Goal: Task Accomplishment & Management: Use online tool/utility

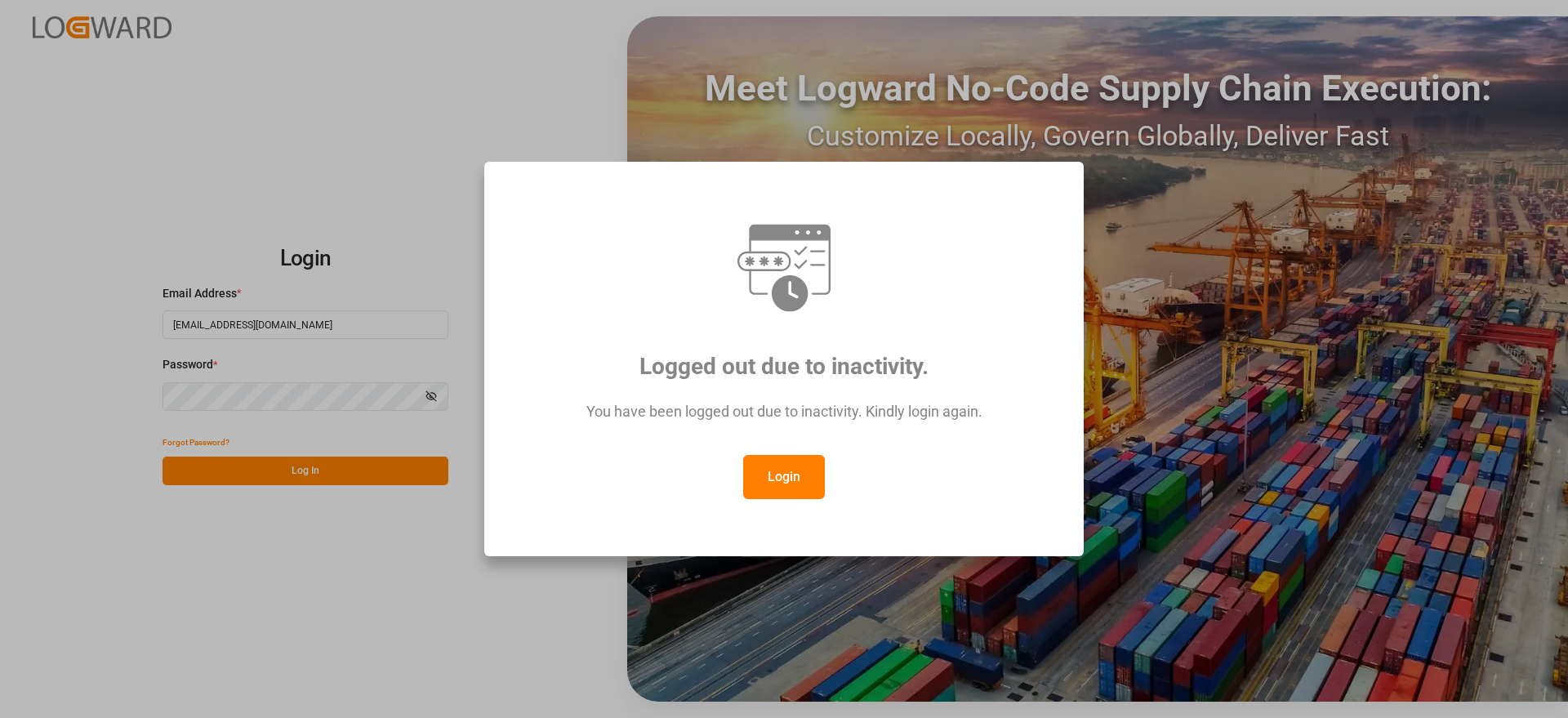
click at [789, 473] on button "Login" at bounding box center [784, 477] width 82 height 44
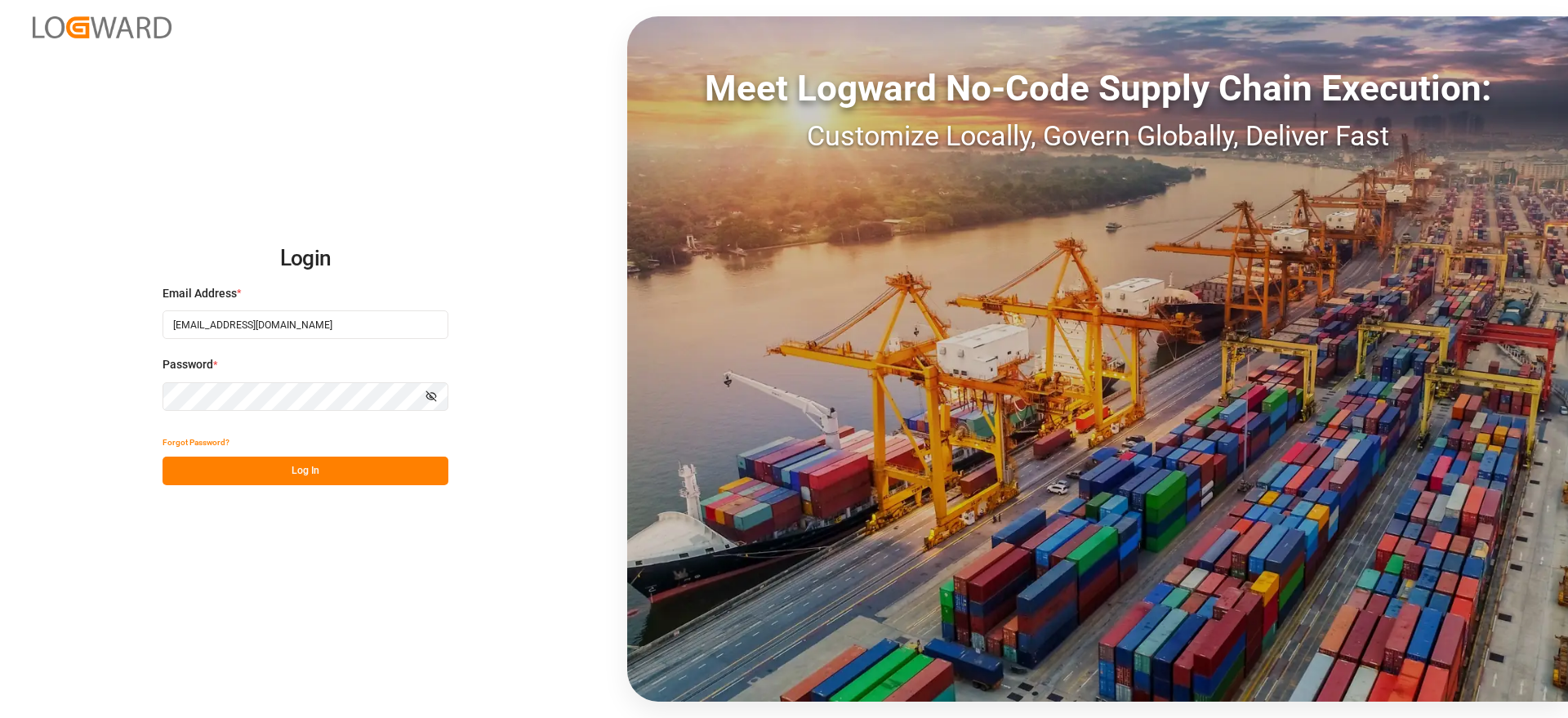
click at [385, 459] on button "Log In" at bounding box center [306, 471] width 286 height 29
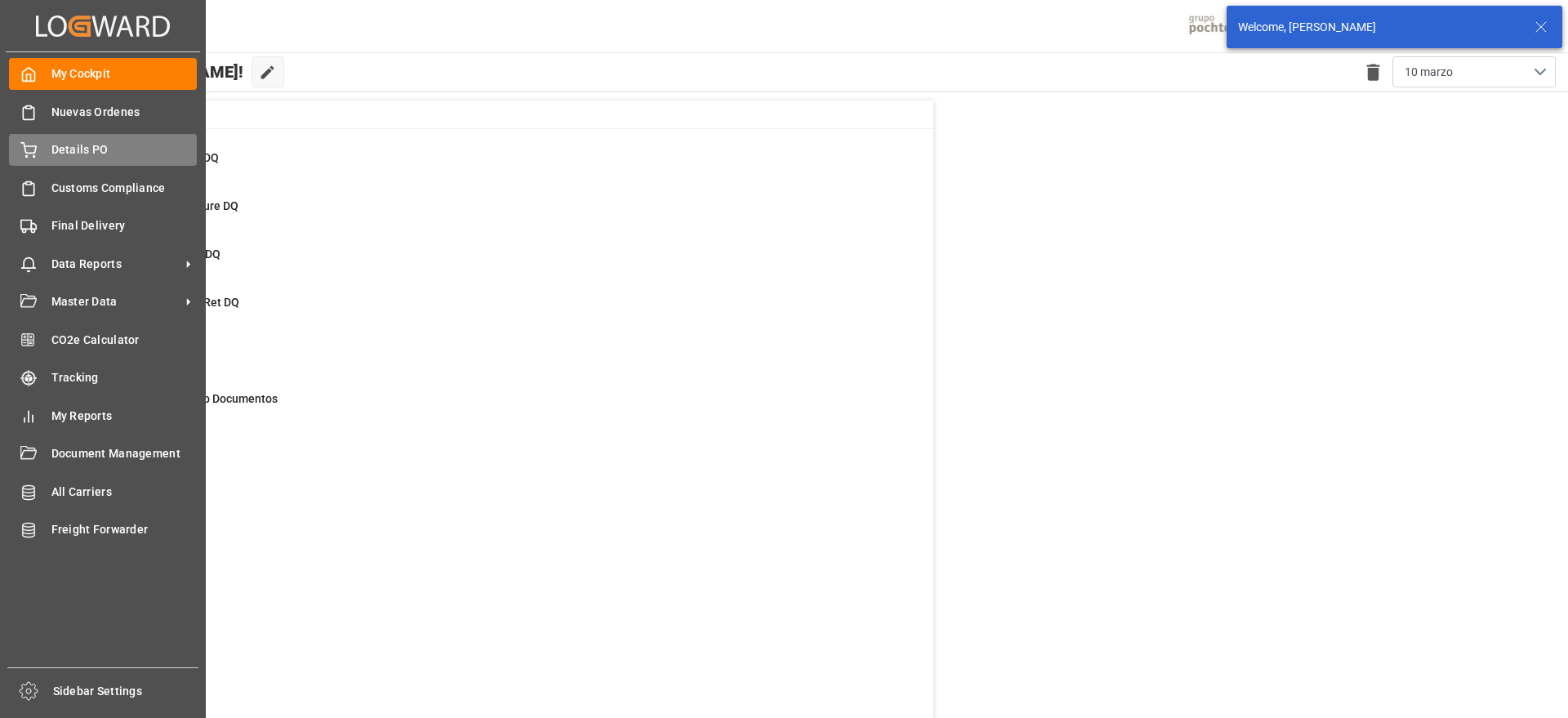
click at [79, 141] on span "Details PO" at bounding box center [124, 149] width 146 height 17
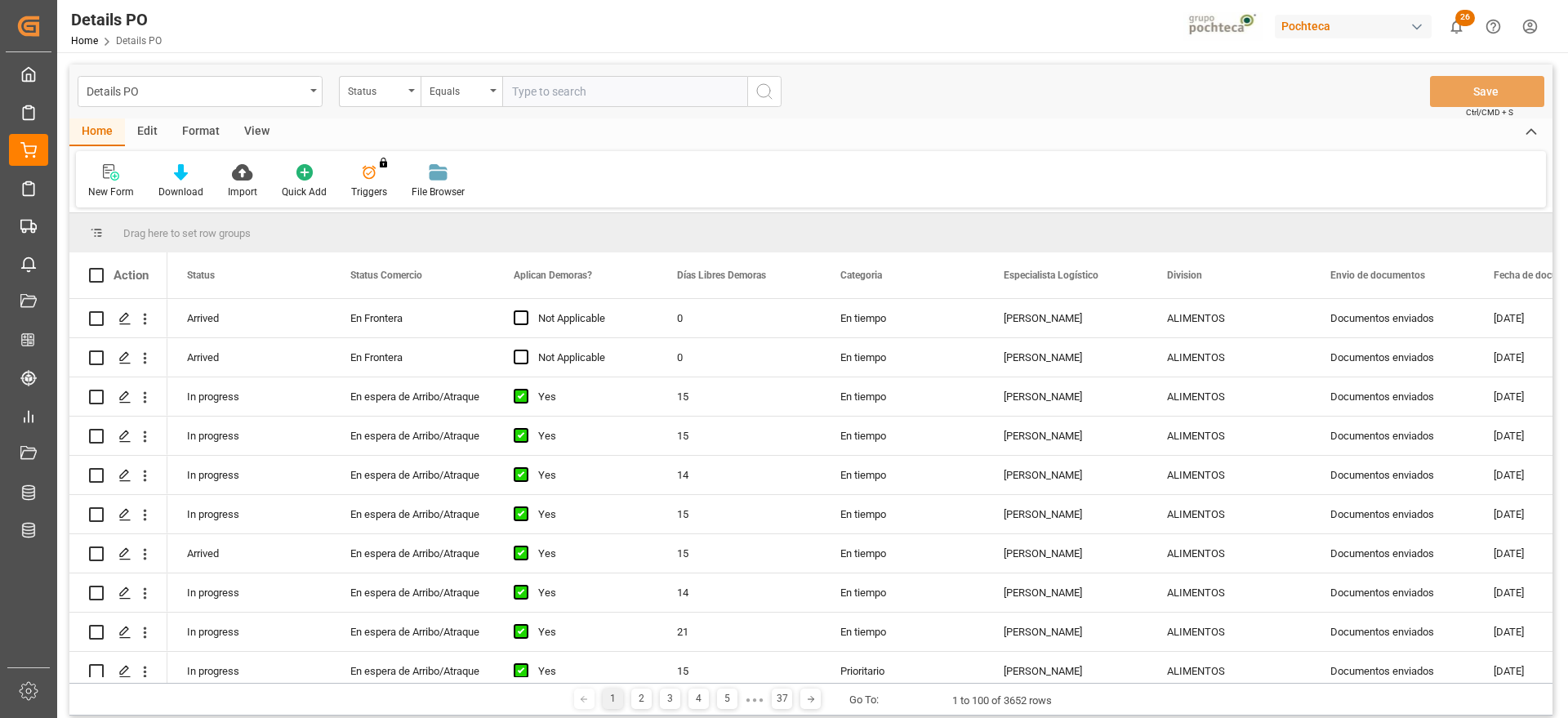
click at [376, 91] on div "Status" at bounding box center [376, 89] width 56 height 19
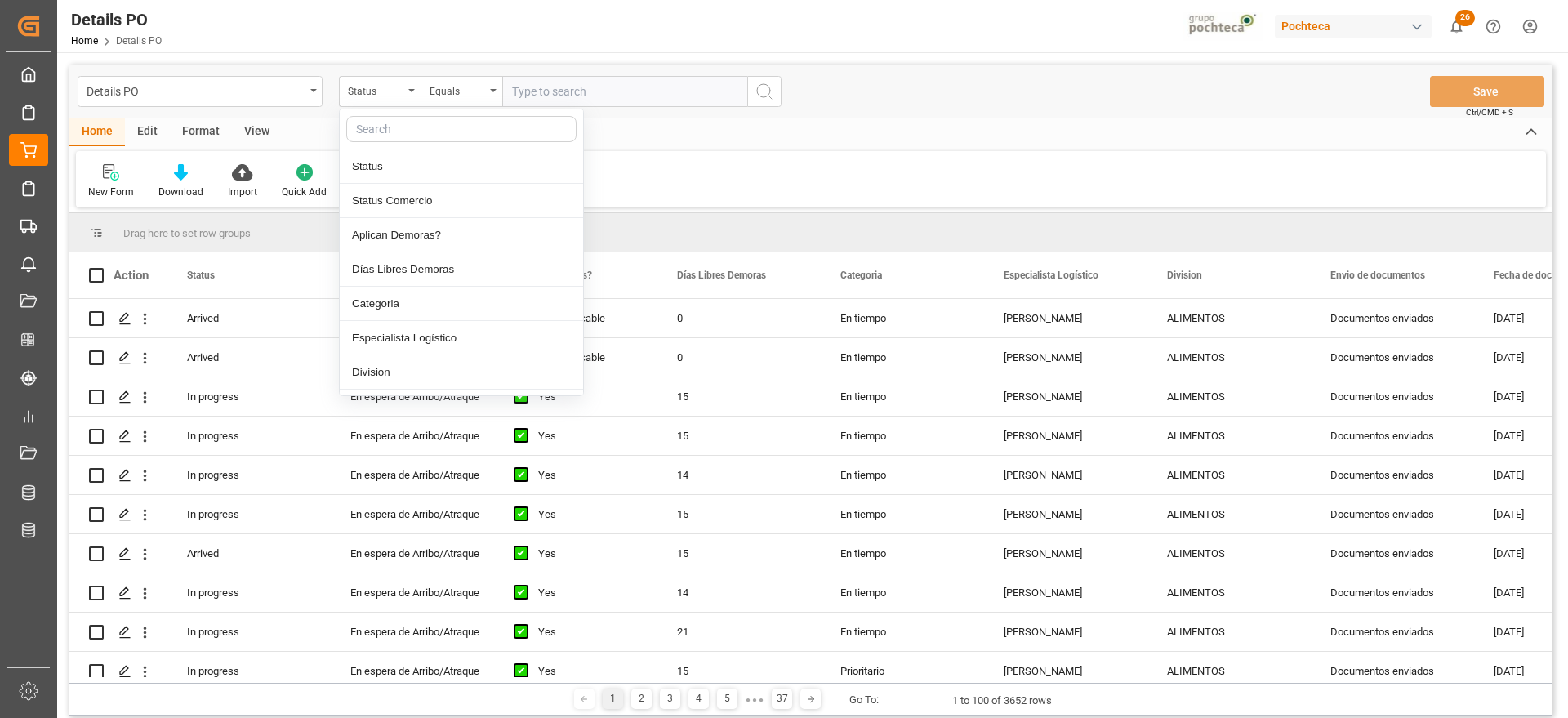
click at [395, 124] on input "text" at bounding box center [461, 129] width 230 height 26
type input "orde"
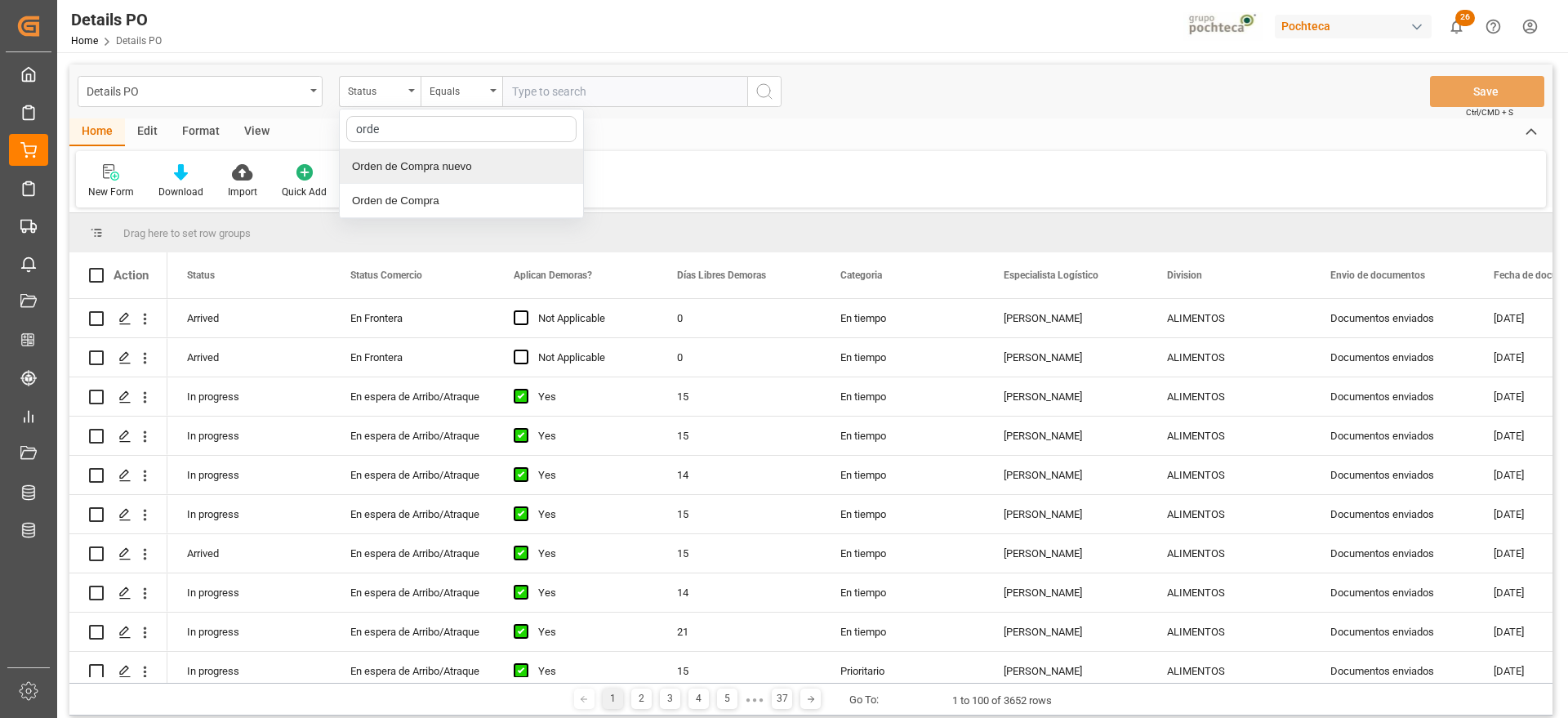
click at [489, 161] on div "Orden de Compra nuevo" at bounding box center [461, 166] width 243 height 34
click at [556, 95] on input "text" at bounding box center [624, 91] width 245 height 31
paste input "5000308411"
type input "5000308411"
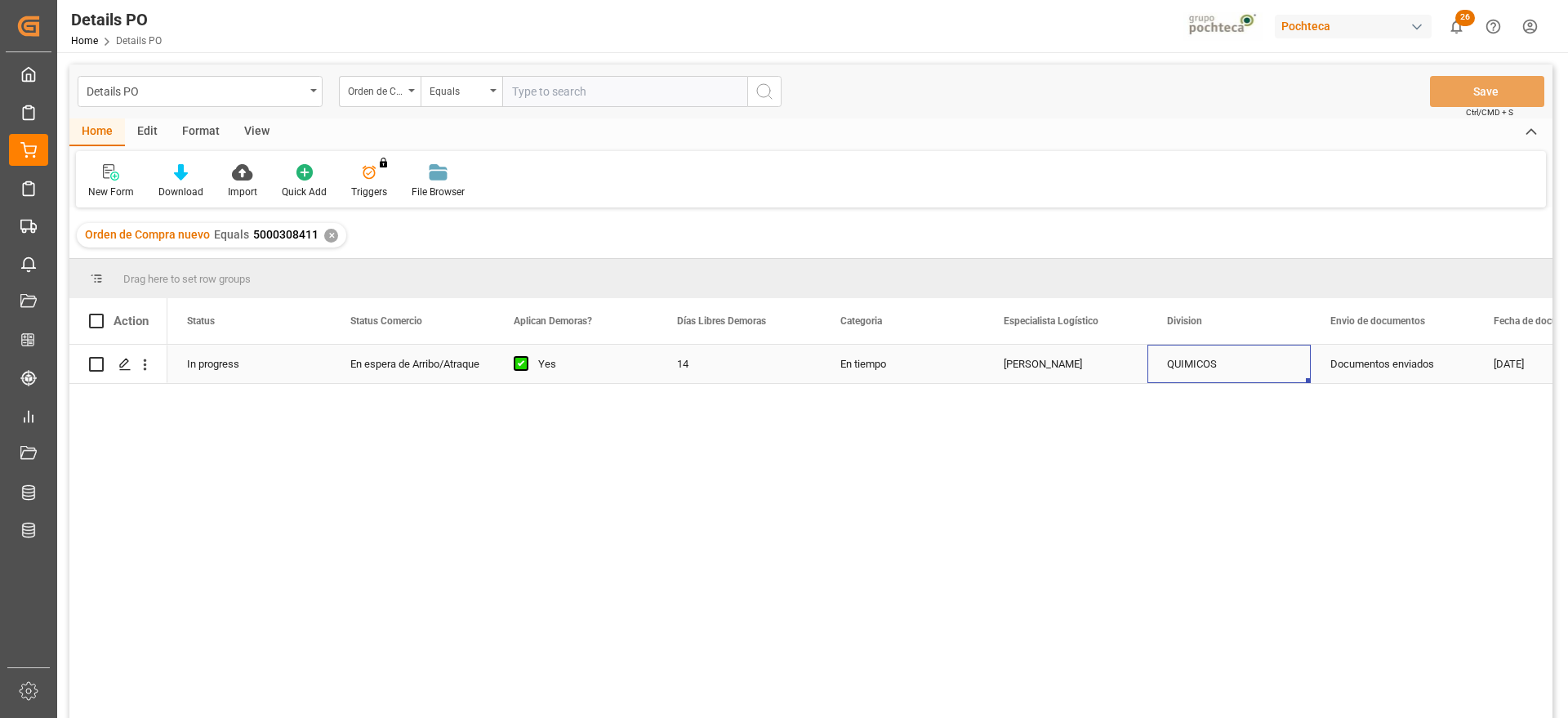
click at [1298, 363] on div "QUIMICOS" at bounding box center [1229, 364] width 163 height 38
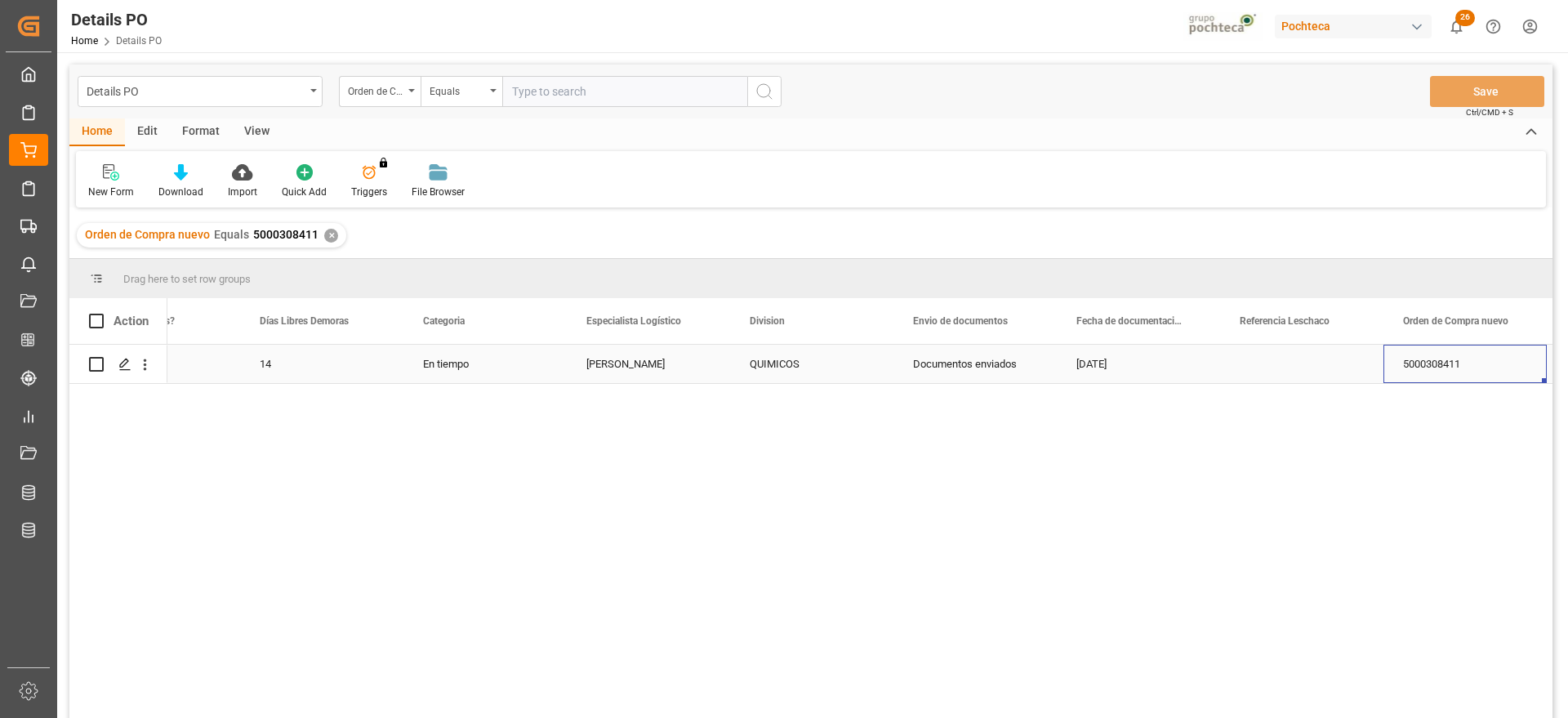
scroll to position [0, 581]
click at [1088, 368] on div "Press SPACE to select this row." at bounding box center [1138, 364] width 163 height 38
click at [1100, 366] on div "Press SPACE to select this row." at bounding box center [1138, 364] width 163 height 38
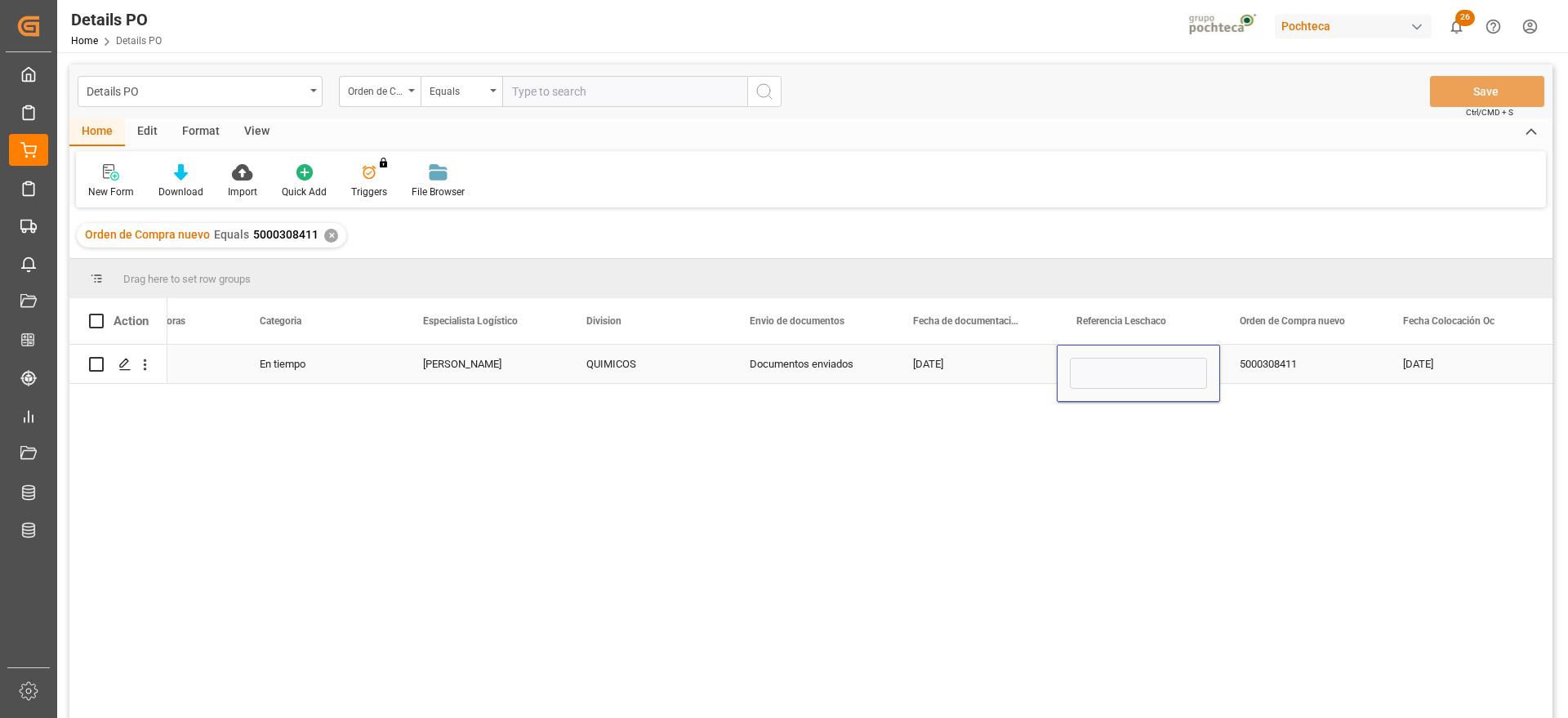
click at [1100, 364] on input "Press SPACE to select this row." at bounding box center [1138, 373] width 137 height 31
type input "251106900046"
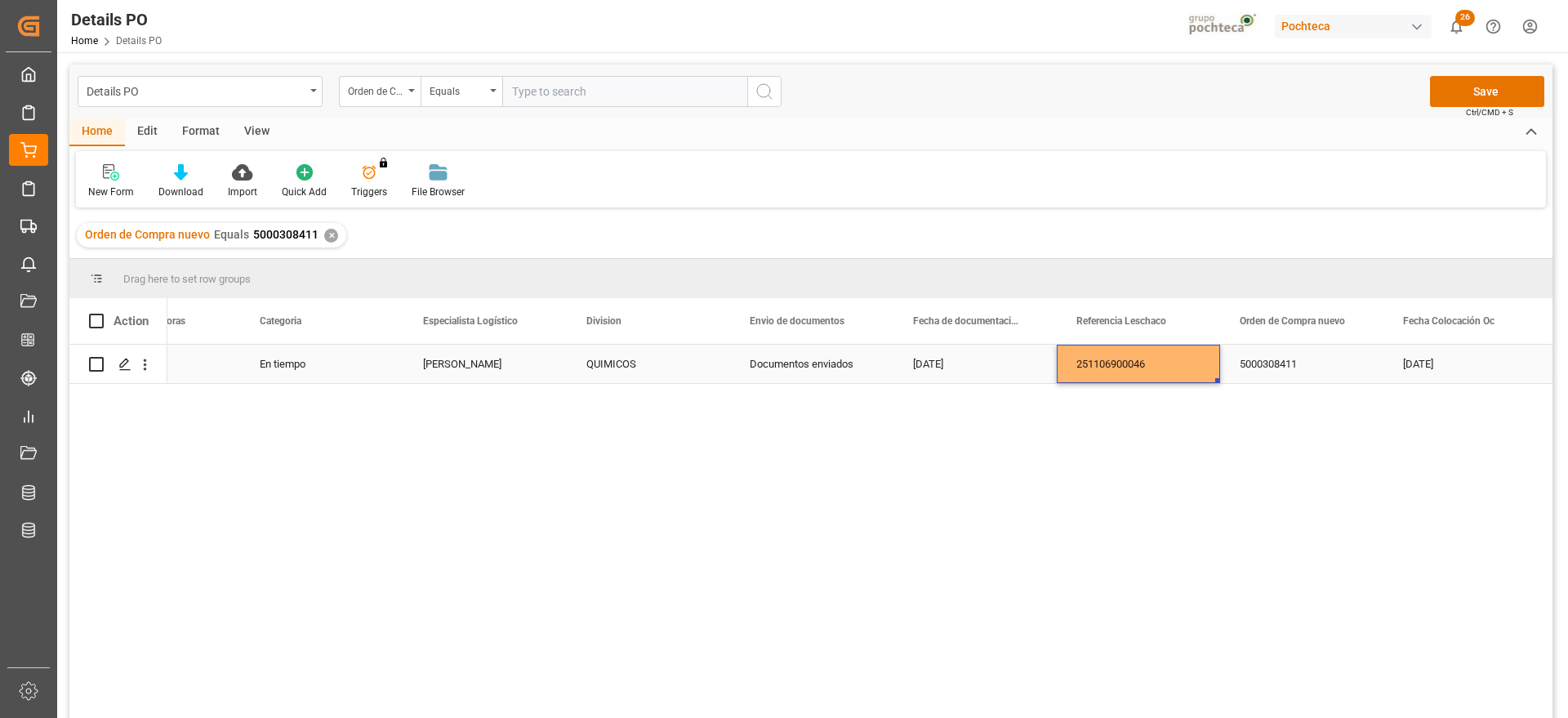
click at [1257, 371] on div "5000308411" at bounding box center [1301, 364] width 163 height 38
click at [1501, 94] on button "Save" at bounding box center [1487, 91] width 114 height 31
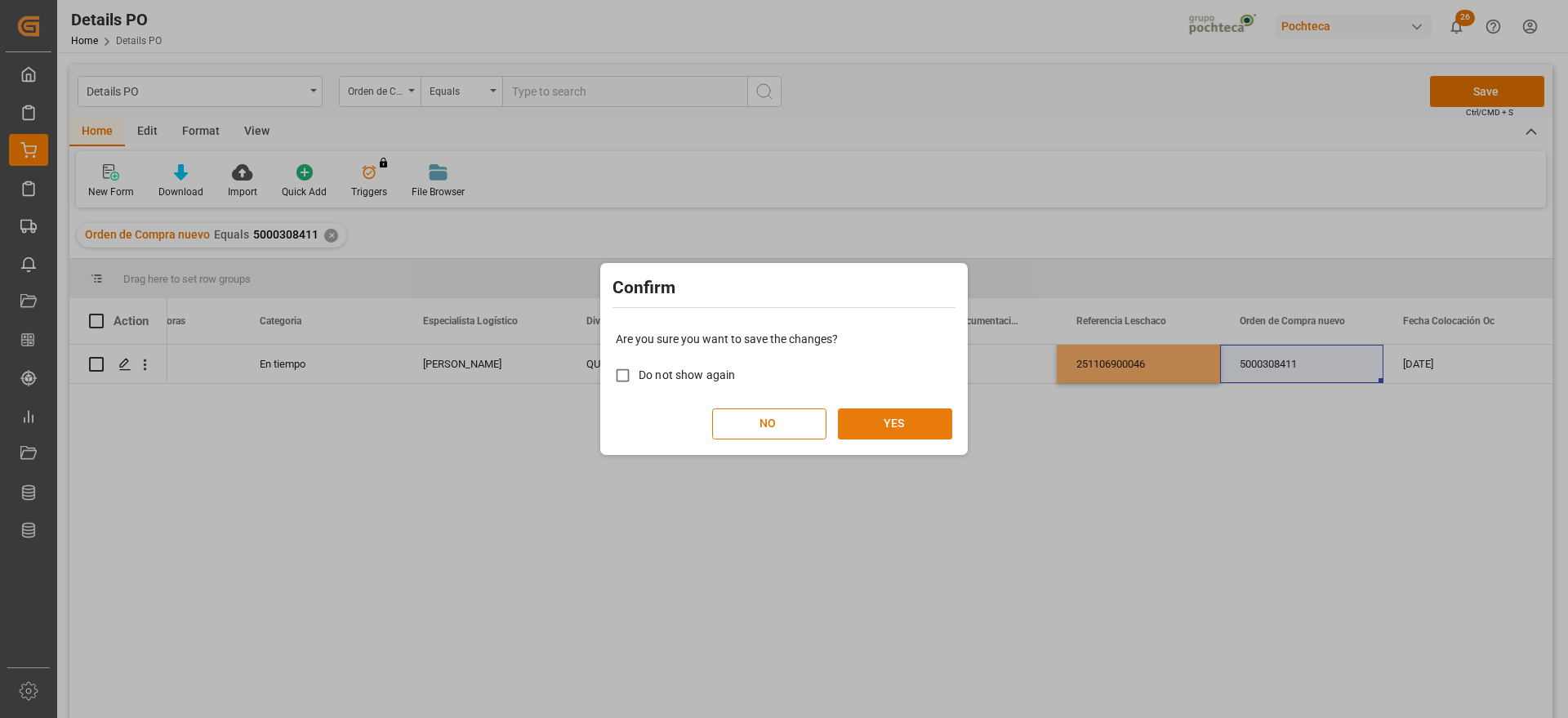
click at [912, 424] on button "YES" at bounding box center [895, 423] width 114 height 31
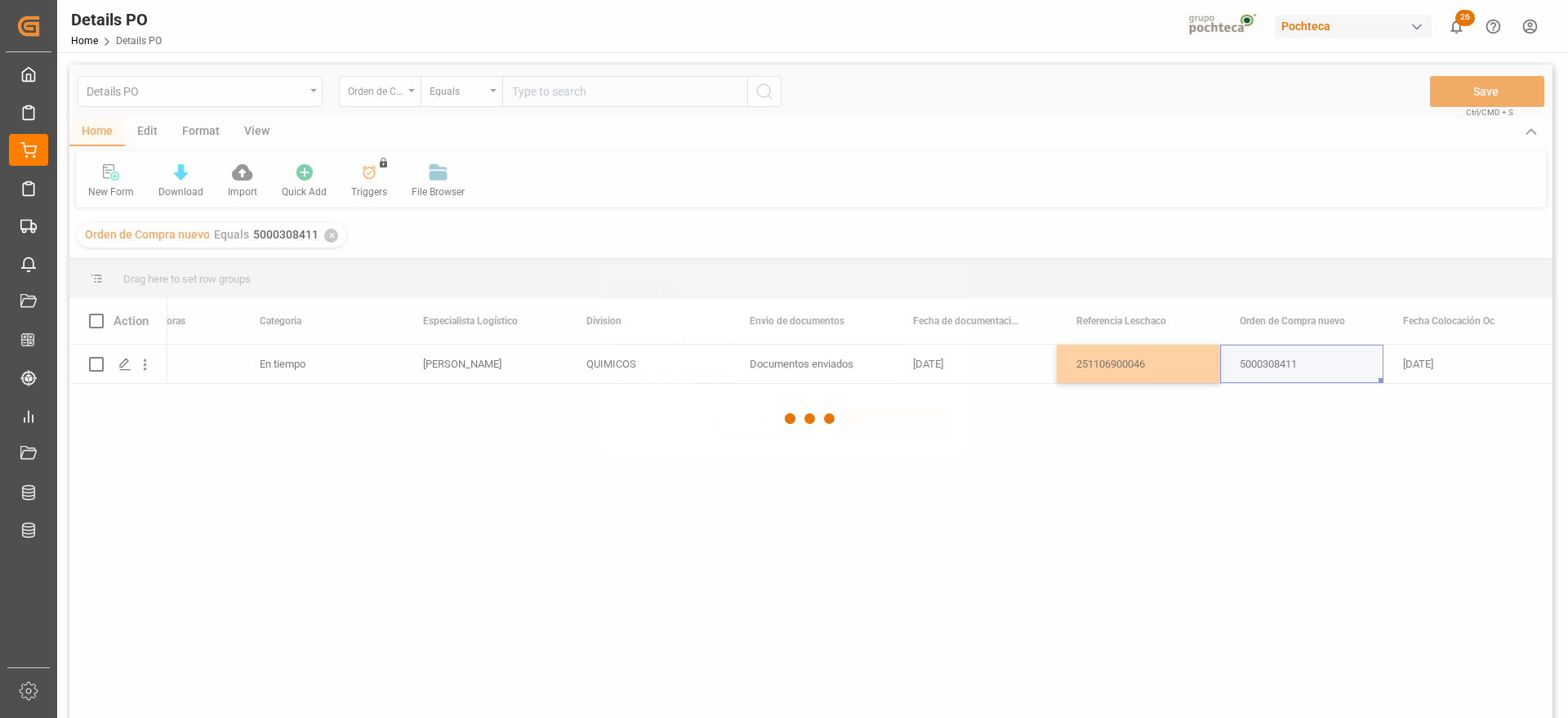
click at [994, 488] on div "Confirm Are you sure you want to save the changes? Do not show again NO YES" at bounding box center [784, 359] width 1568 height 718
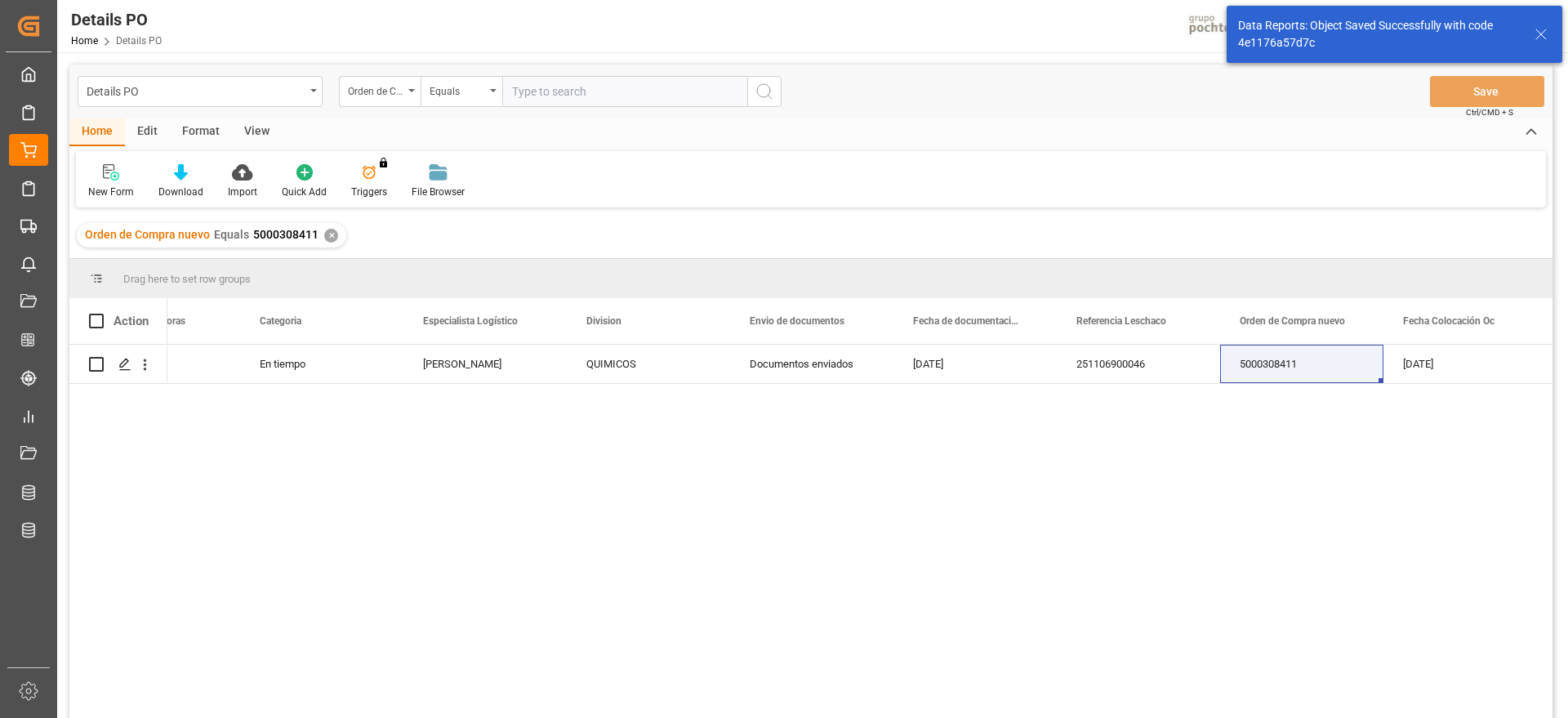
click at [324, 233] on div "✕" at bounding box center [331, 236] width 14 height 14
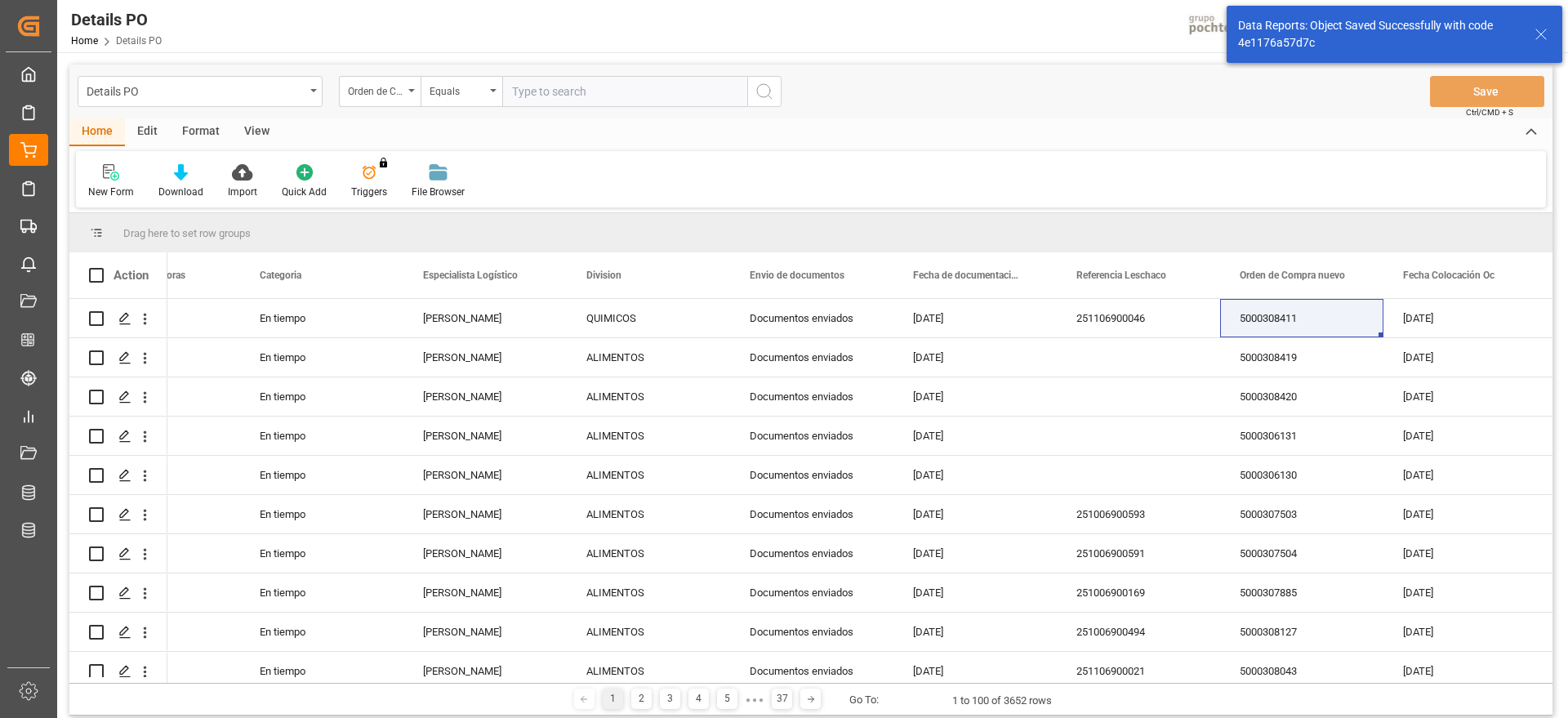
click at [574, 93] on input "text" at bounding box center [624, 91] width 245 height 31
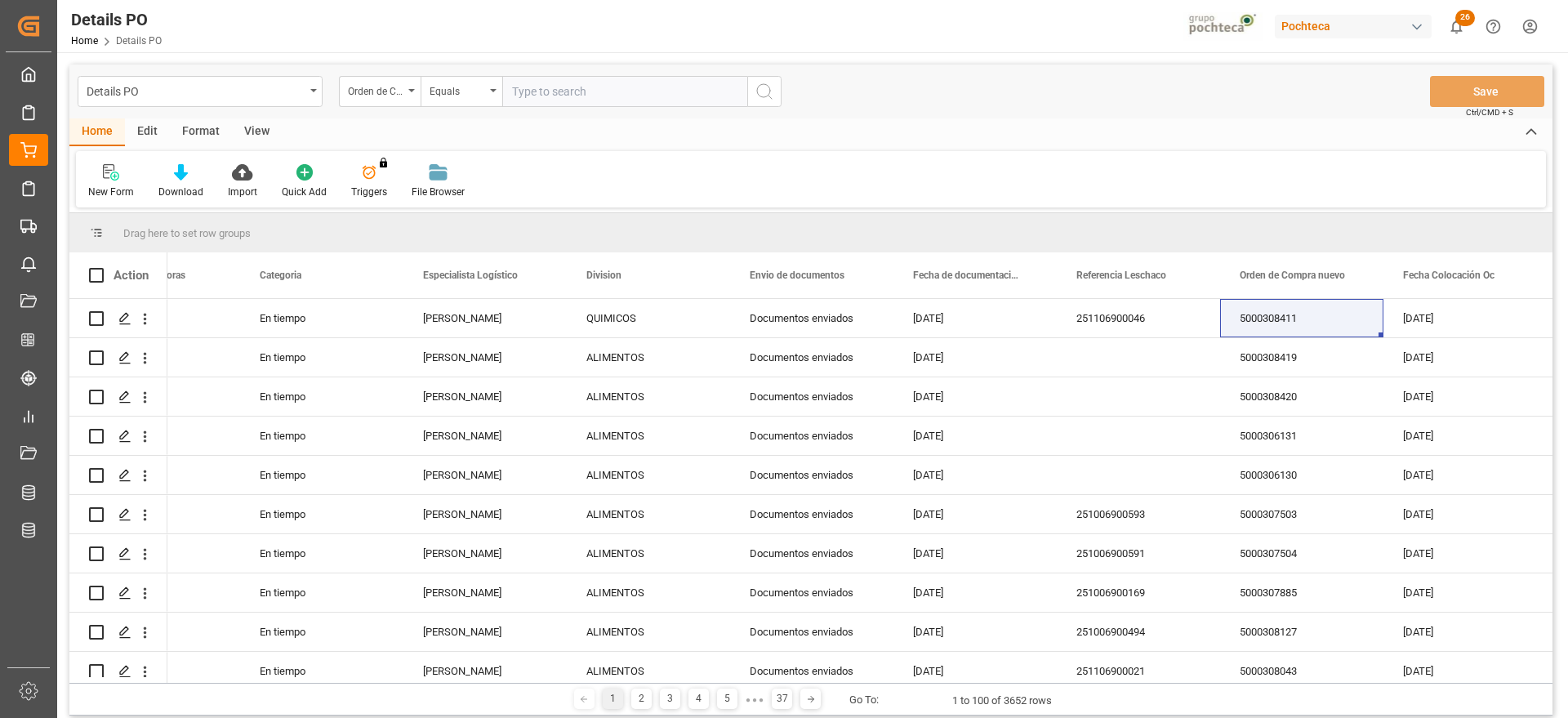
paste input "5000306132"
type input "5000306132"
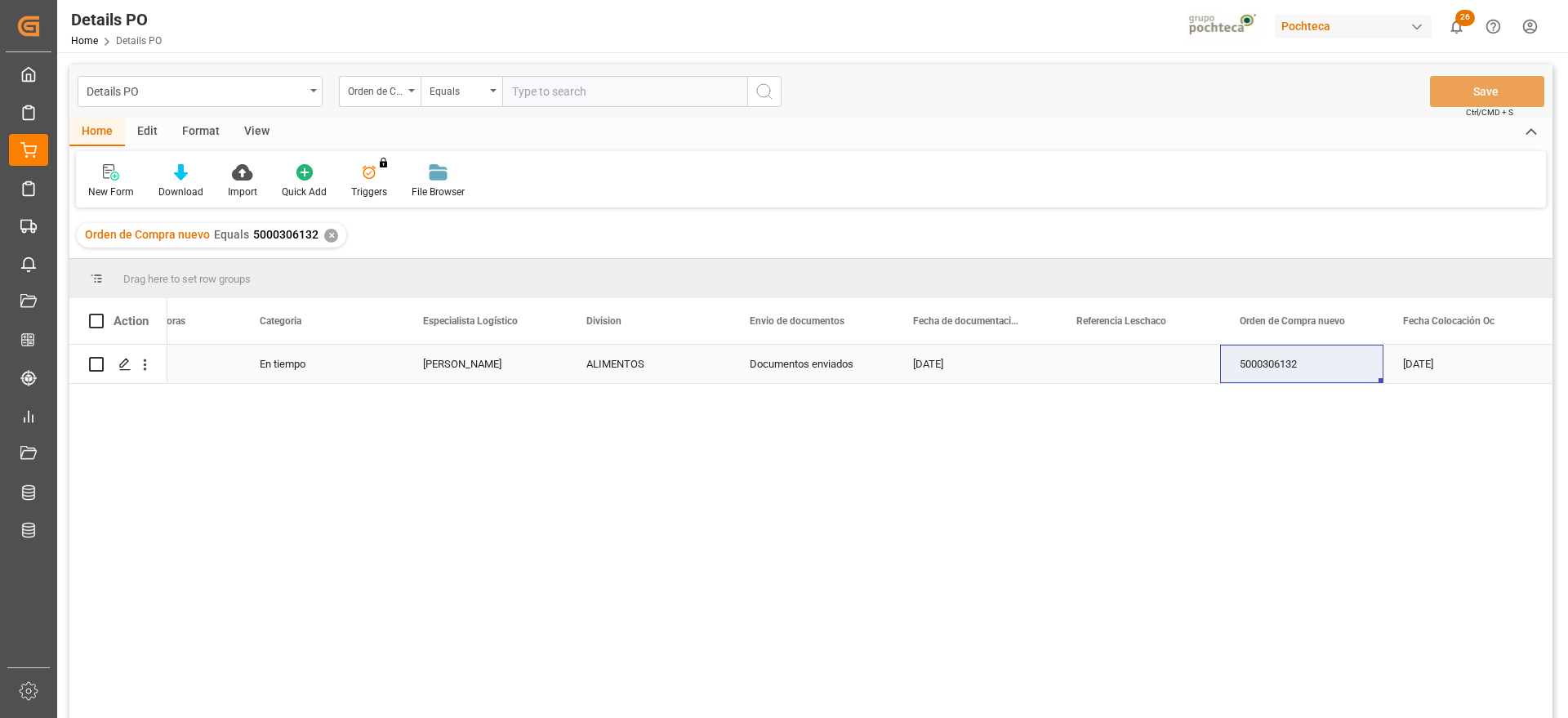
click at [1072, 374] on div "Press SPACE to select this row." at bounding box center [1138, 364] width 163 height 38
click at [1119, 373] on div "Press SPACE to select this row." at bounding box center [1138, 364] width 163 height 38
click at [1119, 373] on input "Press SPACE to select this row." at bounding box center [1138, 373] width 137 height 31
type input "251006900636"
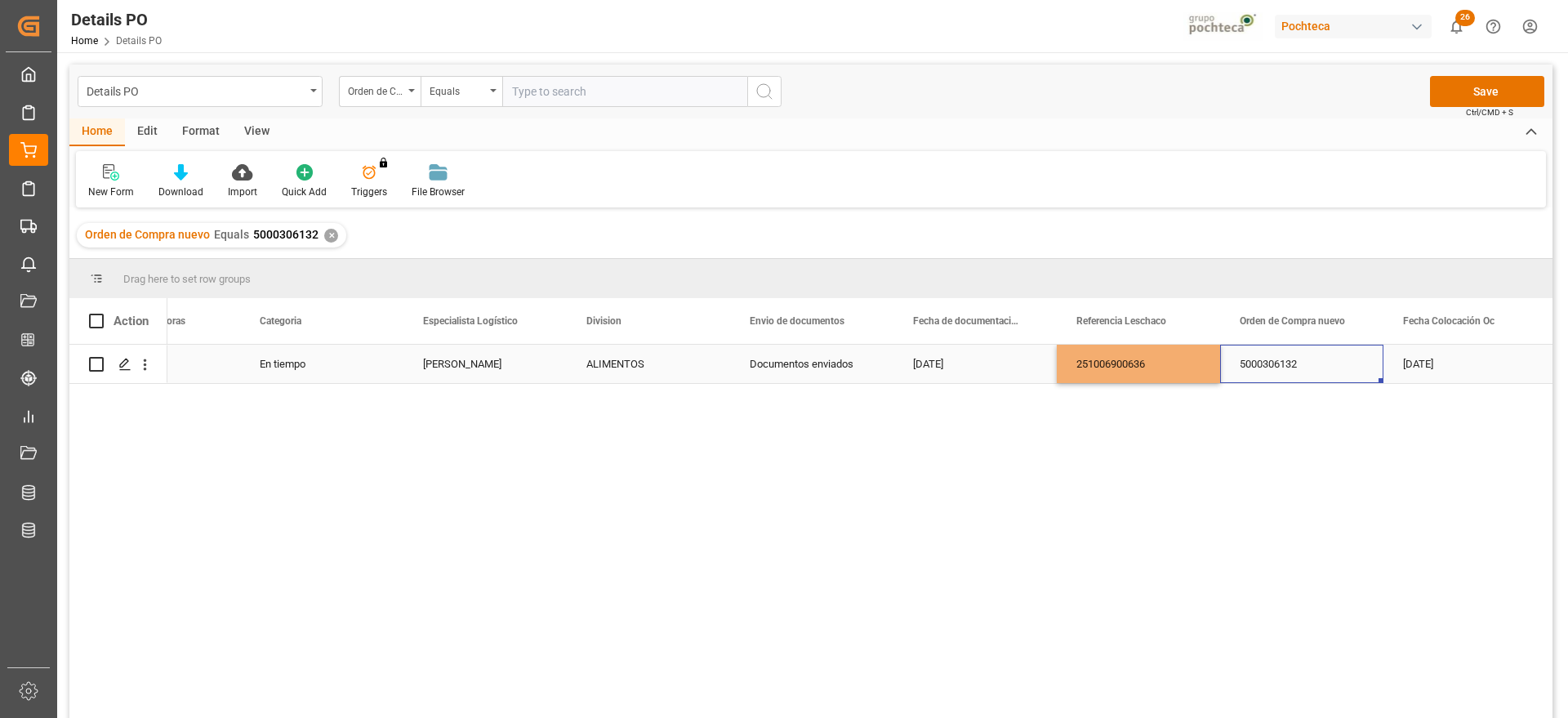
click at [1294, 357] on div "5000306132" at bounding box center [1301, 364] width 163 height 38
click at [1470, 87] on button "Save" at bounding box center [1487, 91] width 114 height 31
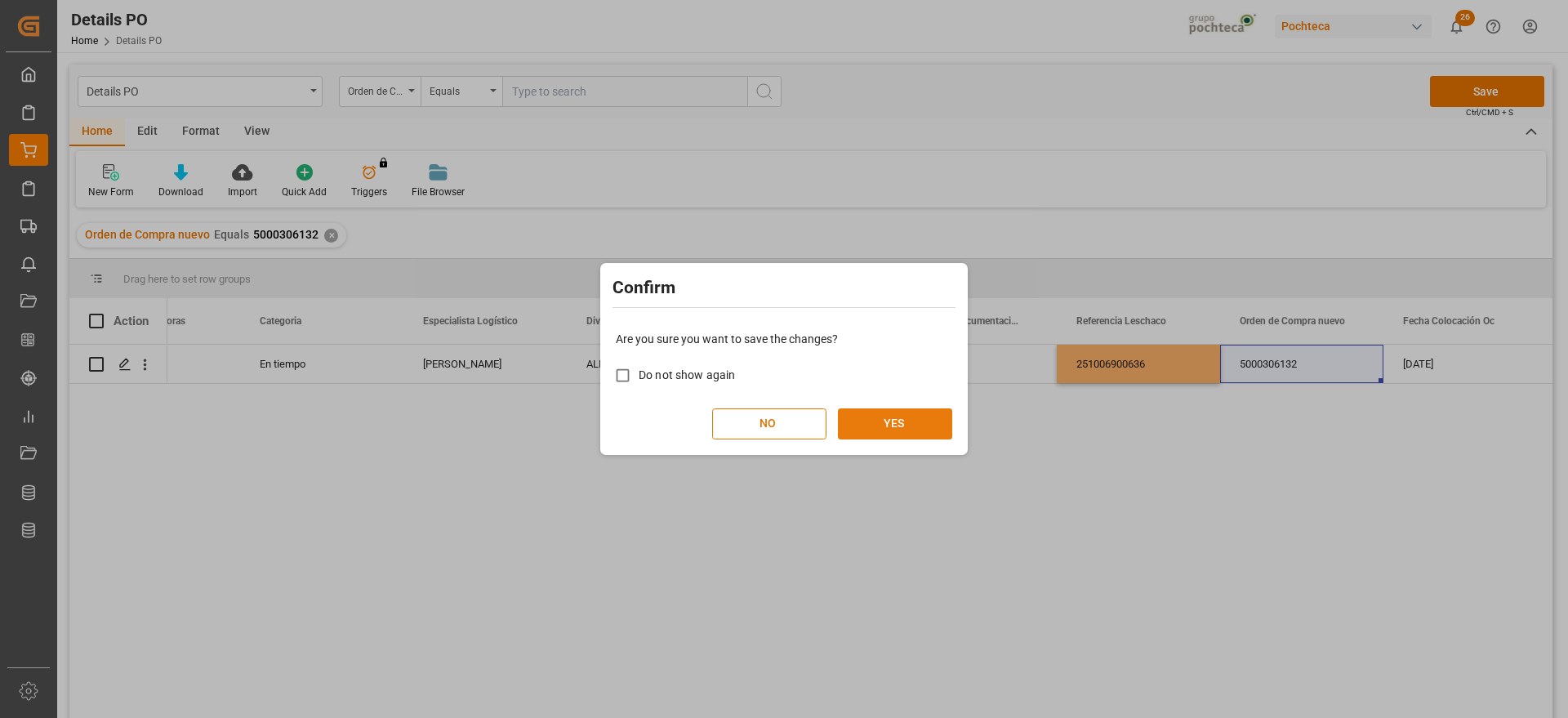
click at [877, 432] on button "YES" at bounding box center [895, 423] width 114 height 31
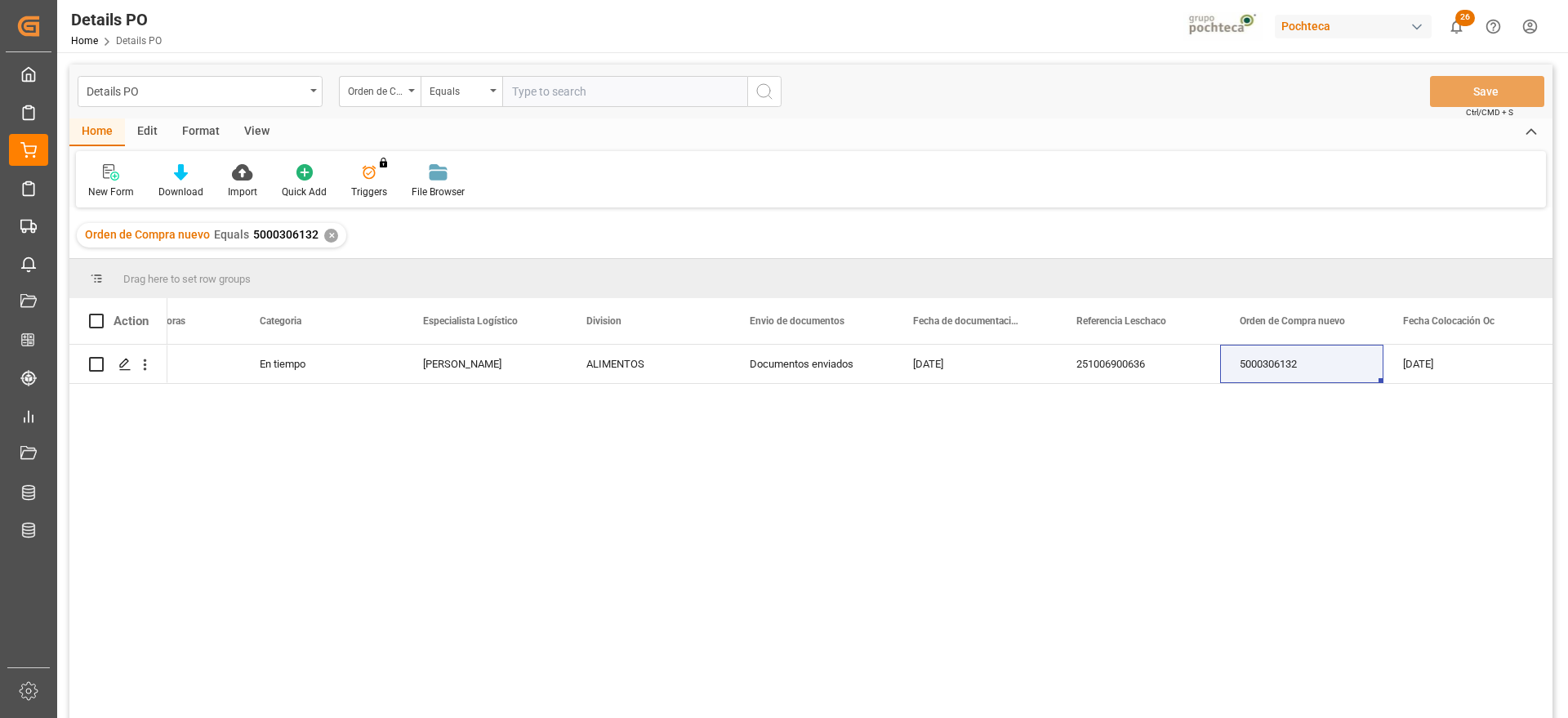
click at [299, 230] on span "5000306132" at bounding box center [285, 234] width 65 height 13
click at [1116, 347] on div "251006900636" at bounding box center [1138, 364] width 163 height 38
click at [325, 235] on div "✕" at bounding box center [331, 236] width 14 height 14
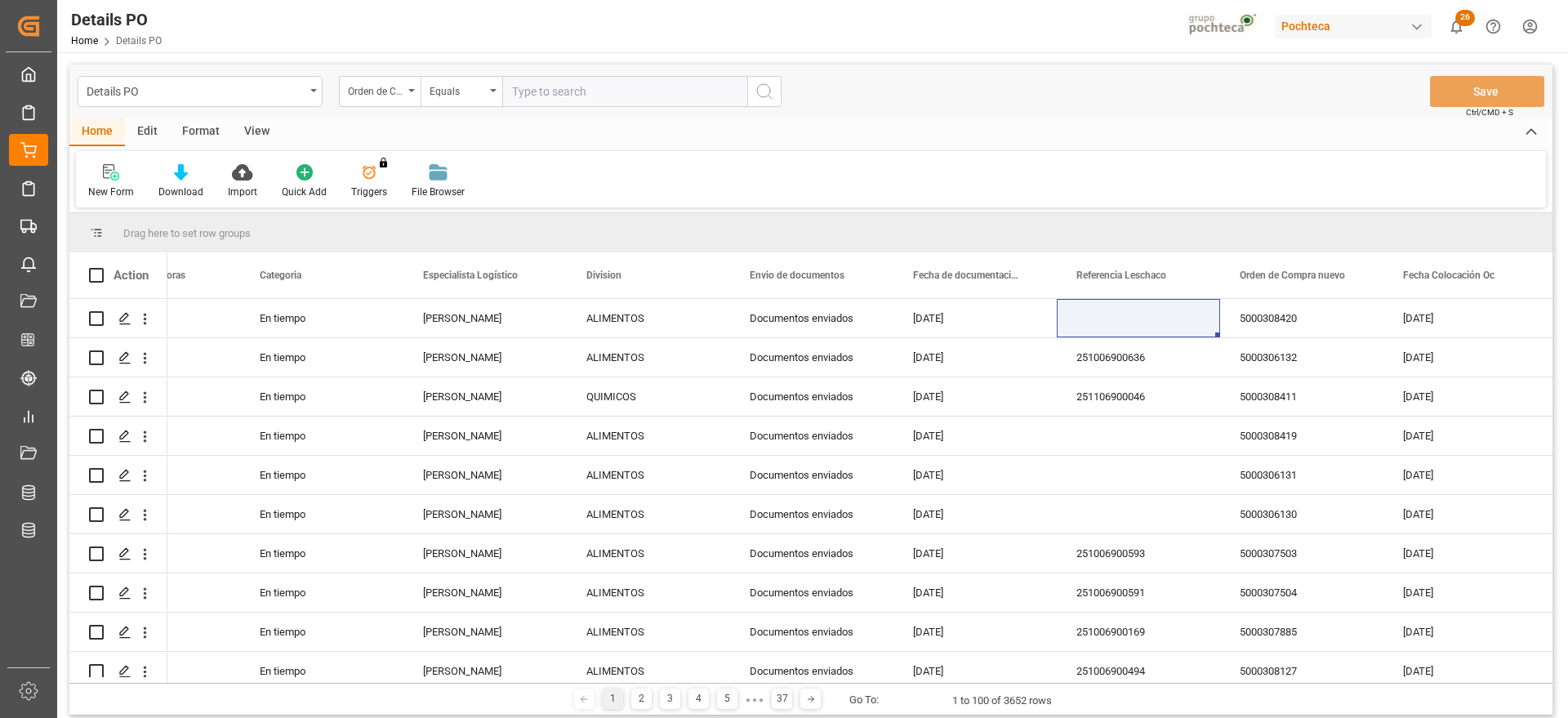
click at [567, 92] on input "text" at bounding box center [624, 91] width 245 height 31
paste input "5000307689"
type input "5000307689"
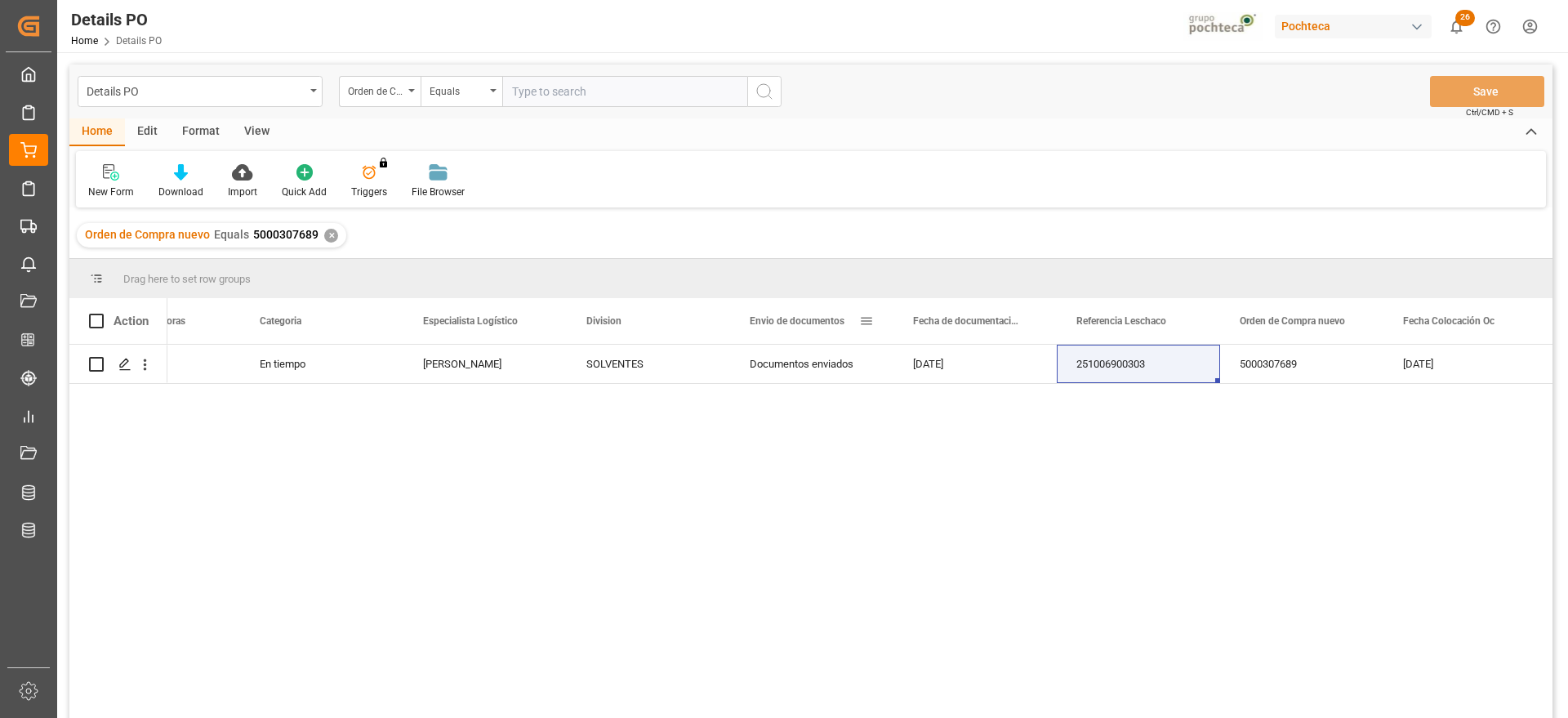
click at [847, 335] on div "Envio de documentos" at bounding box center [804, 321] width 109 height 46
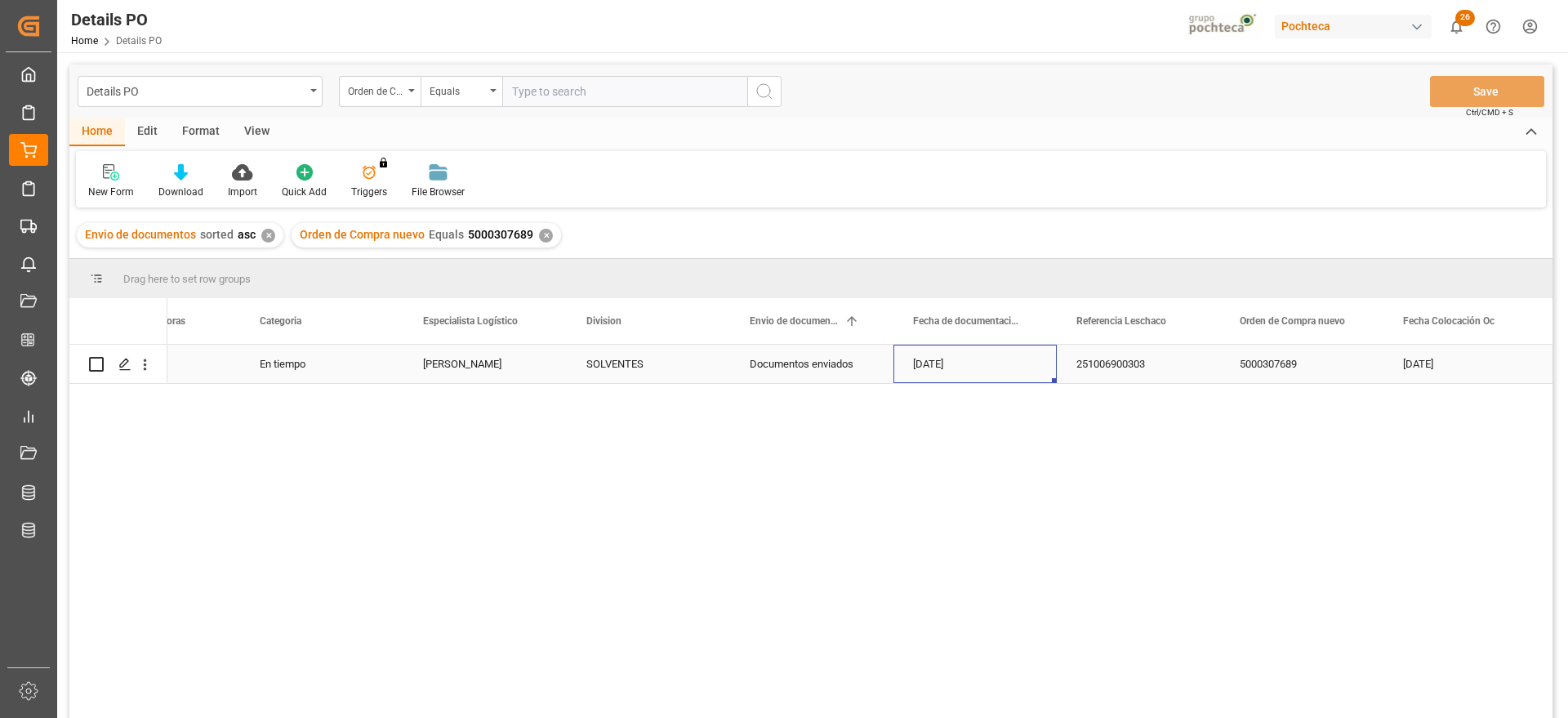
click at [939, 363] on div "[DATE]" at bounding box center [975, 364] width 163 height 38
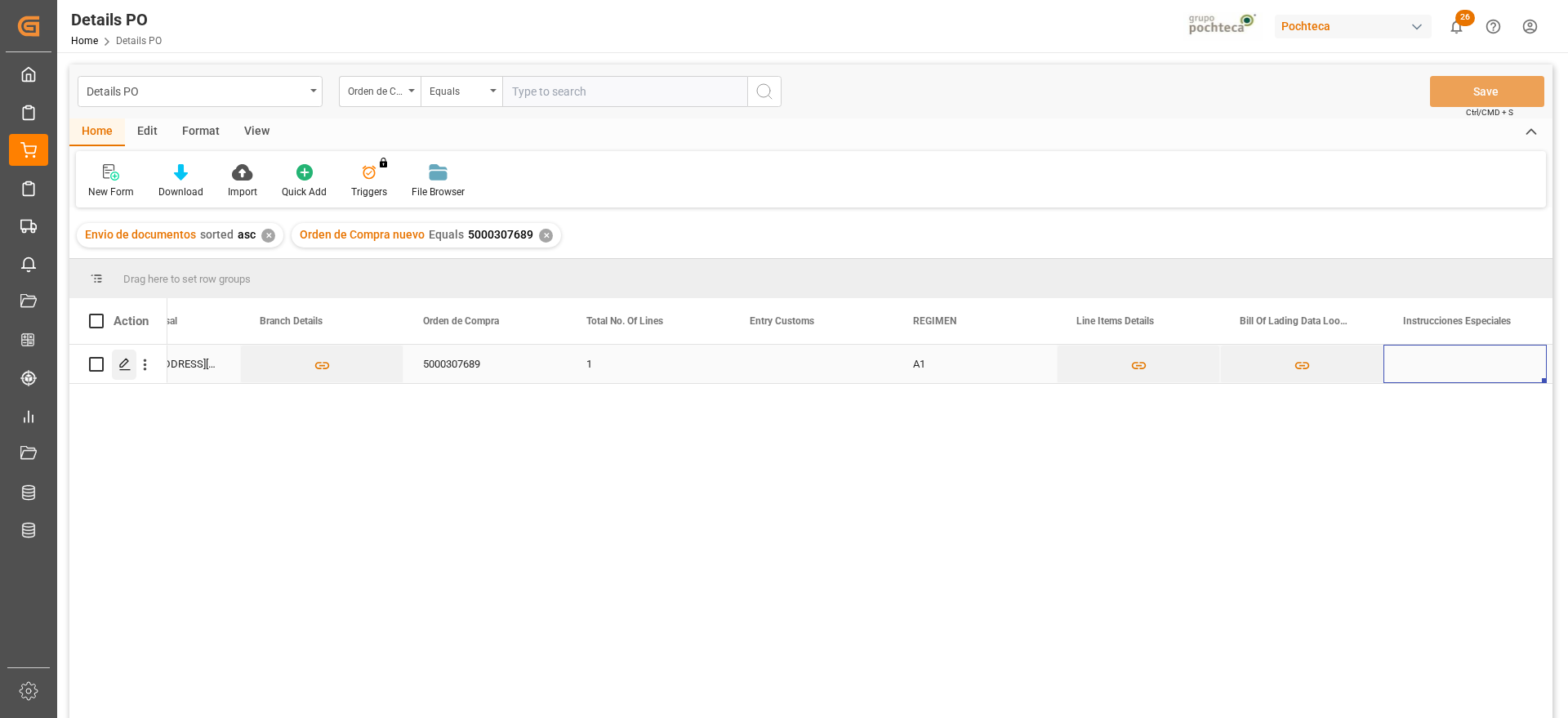
click at [123, 359] on icon "Press SPACE to select this row." at bounding box center [124, 364] width 13 height 13
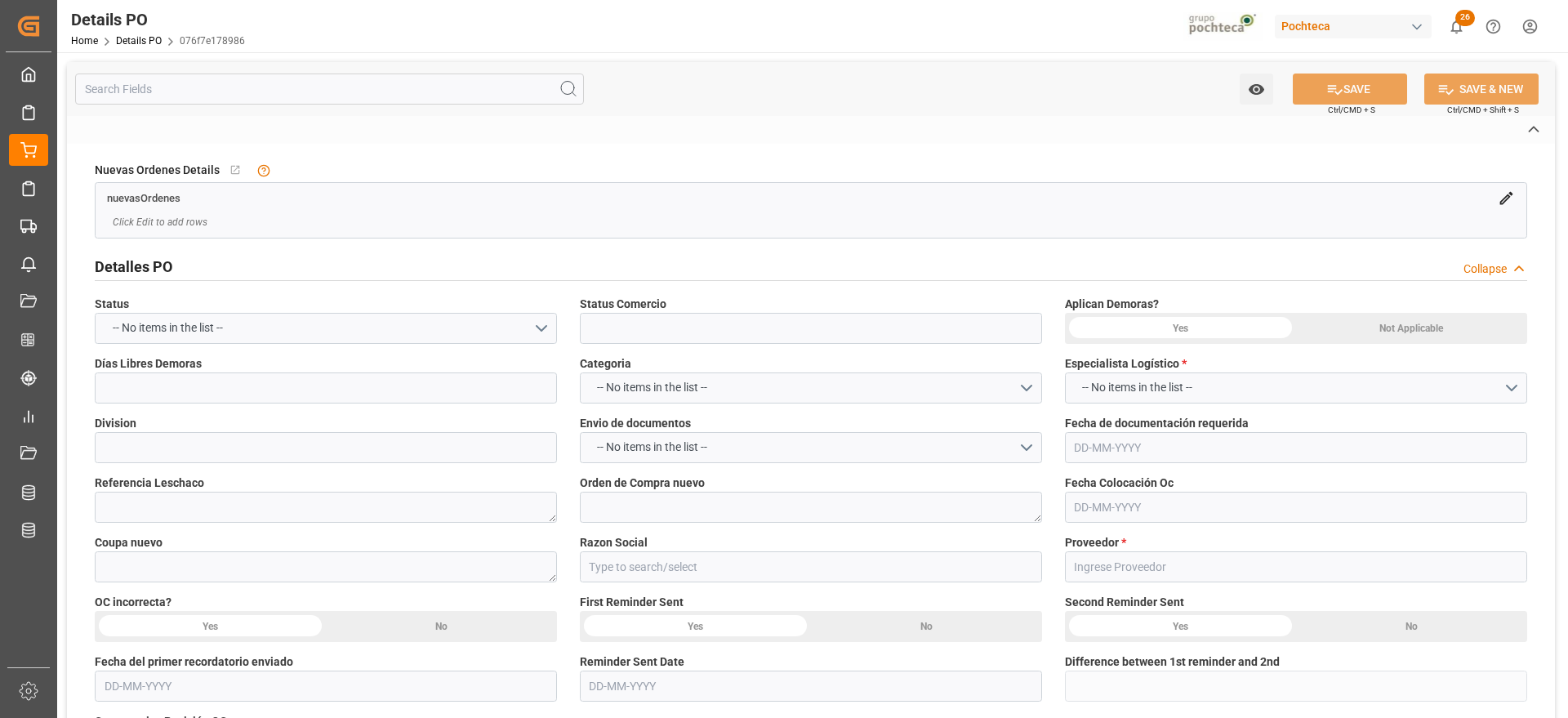
type input "En espera de Arribo/Atraque"
type input "SOLVENTES"
type textarea "251006900303"
type textarea "5000307689"
type textarea "196744"
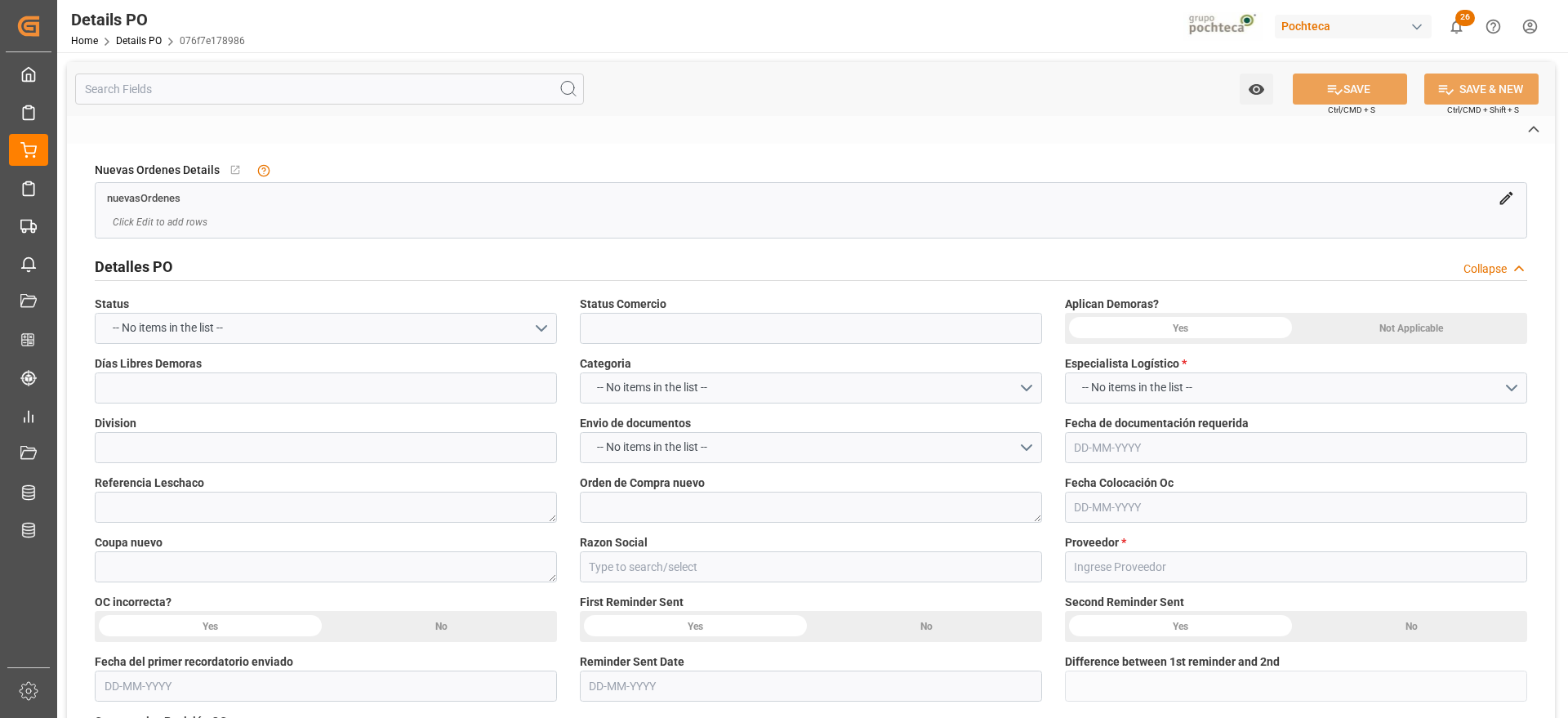
type input "Materias Primas"
type input "GLOBE CHEMICALS GMBH"
type textarea "RG1251428"
type textarea "EN ESPERA DE ARRBO"
type textarea "CLORURO DE METILENO T INC 270 KG (40836)"
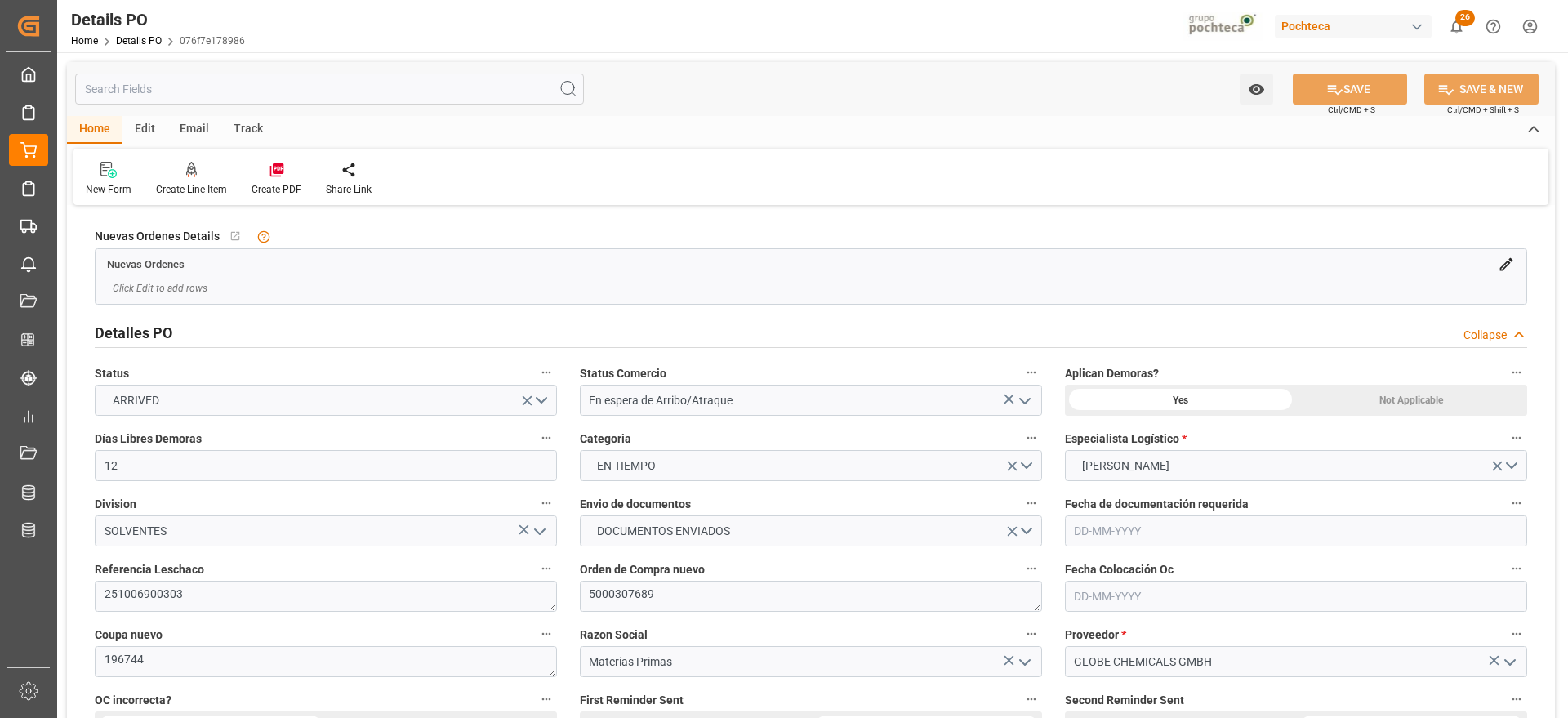
type input "12"
type input "[DATE]"
type input "12-08-2025"
type input "[DATE]"
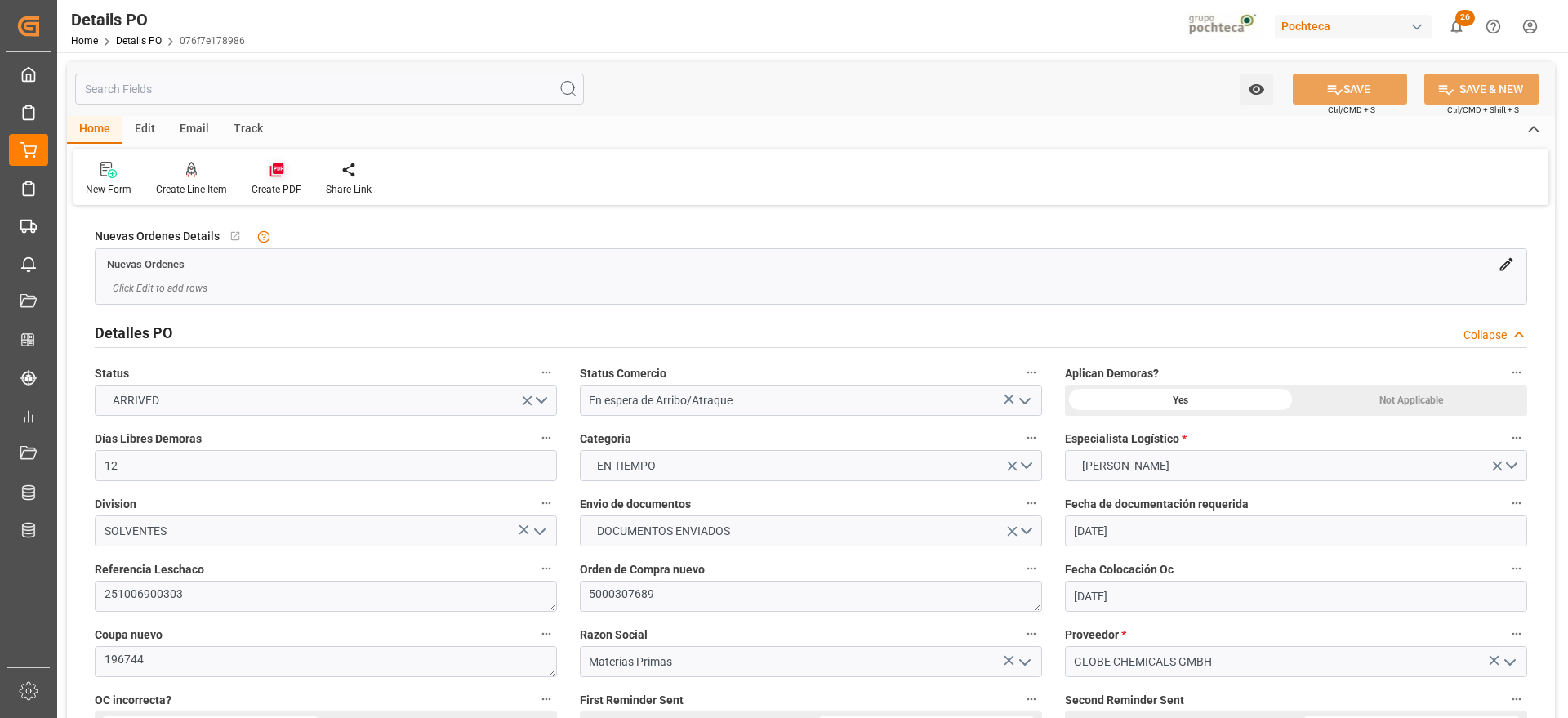
click at [277, 183] on div "Create PDF" at bounding box center [277, 189] width 50 height 15
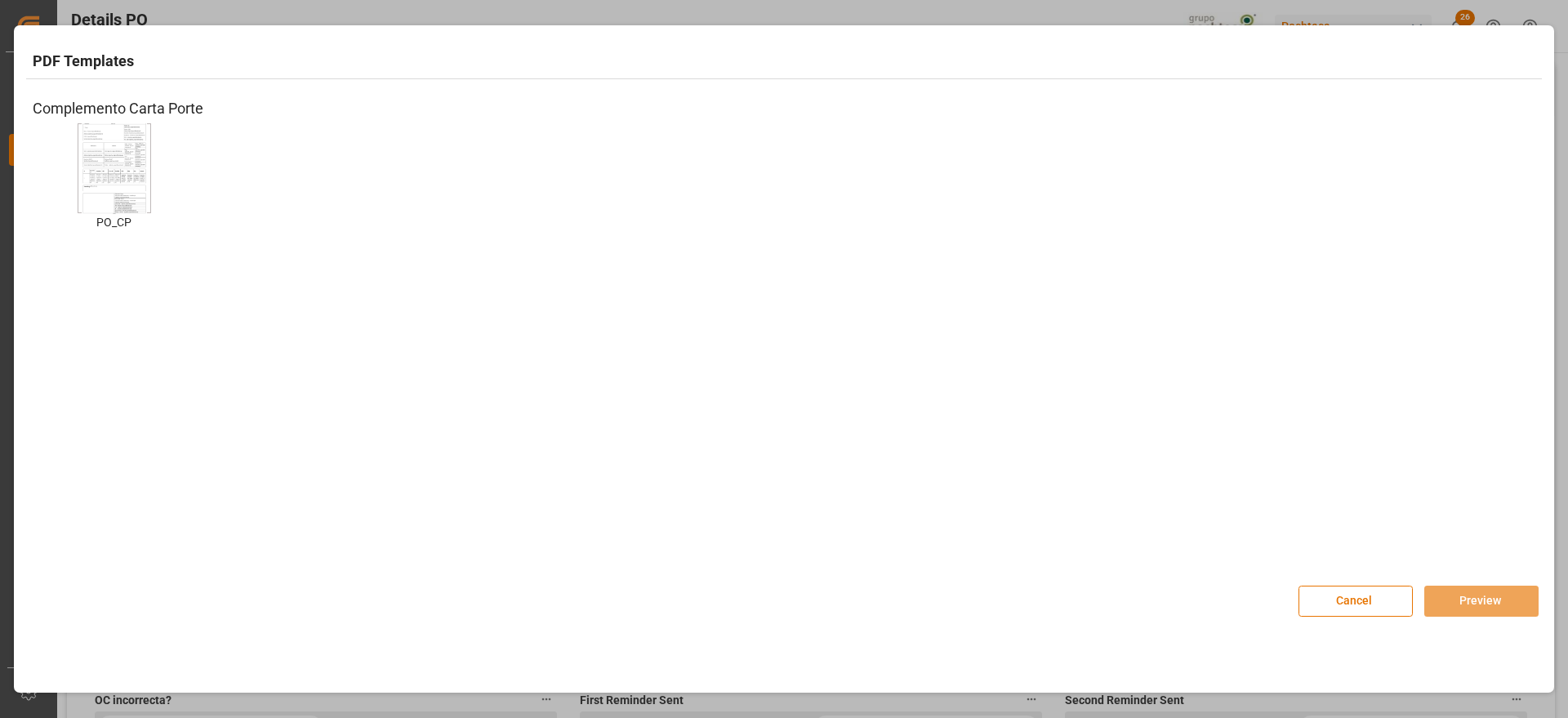
click at [112, 154] on img at bounding box center [114, 168] width 65 height 92
click at [1457, 589] on button "Preview" at bounding box center [1482, 601] width 114 height 31
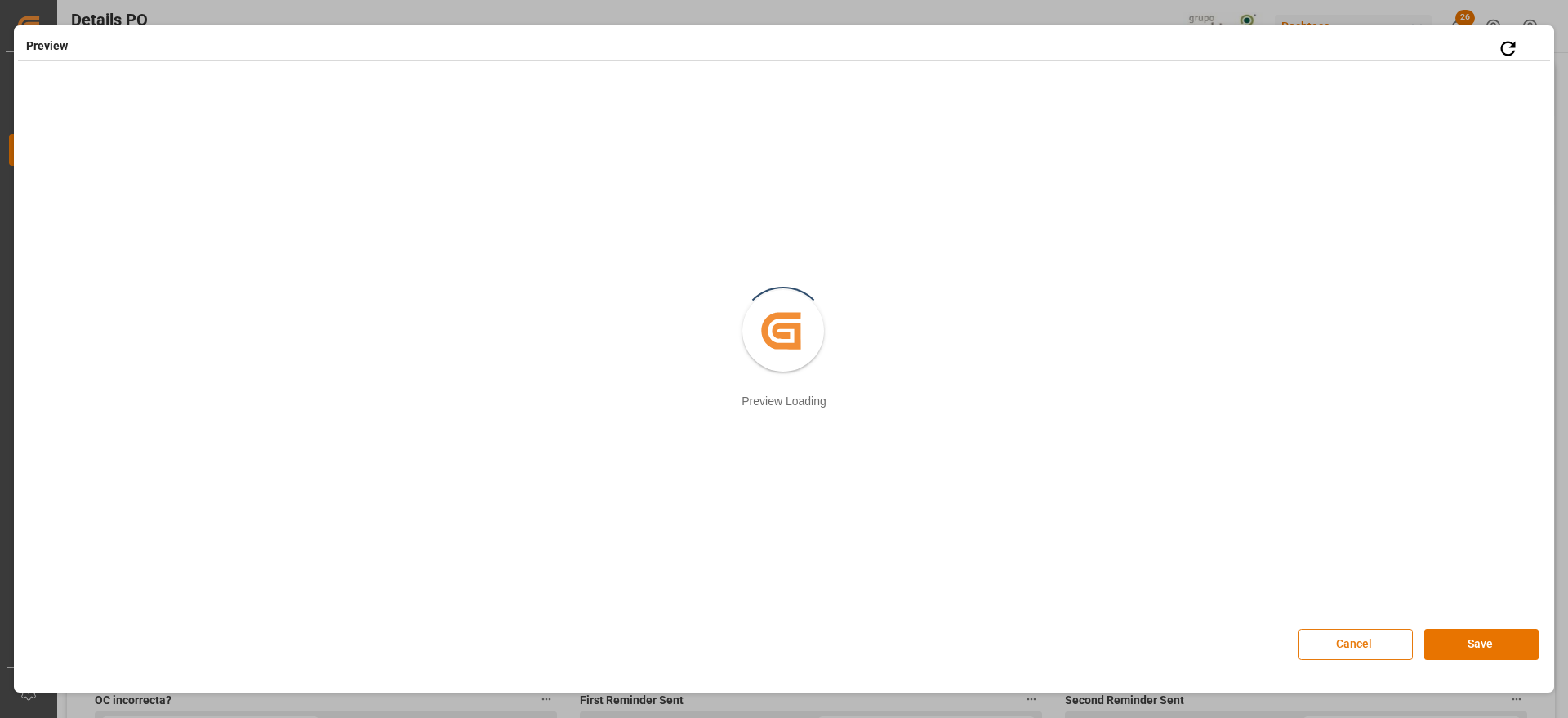
click at [1344, 640] on button "Cancel" at bounding box center [1356, 644] width 114 height 31
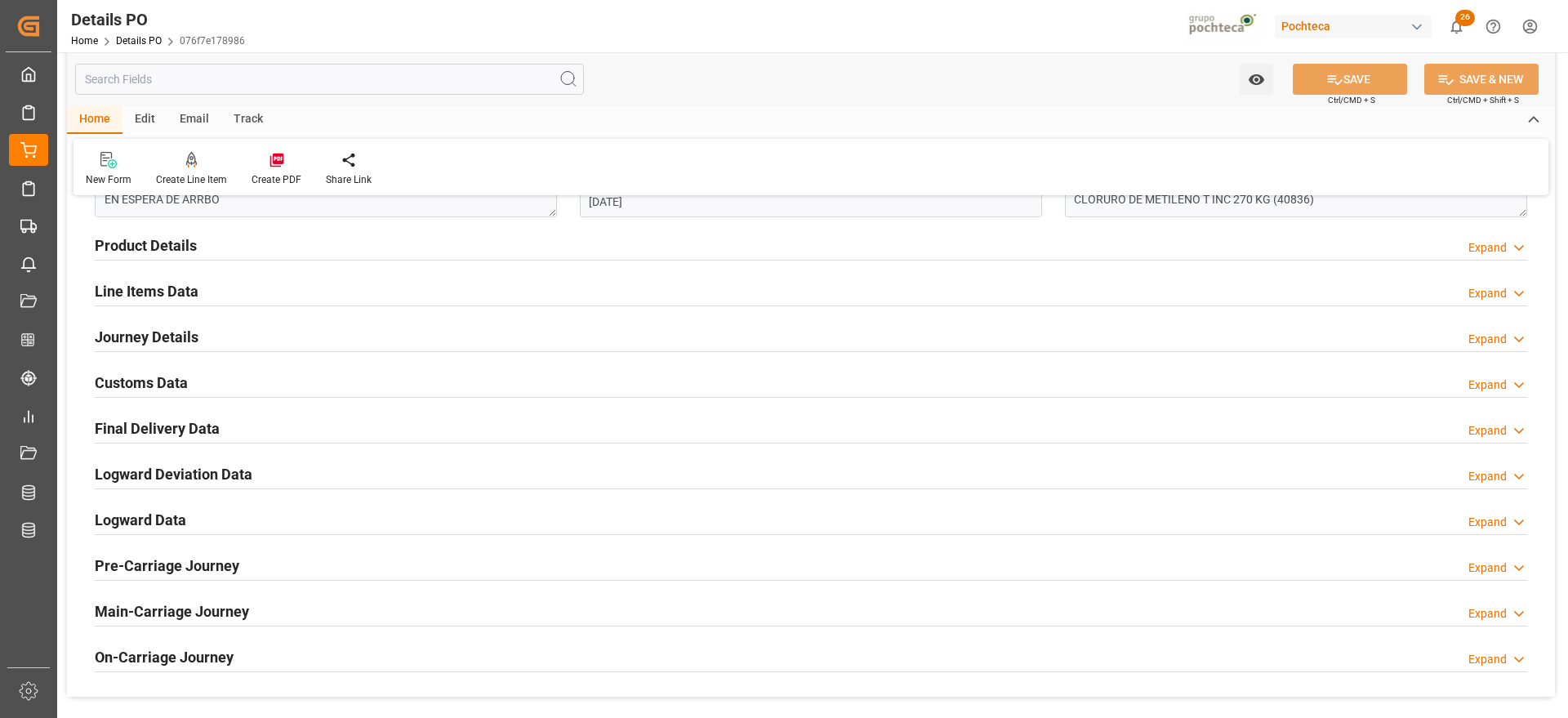
click at [164, 289] on h2 "Line Items Data" at bounding box center [147, 291] width 104 height 22
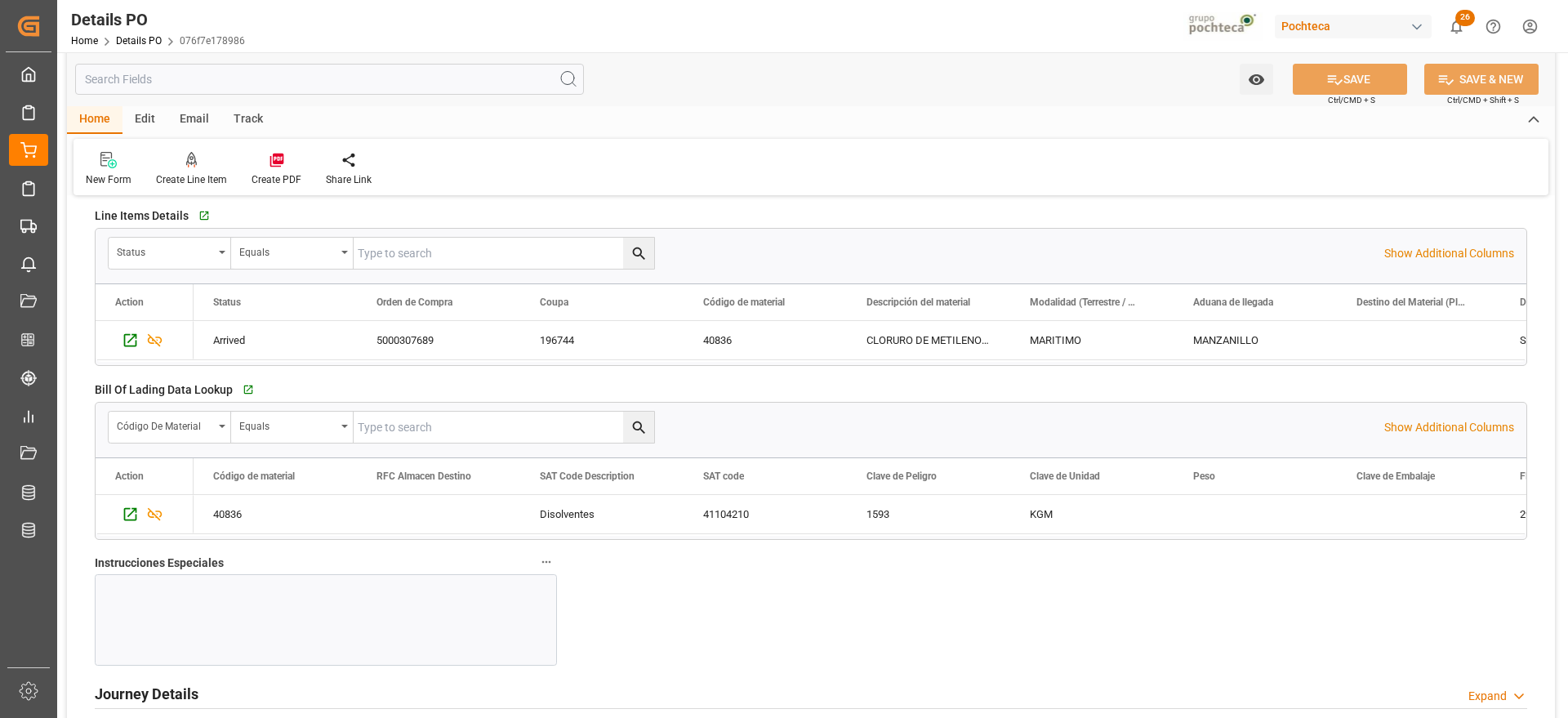
scroll to position [1532, 0]
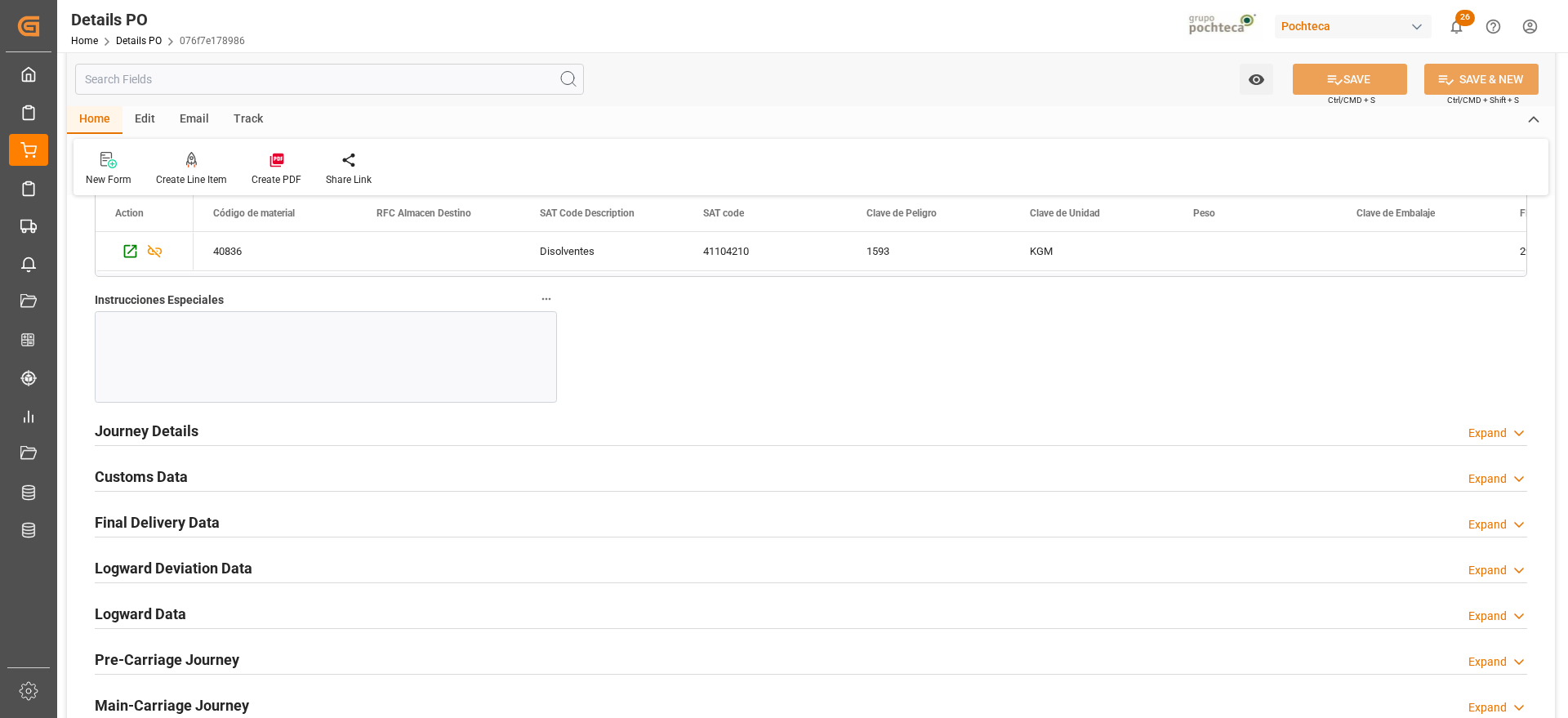
click at [157, 478] on h2 "Customs Data" at bounding box center [141, 477] width 93 height 22
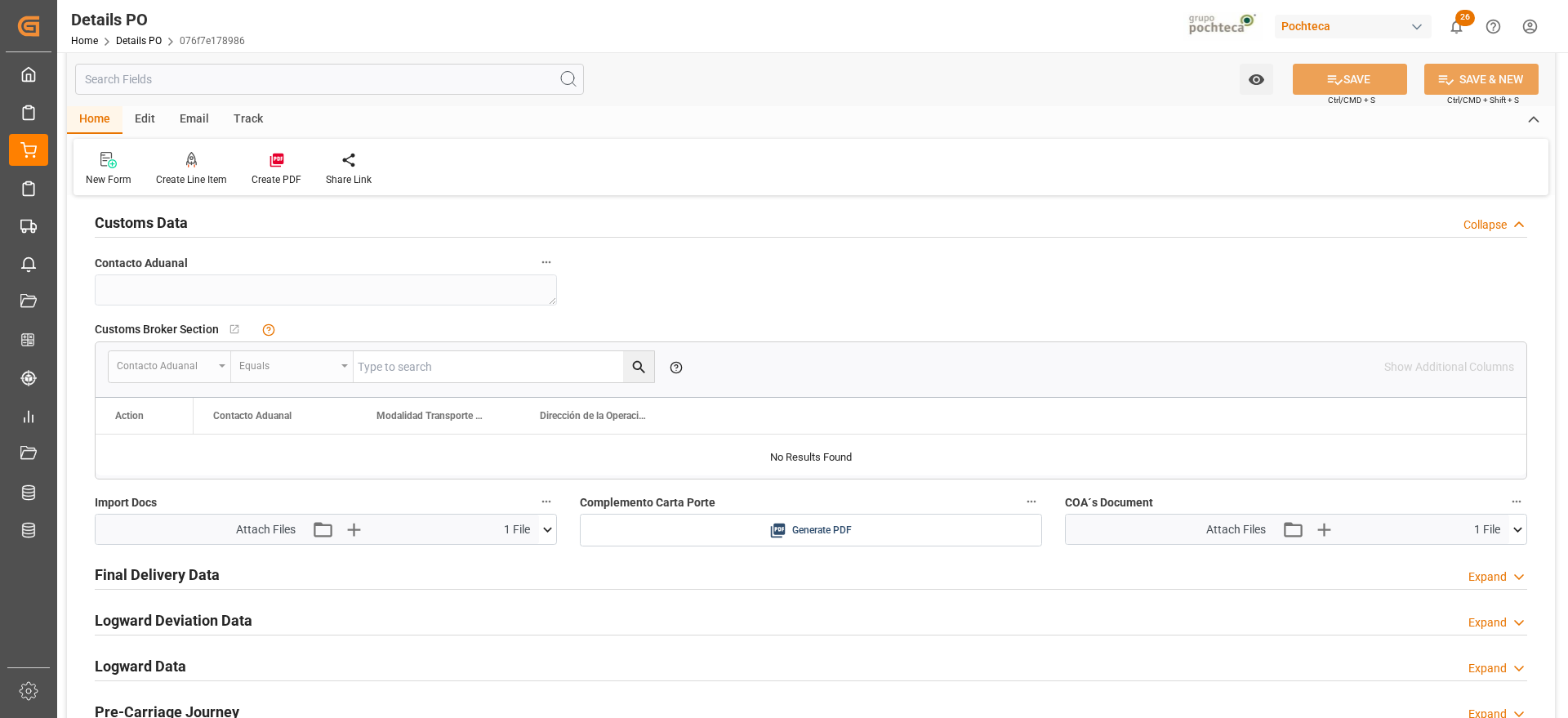
scroll to position [1940, 0]
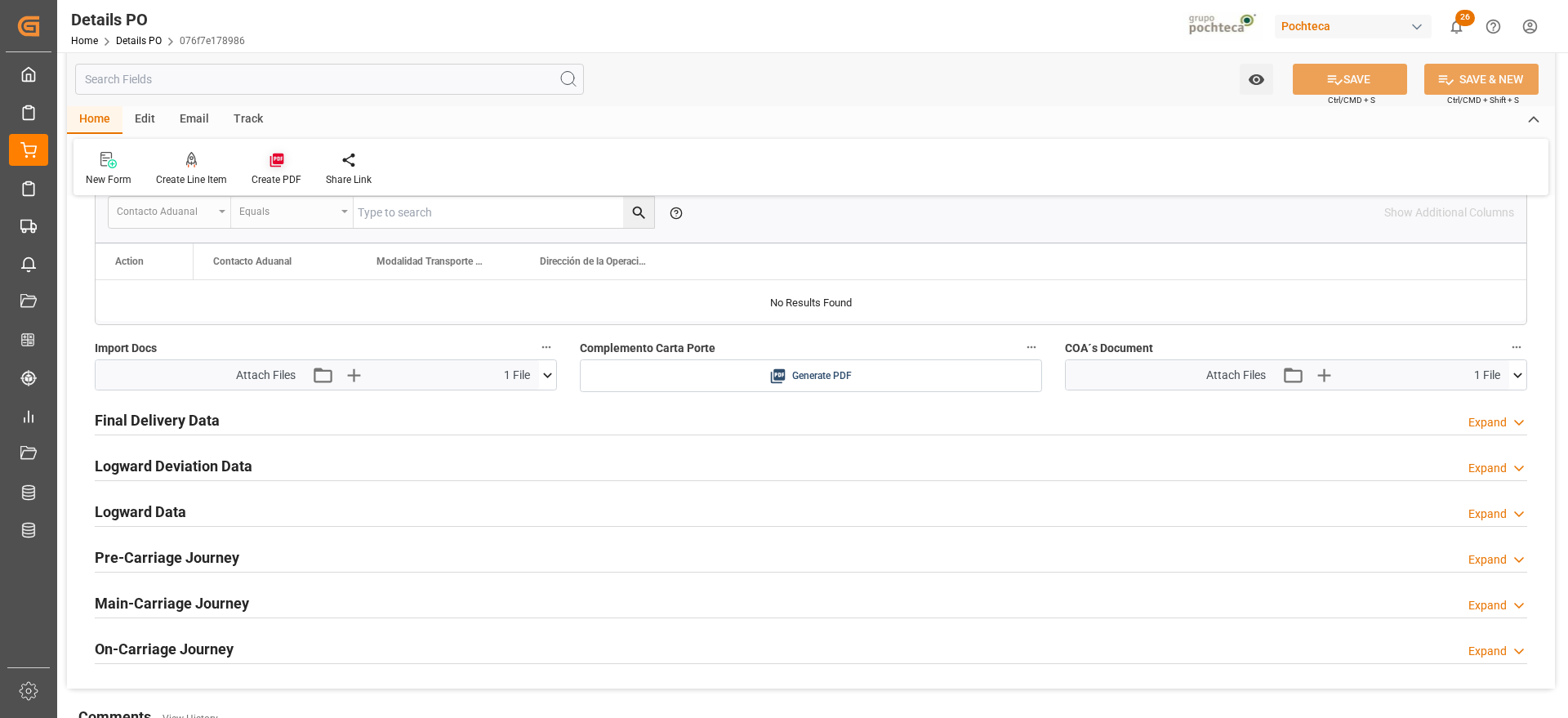
click at [263, 166] on div at bounding box center [277, 159] width 50 height 17
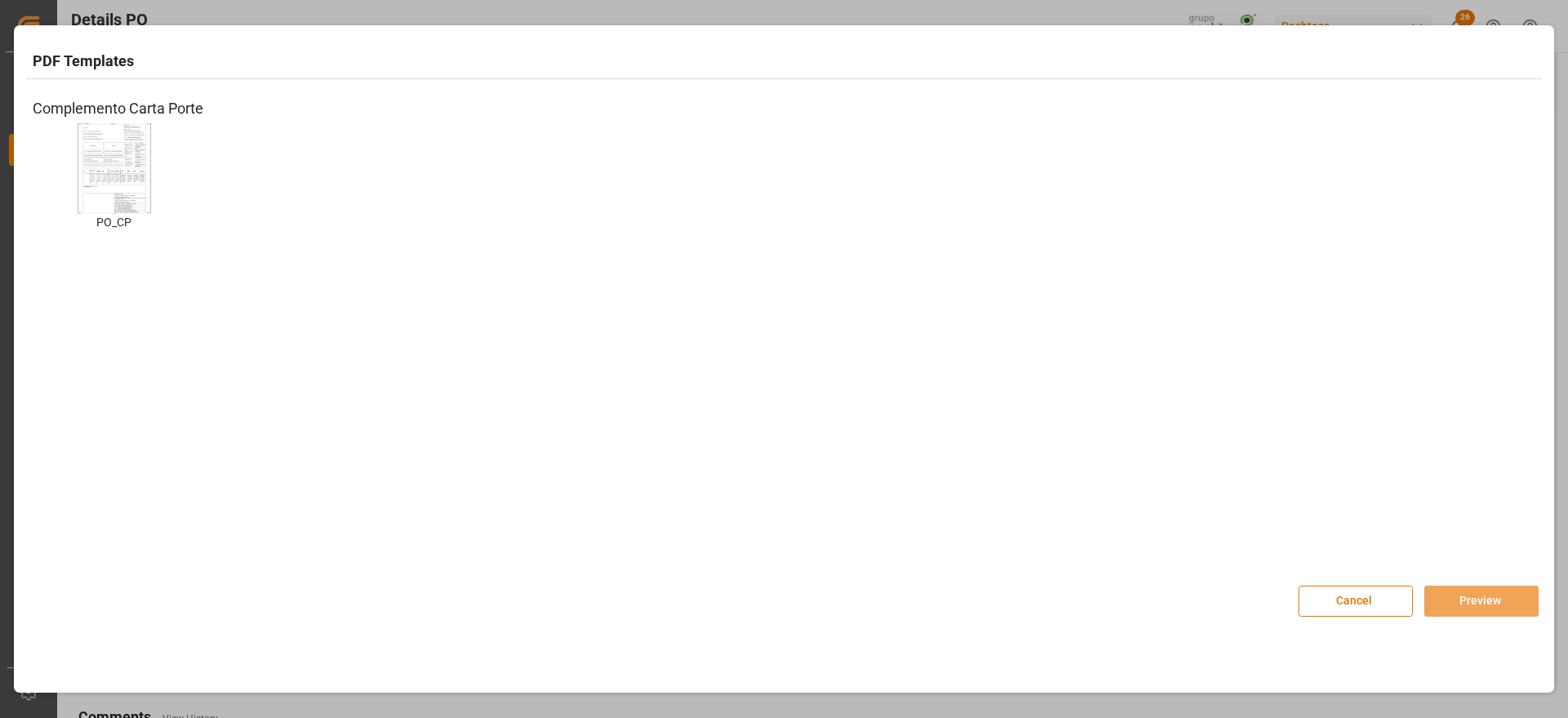
click at [141, 183] on img at bounding box center [114, 168] width 65 height 92
click at [1473, 601] on button "Preview" at bounding box center [1482, 601] width 114 height 31
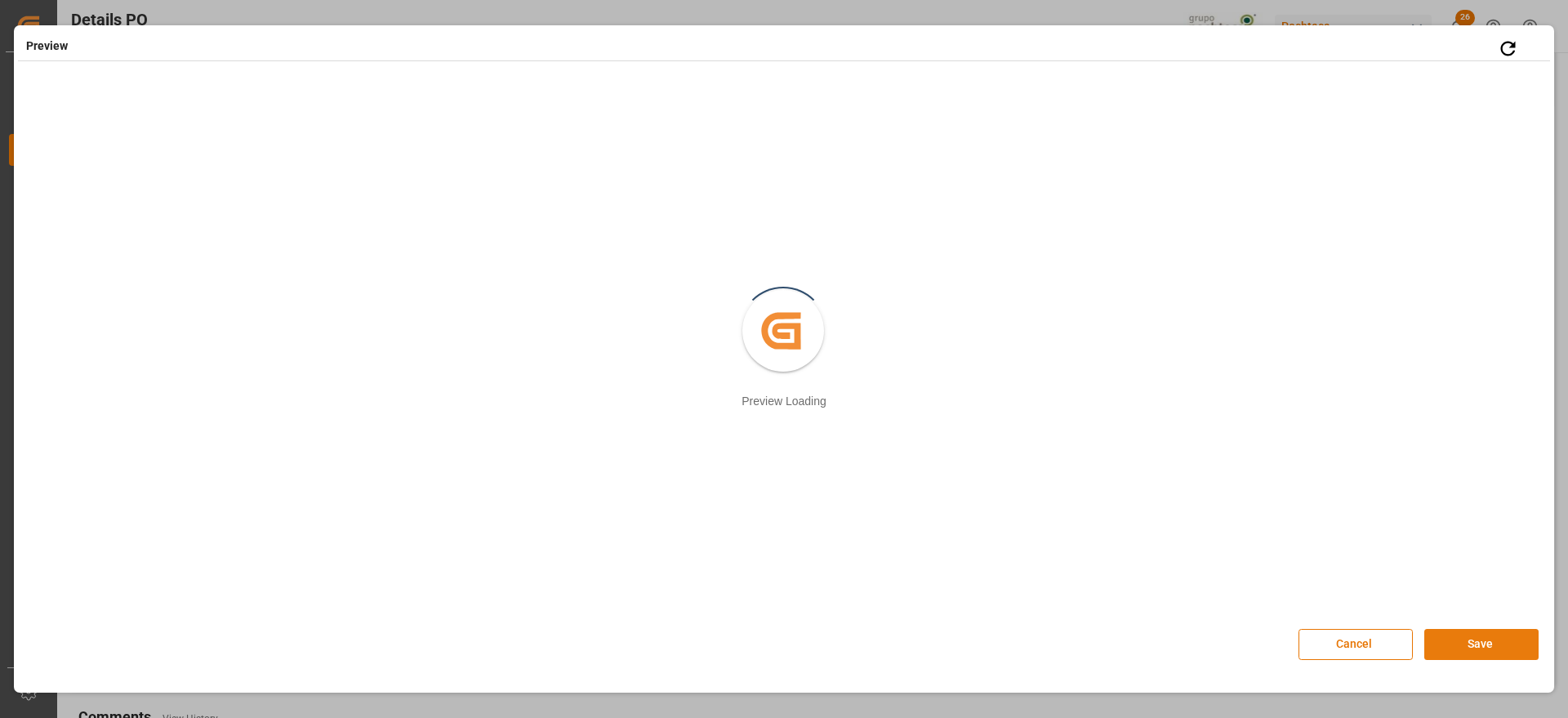
click at [1450, 650] on button "Save" at bounding box center [1482, 644] width 114 height 31
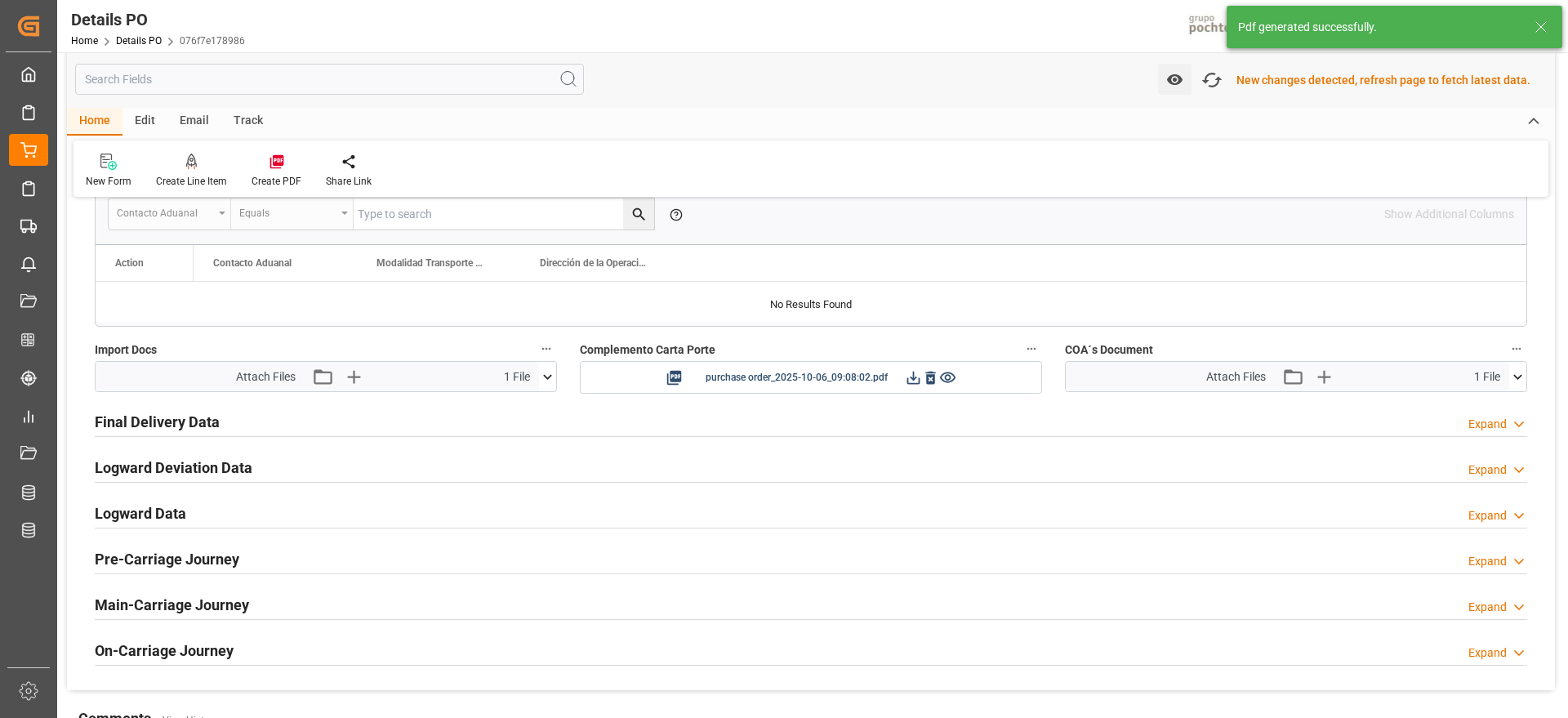
scroll to position [1942, 0]
click at [1296, 78] on div "New changes detected, refresh page to fetch latest data." at bounding box center [1384, 80] width 294 height 17
click at [1215, 77] on icon "button" at bounding box center [1212, 80] width 26 height 26
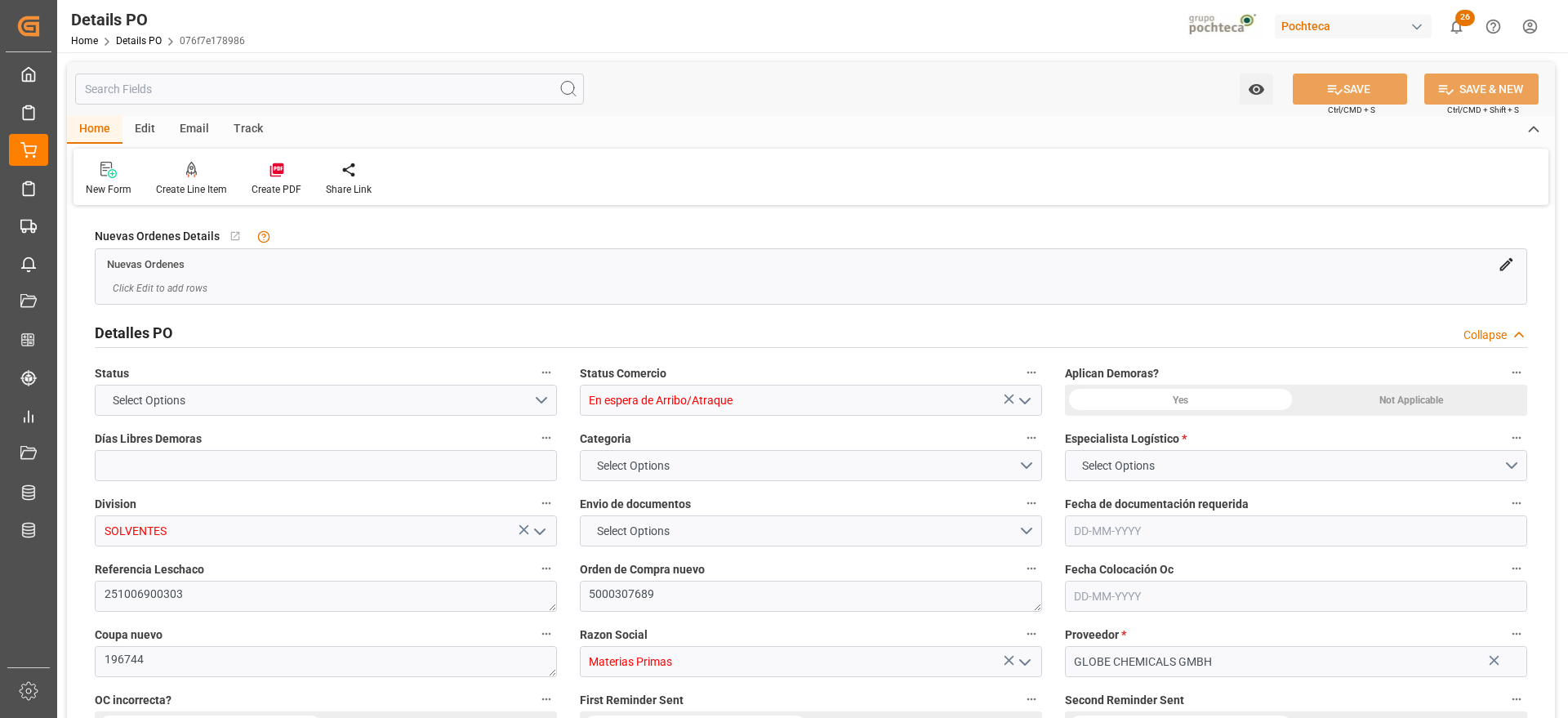
type input "12"
type input "[DATE]"
type input "12-08-2025"
type input "[DATE]"
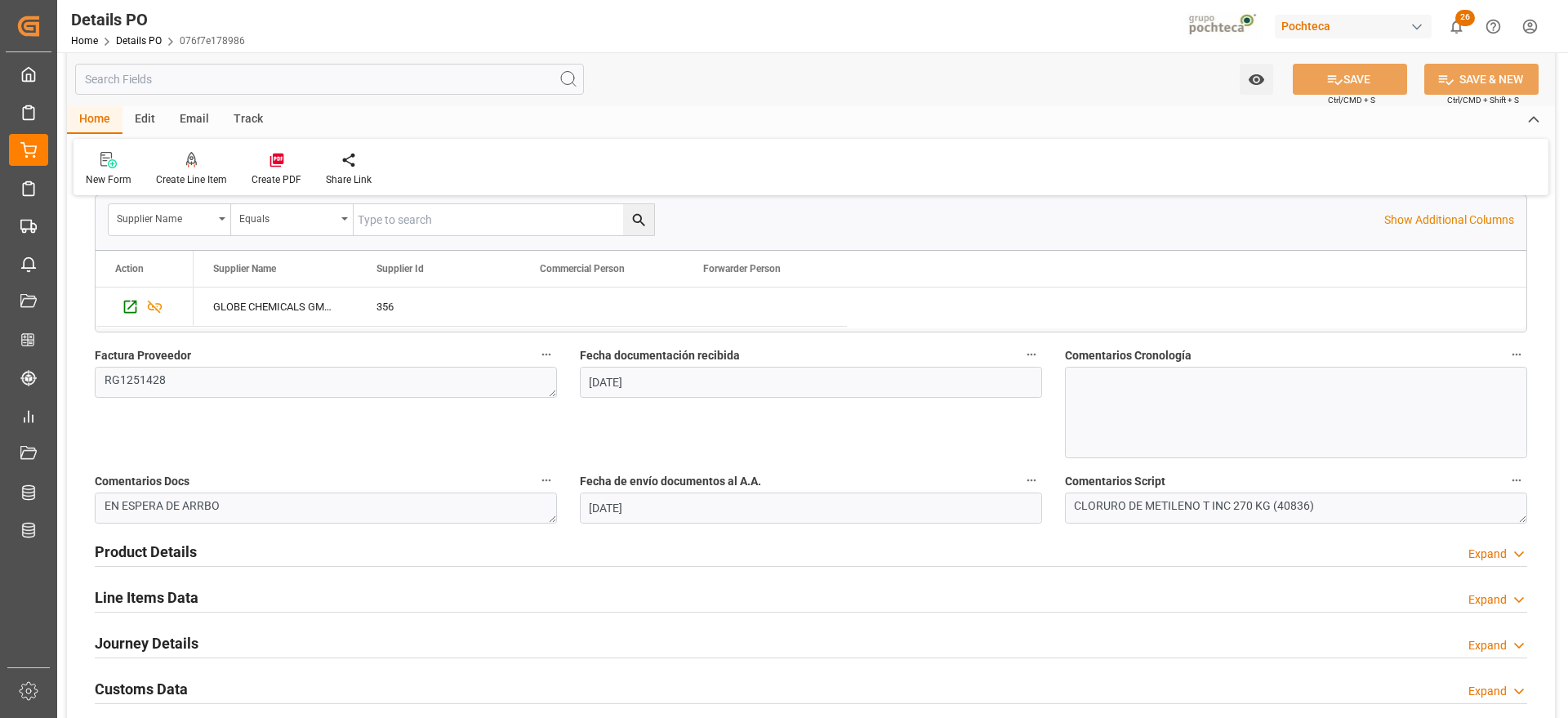
scroll to position [817, 0]
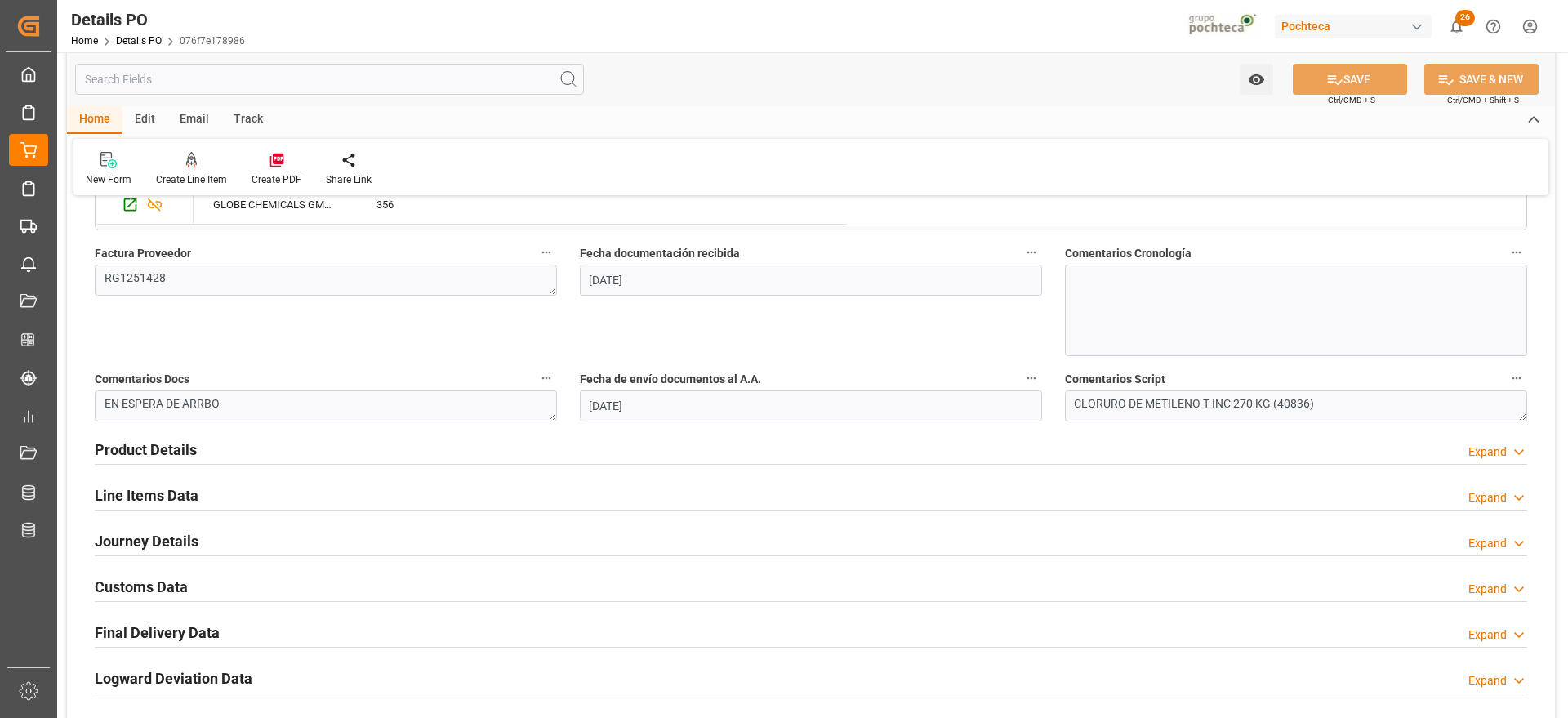
click at [154, 585] on h2 "Customs Data" at bounding box center [141, 587] width 93 height 22
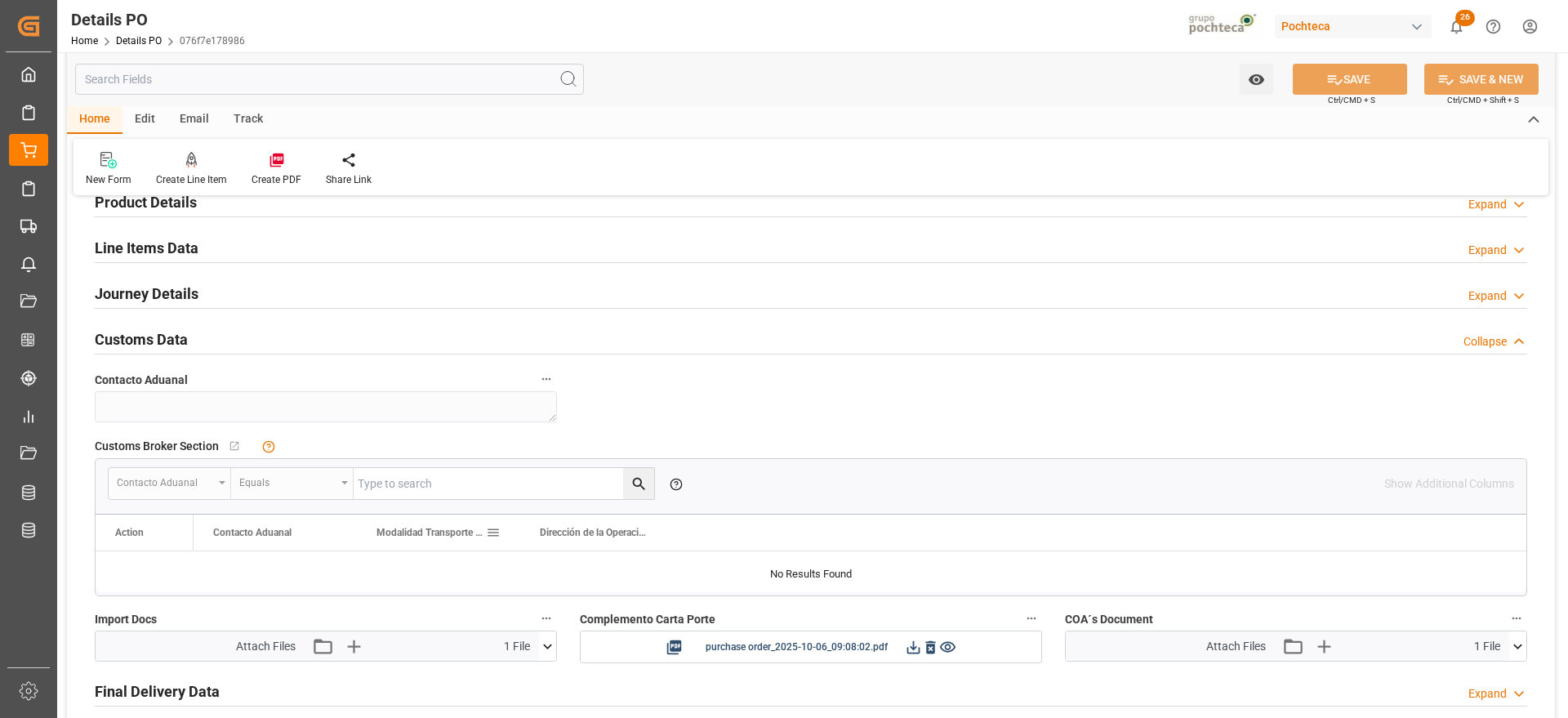
scroll to position [1123, 0]
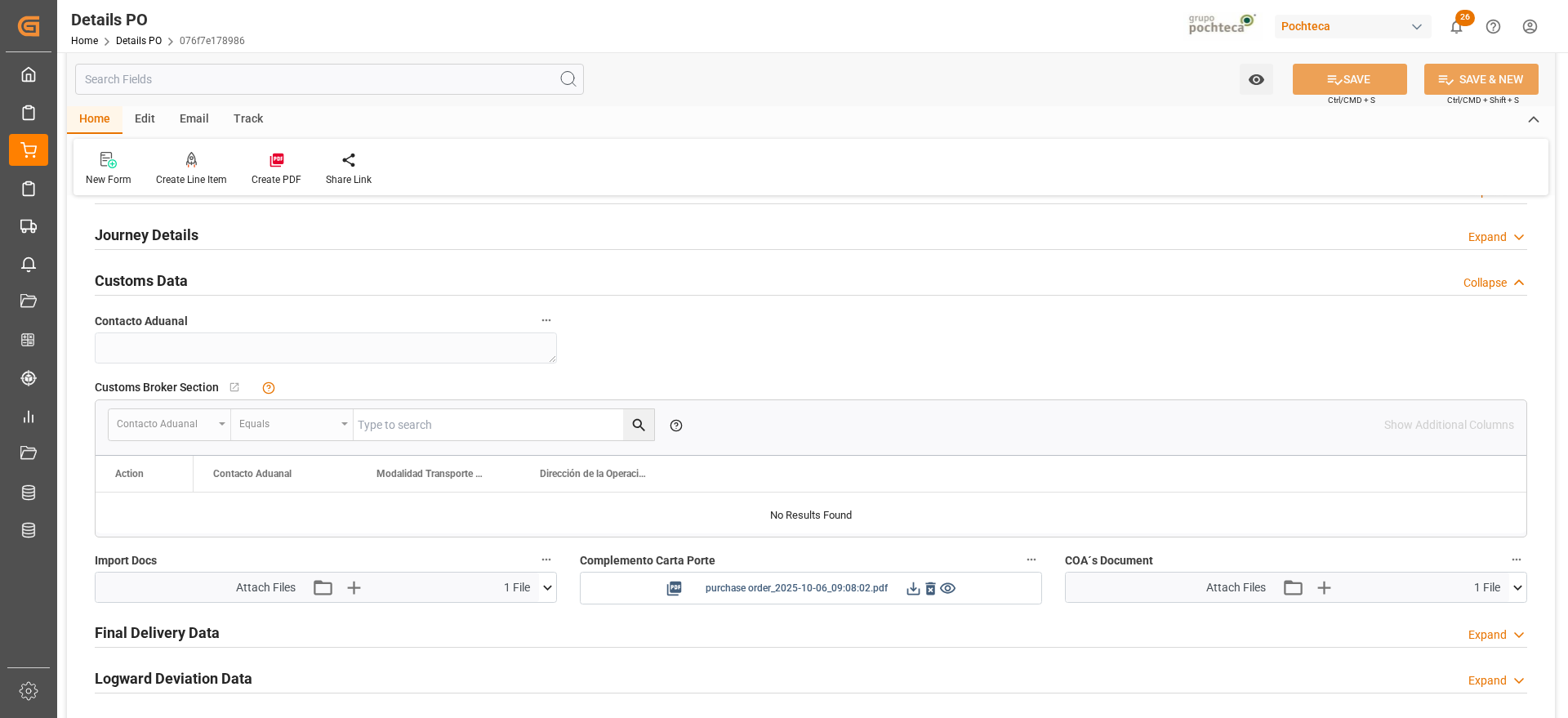
click at [912, 596] on button at bounding box center [913, 588] width 17 height 20
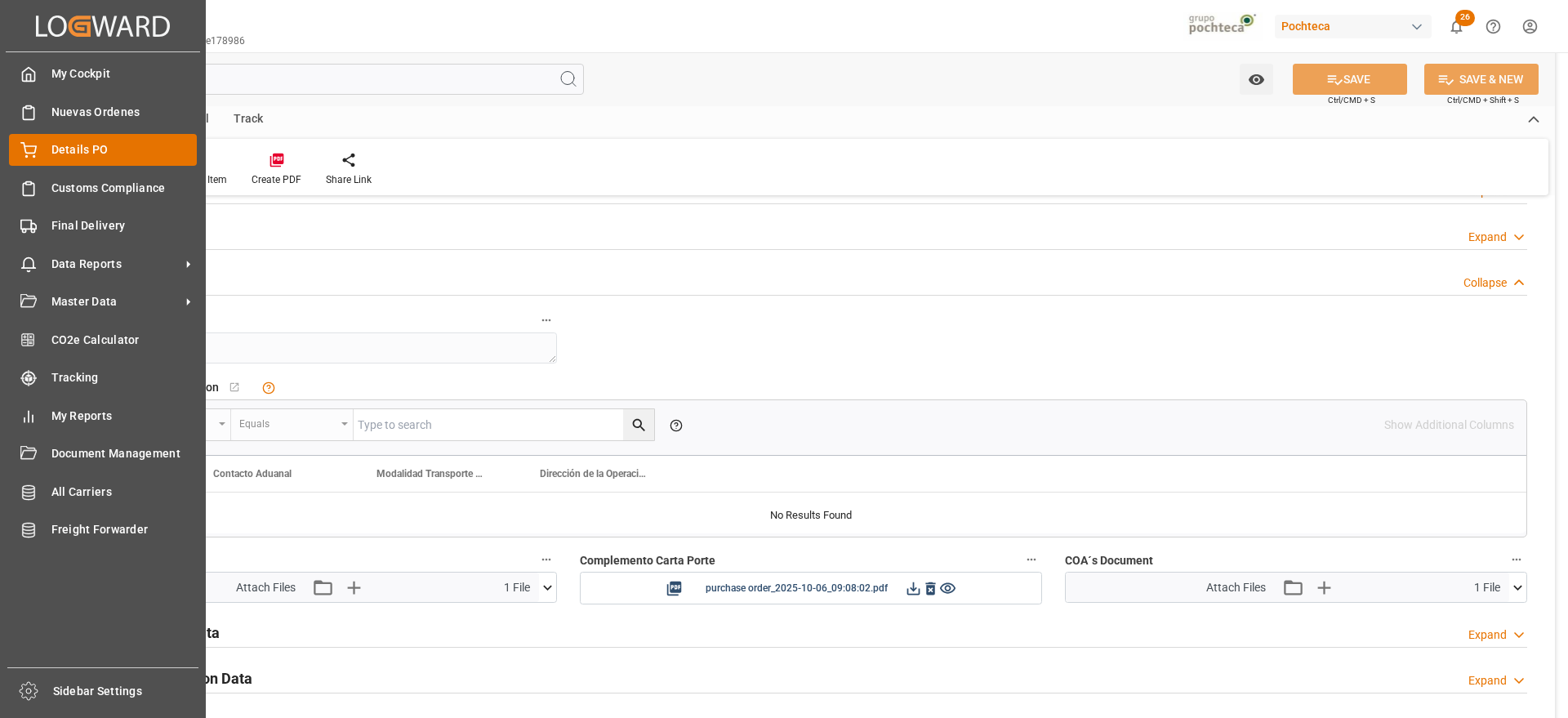
click at [39, 151] on div "Details PO Details PO" at bounding box center [103, 150] width 188 height 32
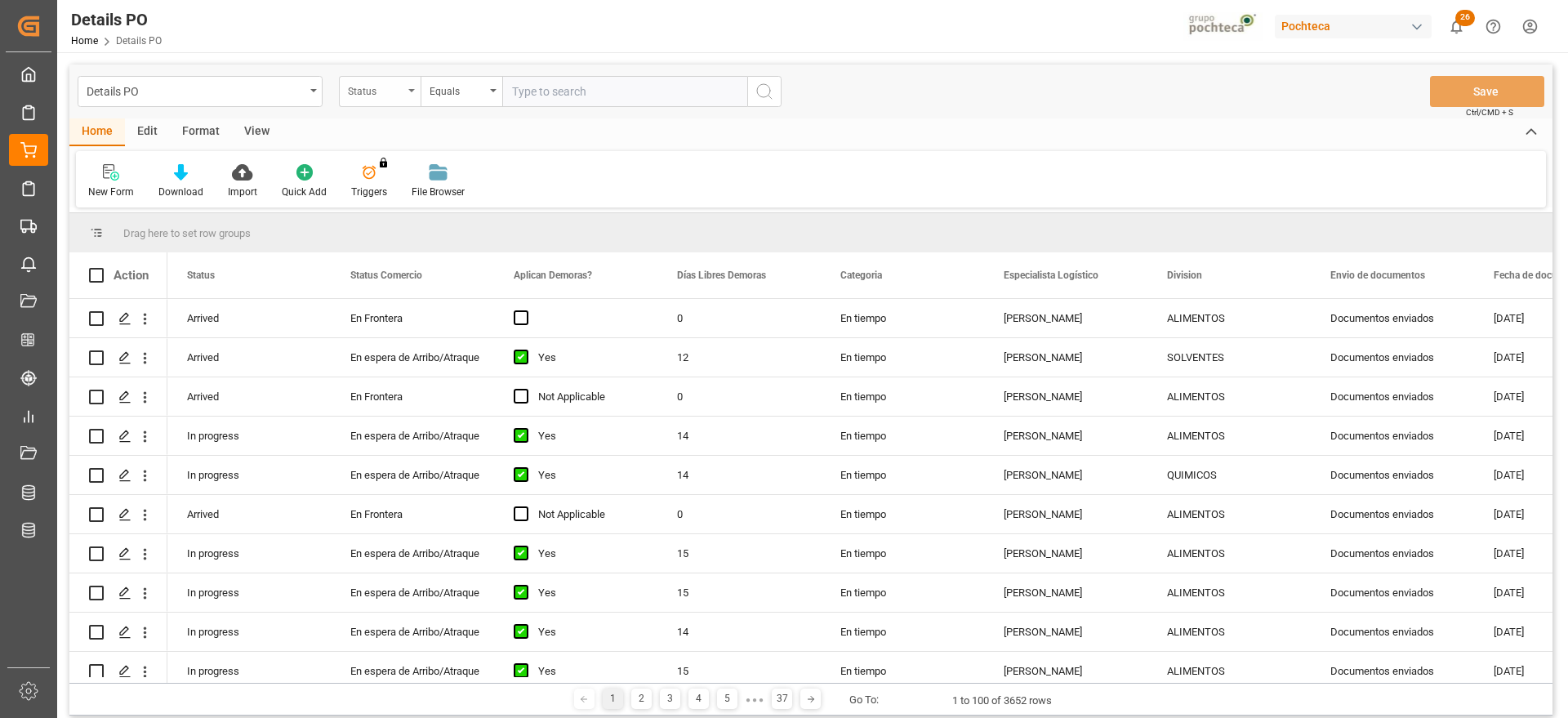
click at [376, 87] on div "Status" at bounding box center [376, 89] width 56 height 19
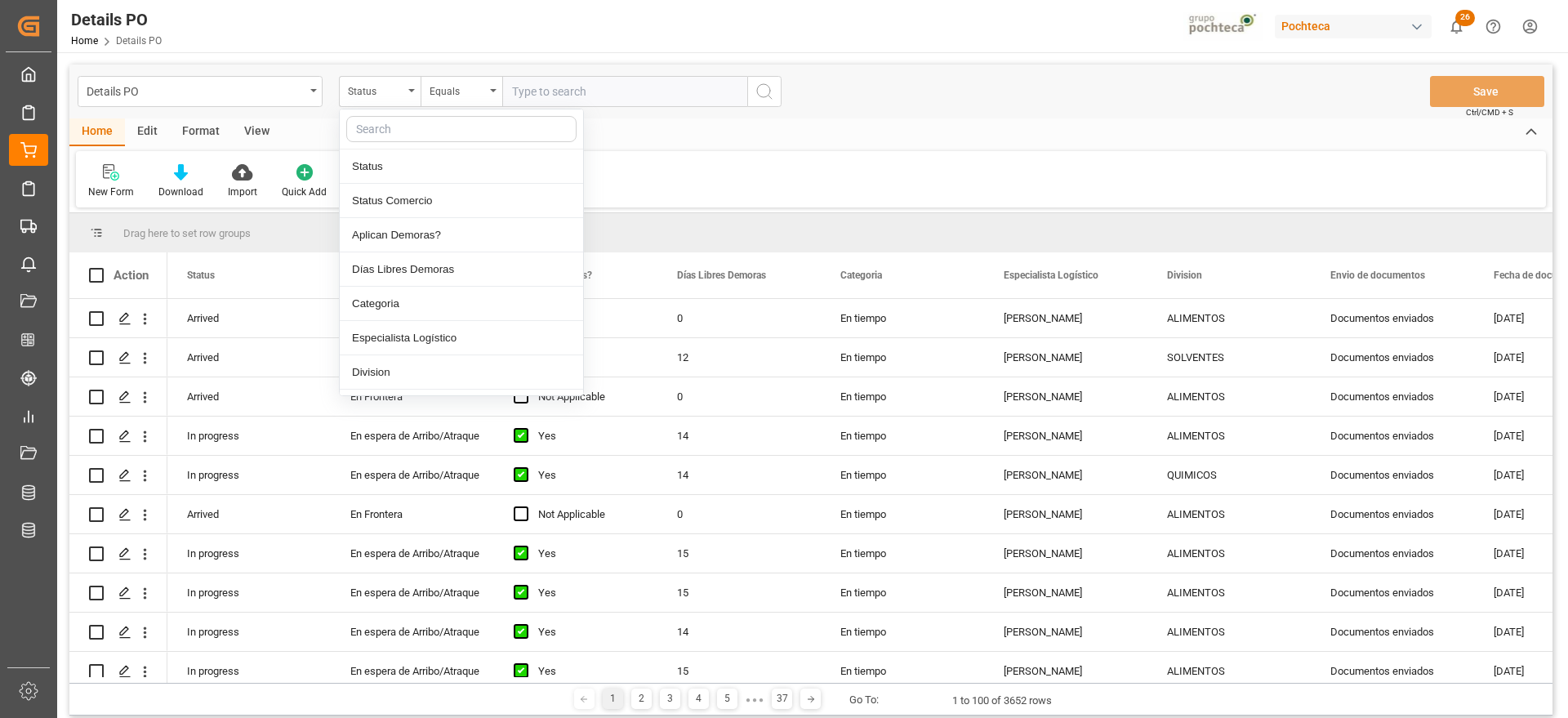
click at [420, 118] on input "text" at bounding box center [461, 129] width 230 height 26
type input "ref"
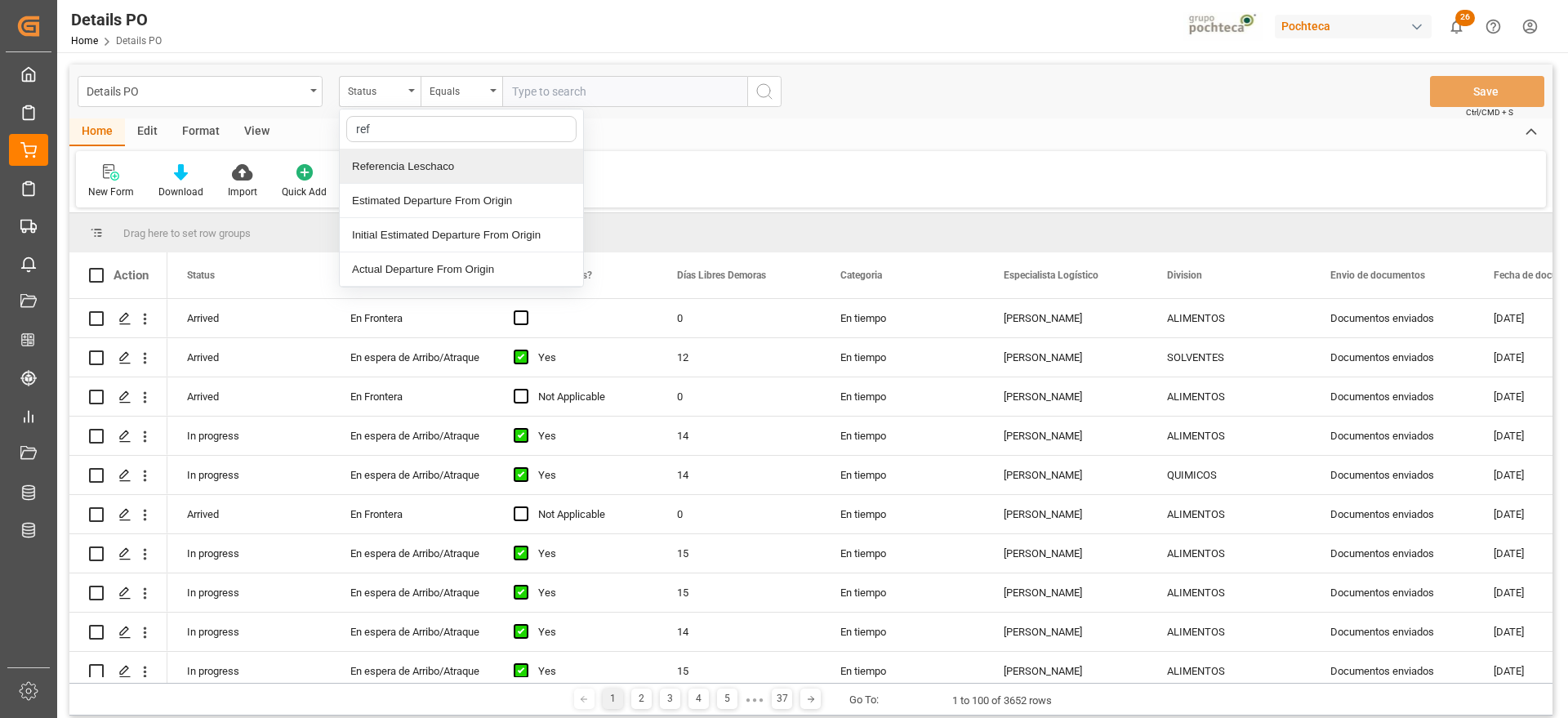
click at [439, 154] on div "Referencia Leschaco" at bounding box center [461, 166] width 243 height 34
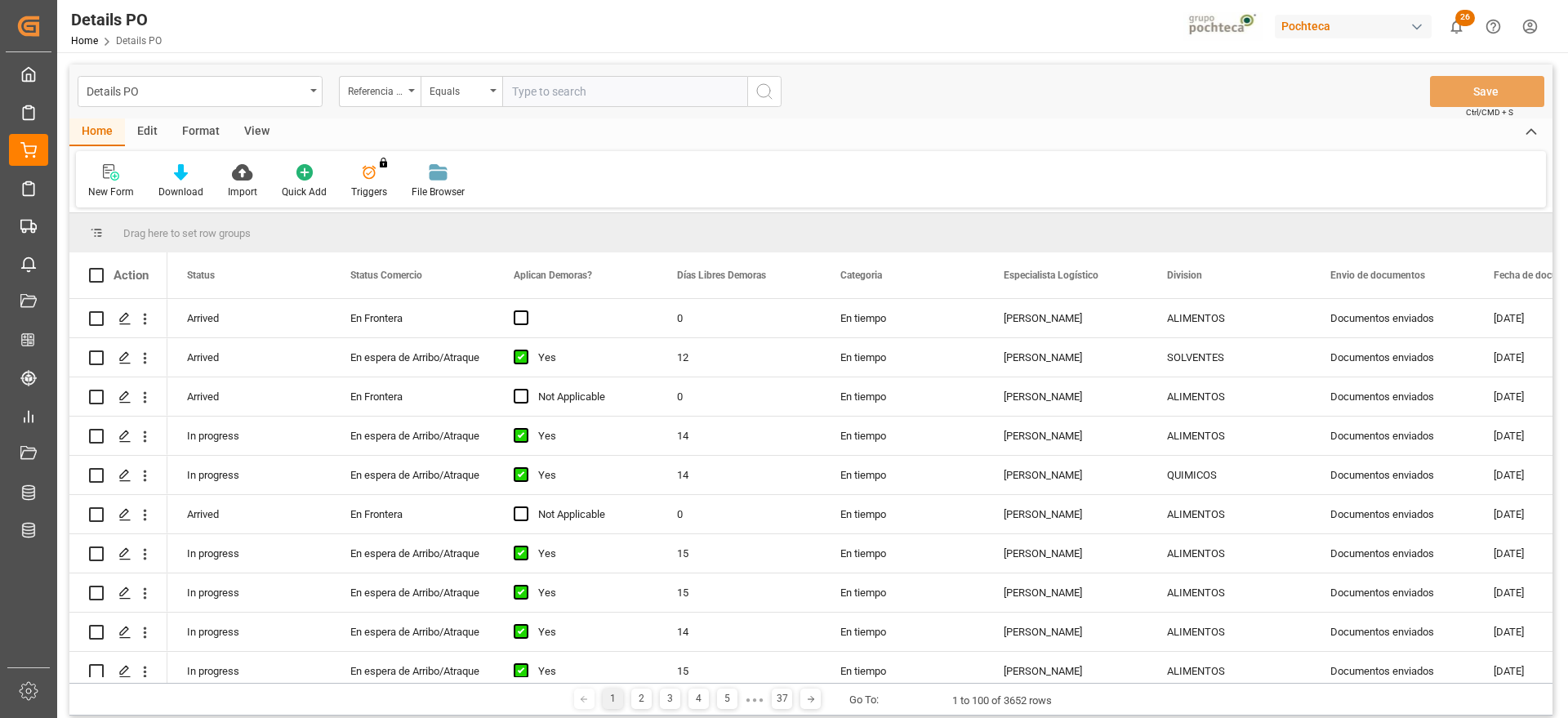
click at [520, 91] on input "text" at bounding box center [624, 91] width 245 height 31
paste input "5000306131"
type input "5000306131"
click at [382, 76] on div "Referencia Leschaco" at bounding box center [380, 91] width 82 height 31
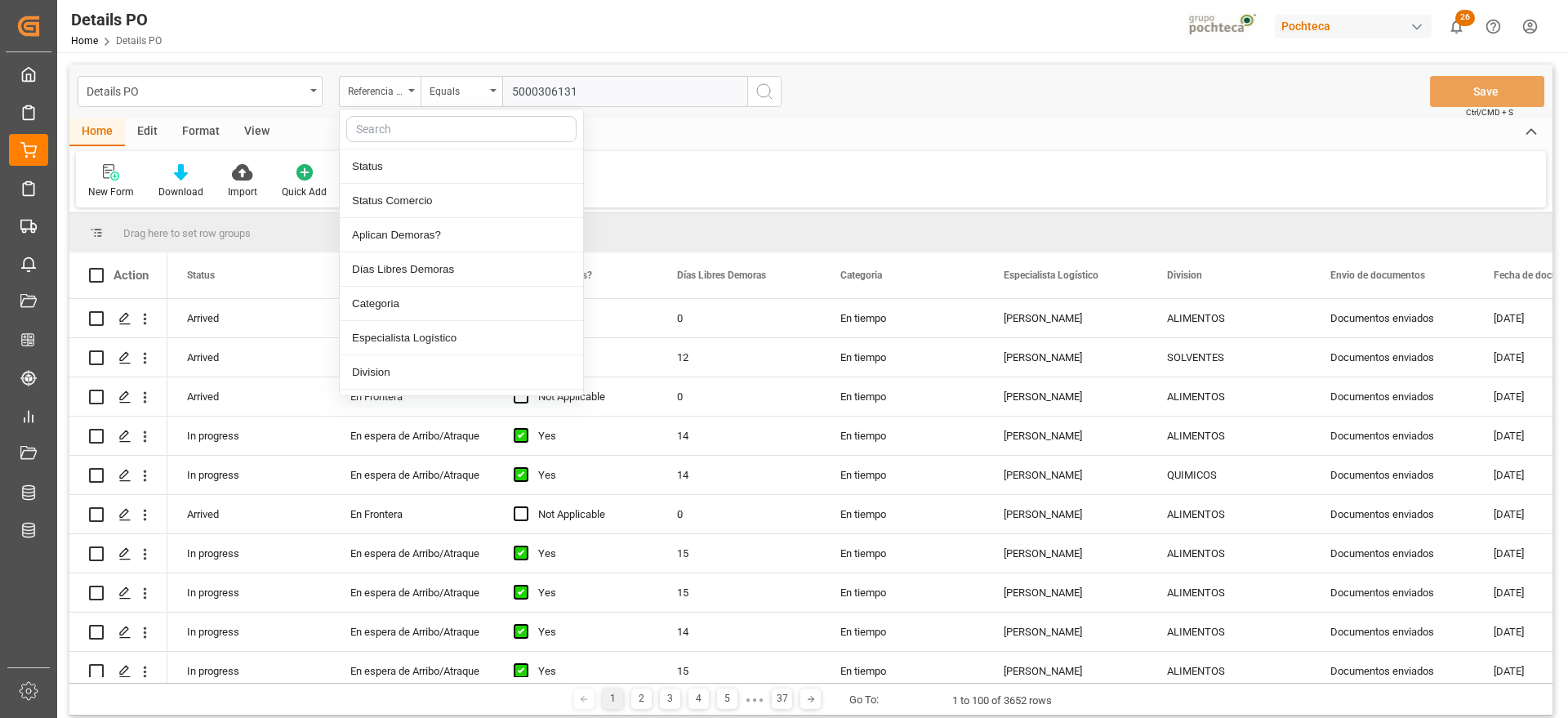
click at [406, 133] on input "text" at bounding box center [461, 129] width 230 height 26
type input "orde"
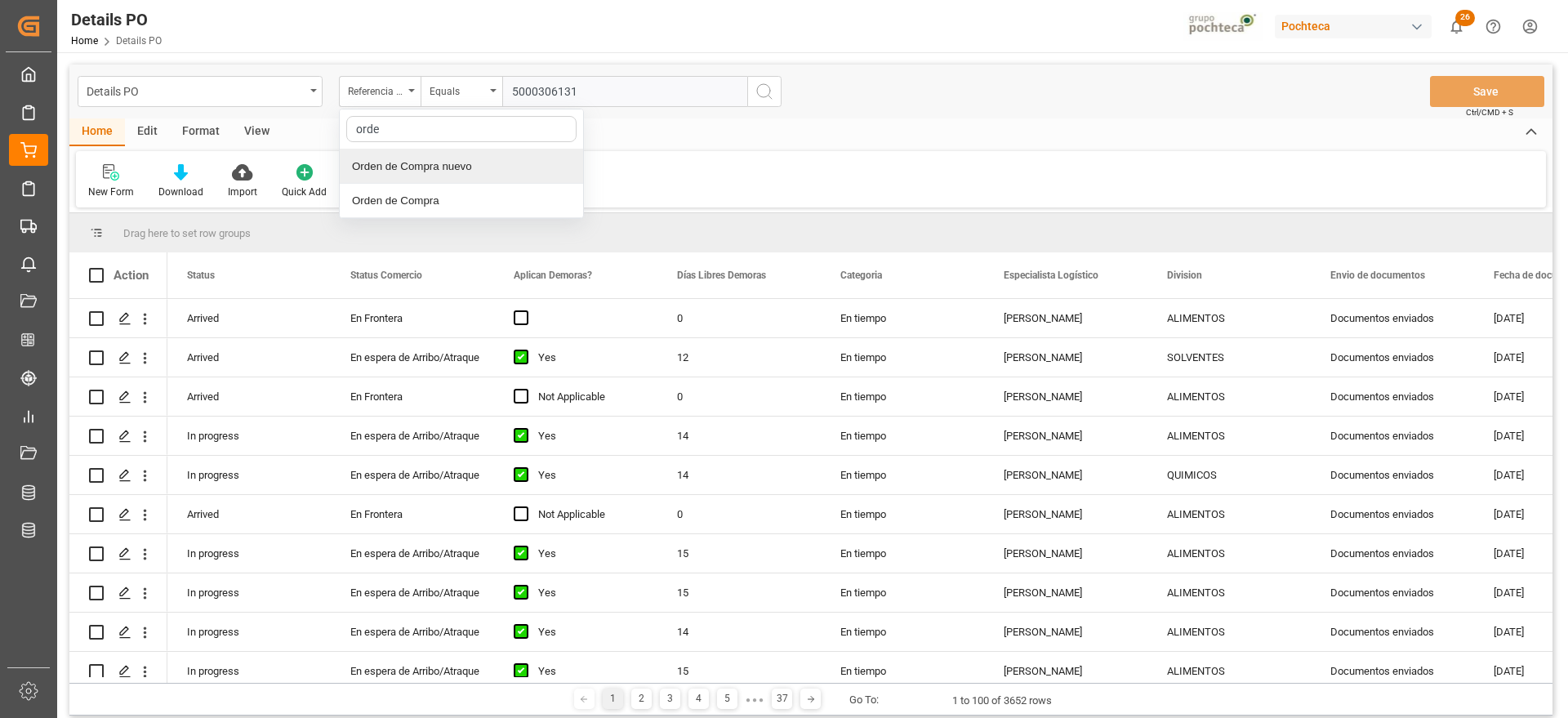
click at [459, 161] on div "Orden de Compra nuevo" at bounding box center [461, 166] width 243 height 34
click at [591, 92] on input "text" at bounding box center [624, 91] width 245 height 31
paste input "5000306131"
type input "5000306131"
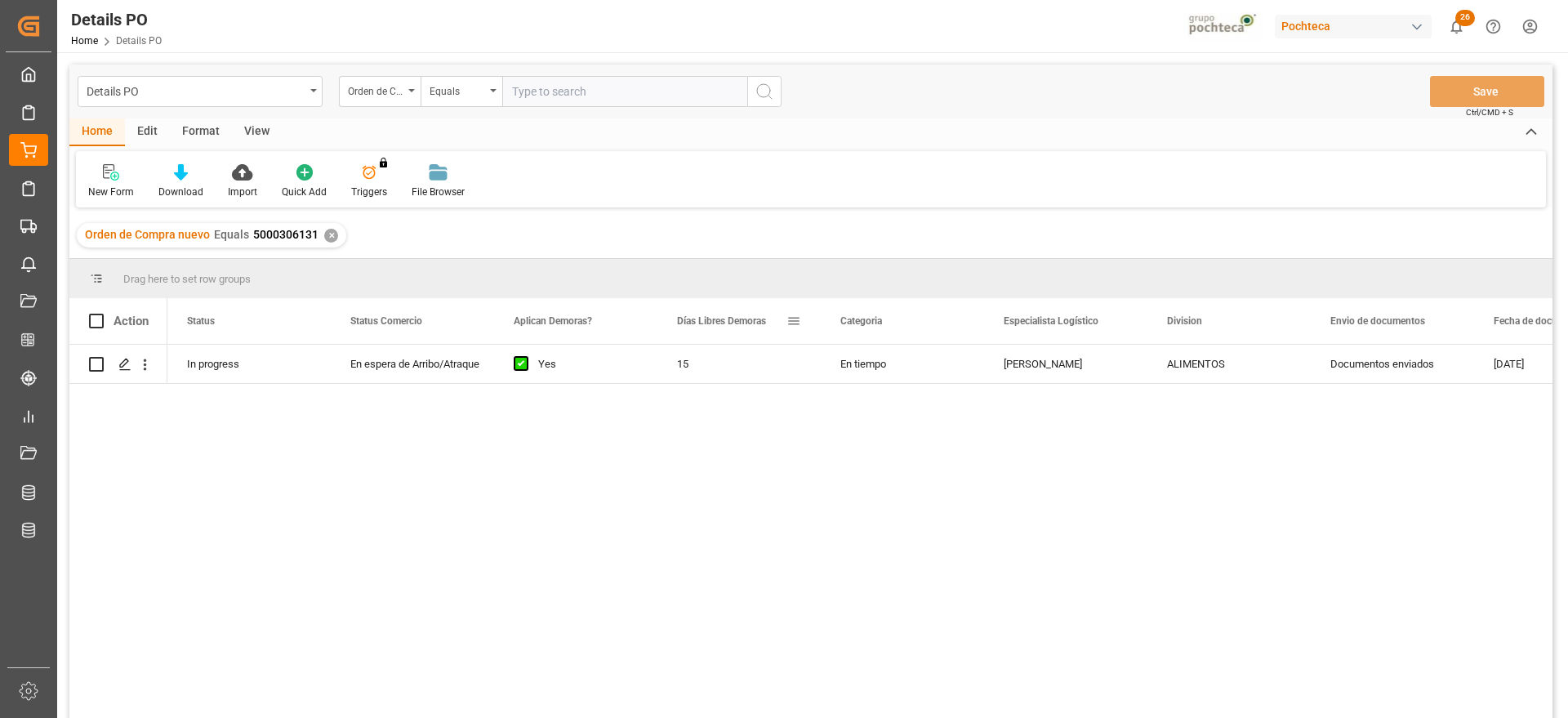
click at [760, 338] on div "Días Libres Demoras" at bounding box center [731, 321] width 109 height 46
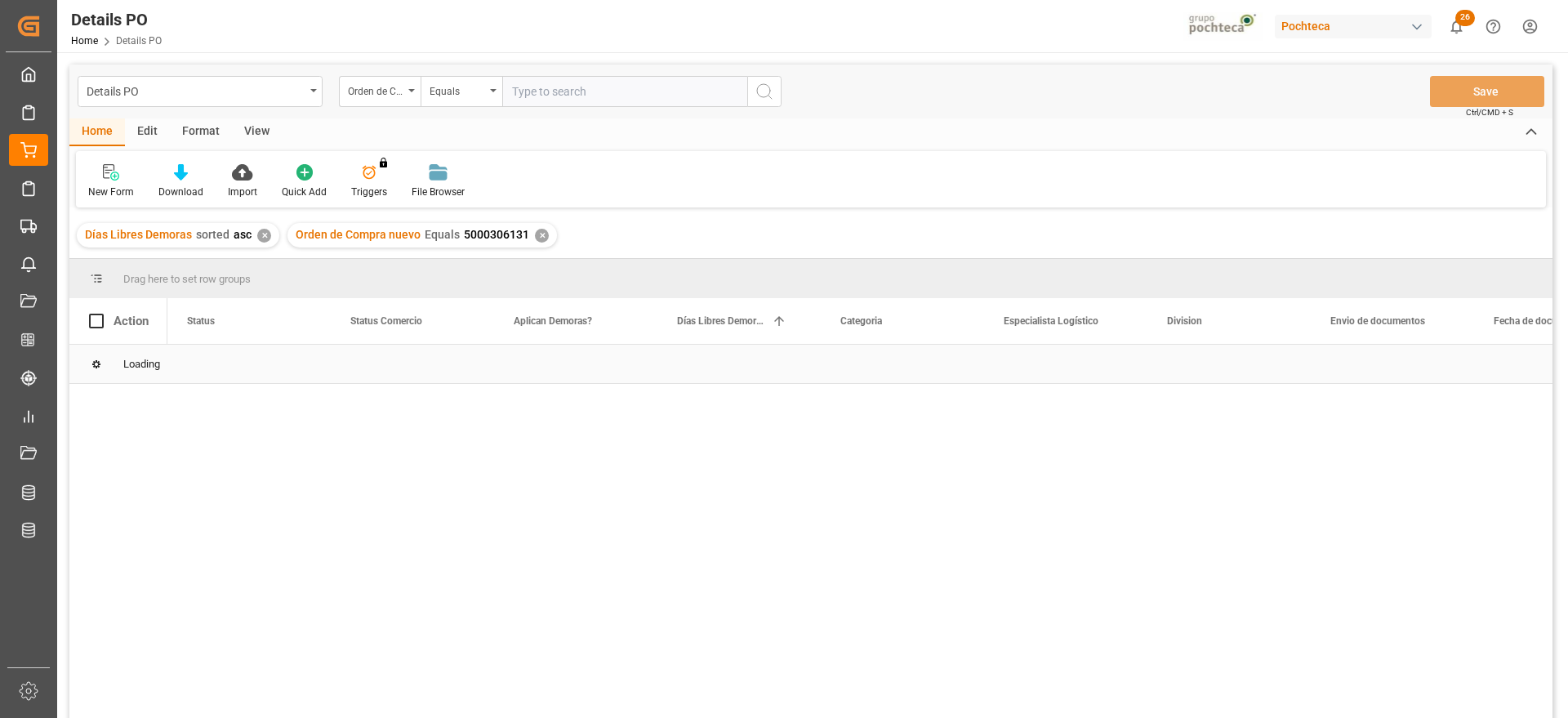
click at [891, 372] on div "Loading" at bounding box center [811, 364] width 1484 height 39
click at [891, 372] on div "En tiempo" at bounding box center [902, 364] width 163 height 38
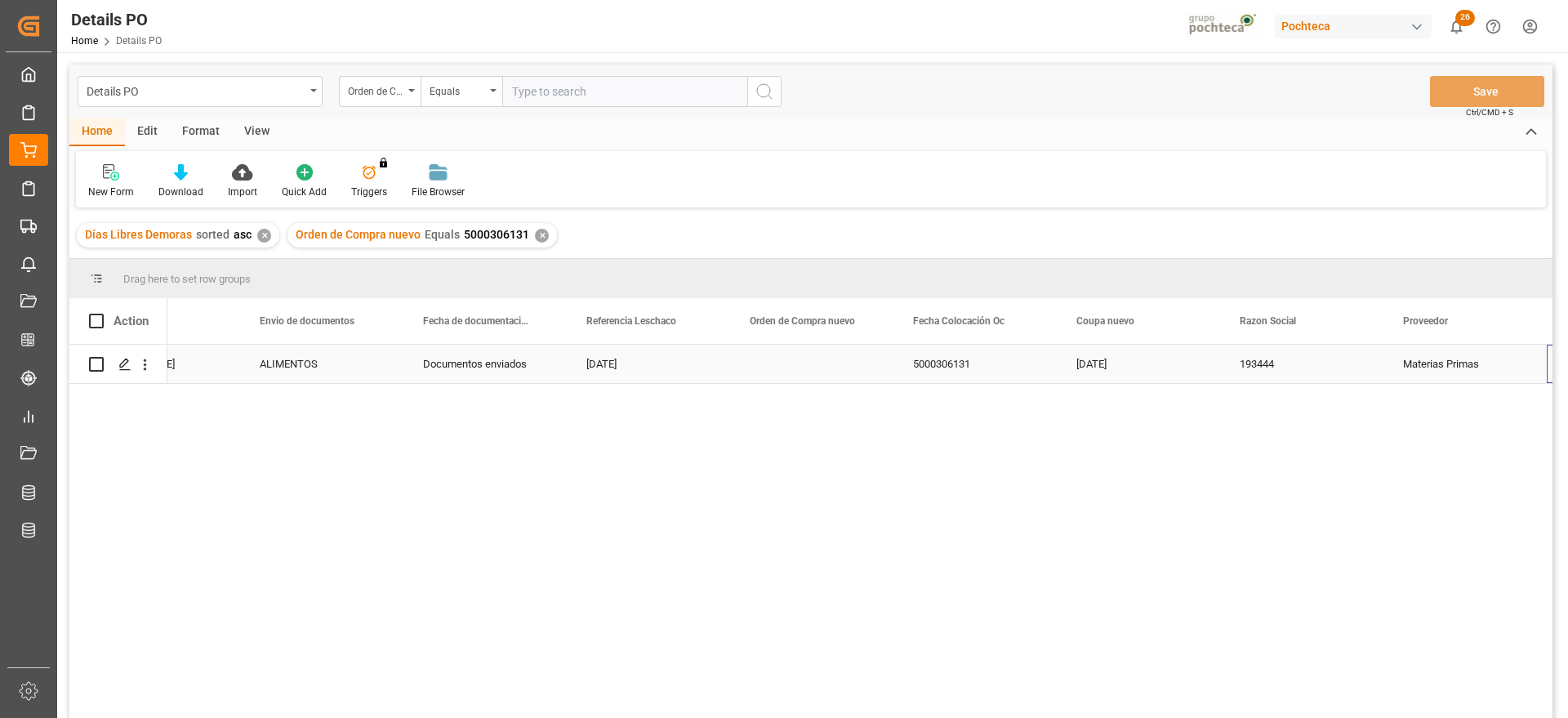
scroll to position [0, 1071]
click at [654, 367] on div "Press SPACE to select this row." at bounding box center [648, 364] width 163 height 38
click at [693, 368] on div "Press SPACE to select this row." at bounding box center [648, 364] width 163 height 38
click at [684, 368] on input "Press SPACE to select this row." at bounding box center [648, 373] width 137 height 31
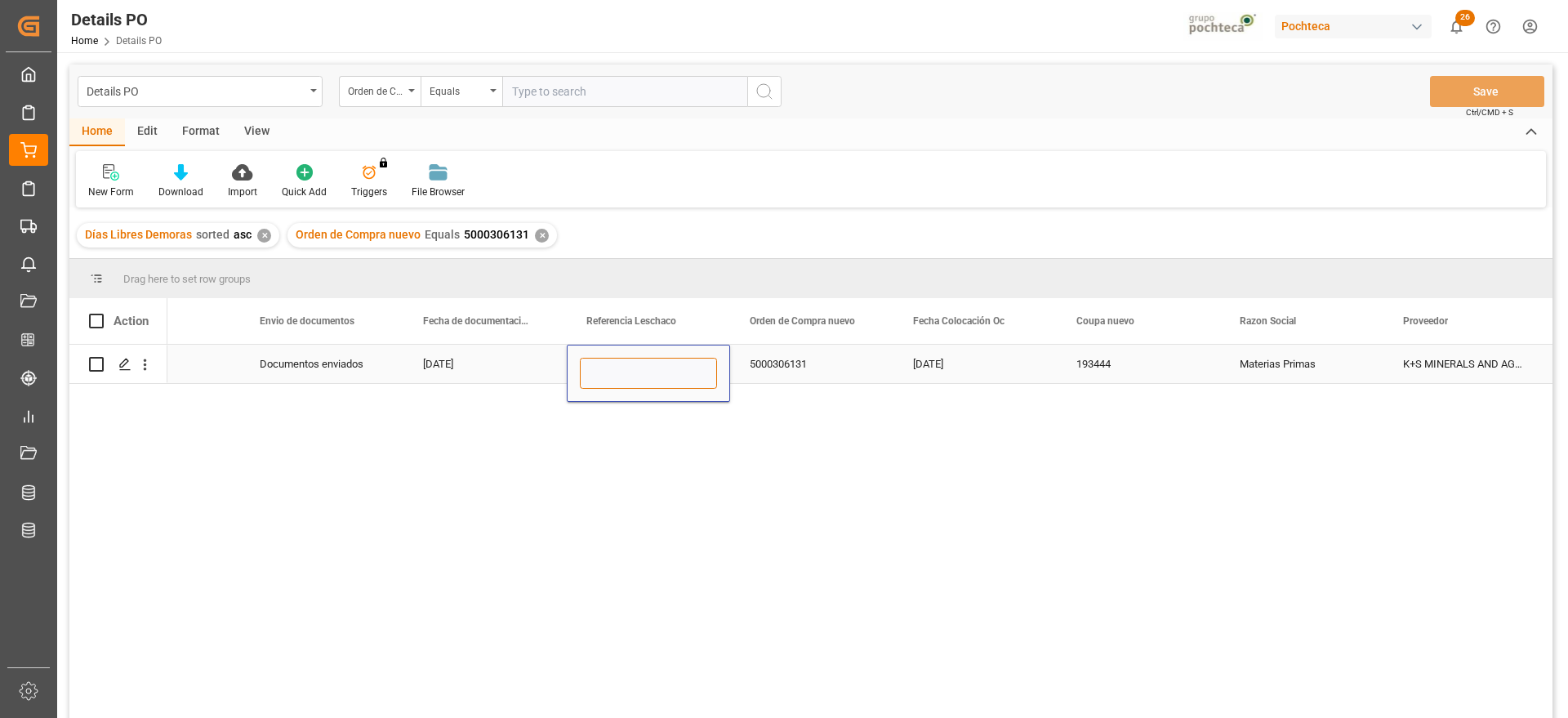
paste input "251006900635"
type input "251006900635"
click at [794, 359] on div "5000306131" at bounding box center [811, 364] width 163 height 38
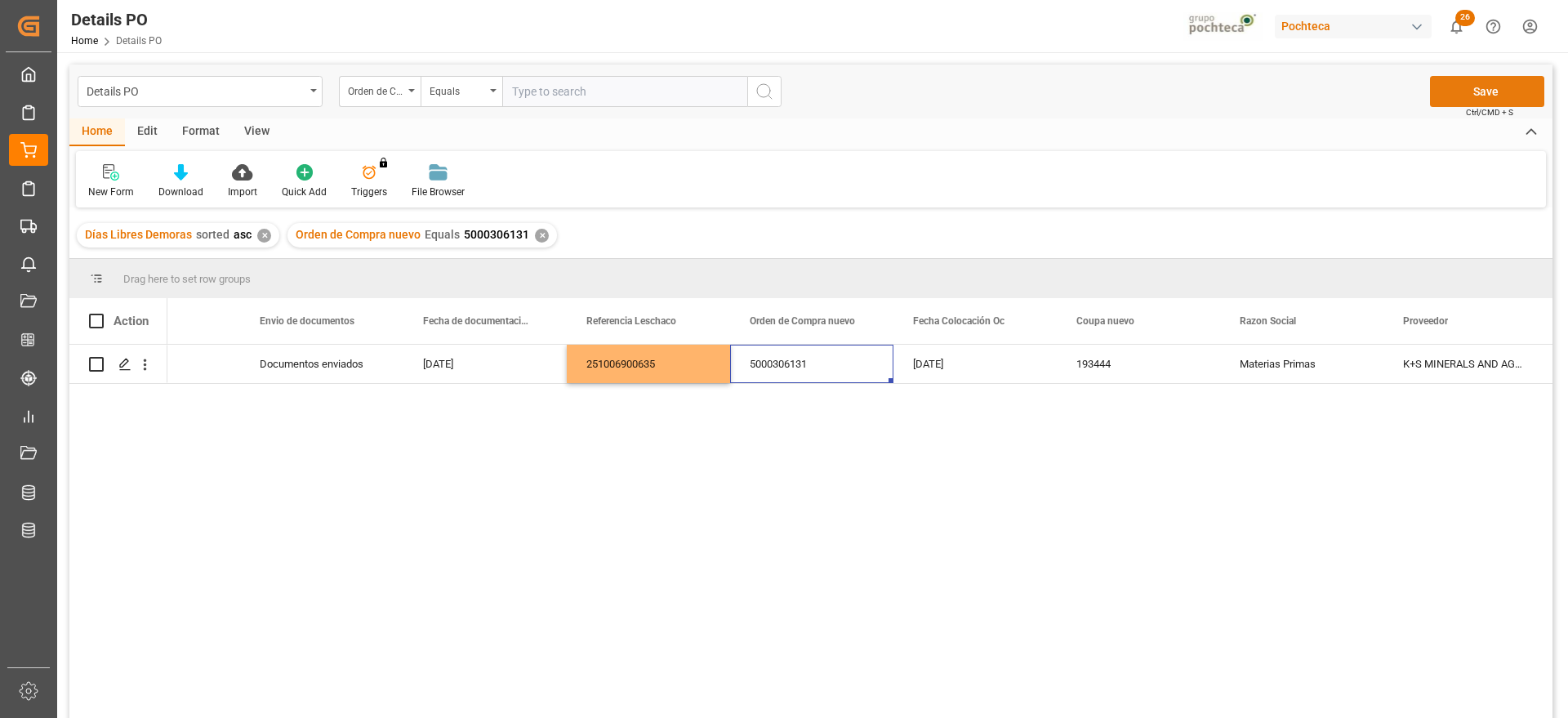
click at [1484, 78] on button "Save" at bounding box center [1487, 91] width 114 height 31
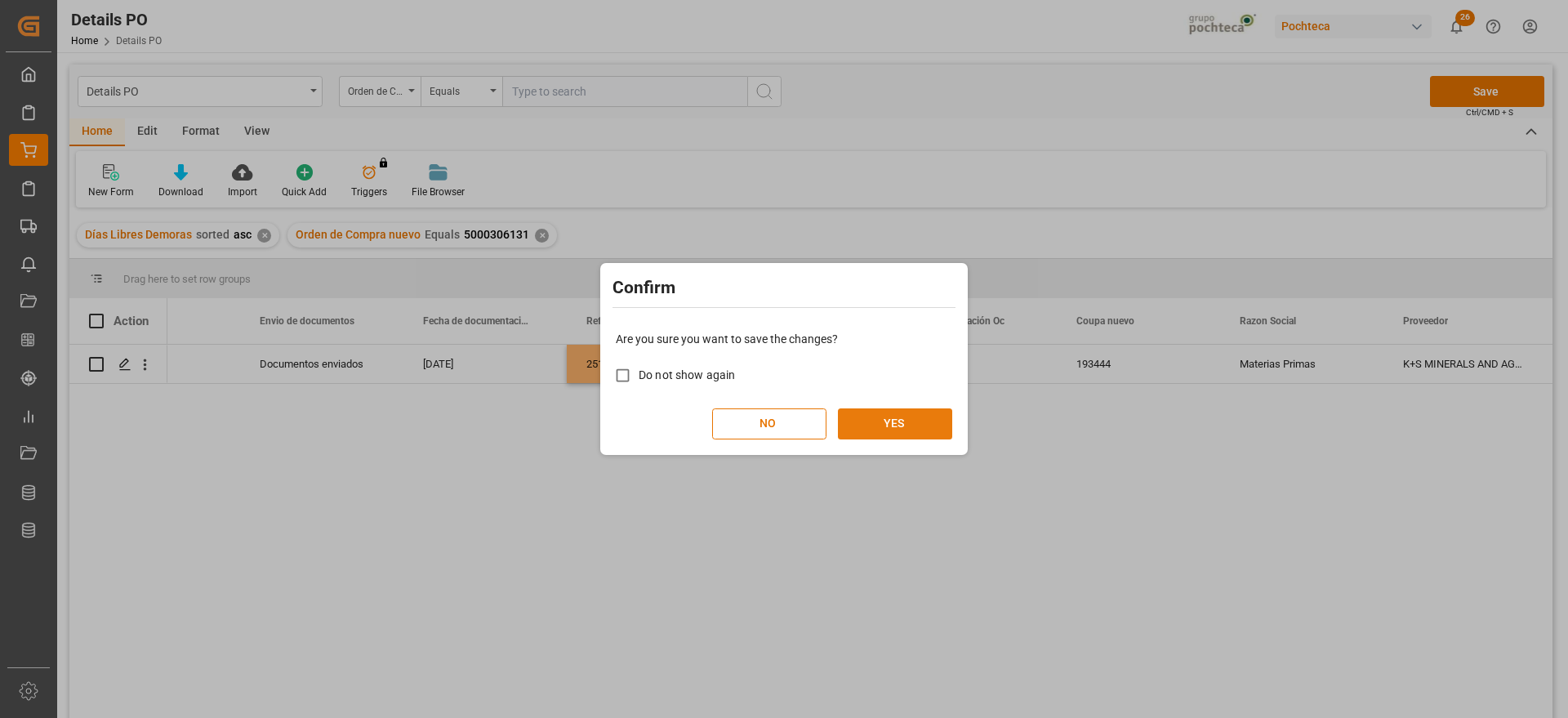
click at [903, 434] on button "YES" at bounding box center [895, 423] width 114 height 31
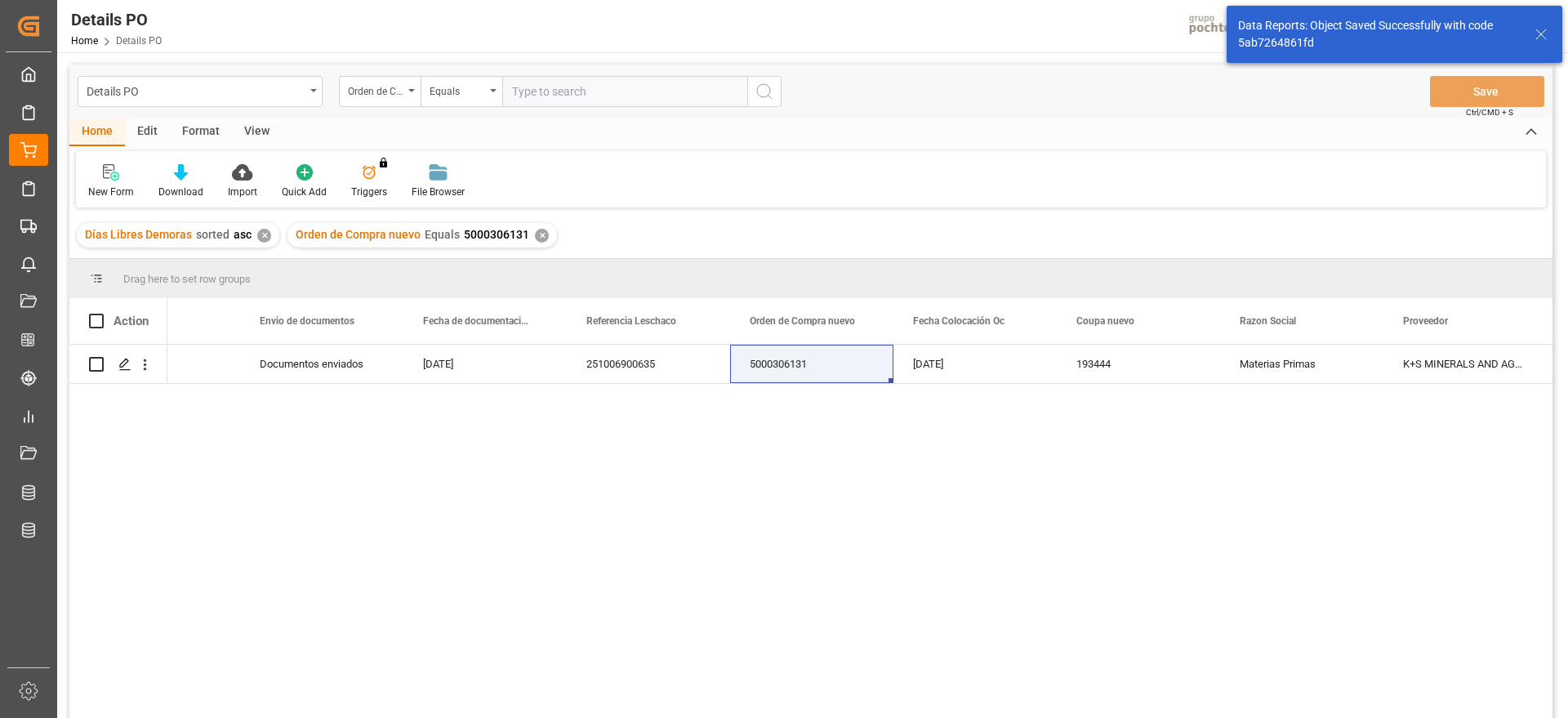
click at [489, 234] on span "5000306131" at bounding box center [496, 234] width 65 height 13
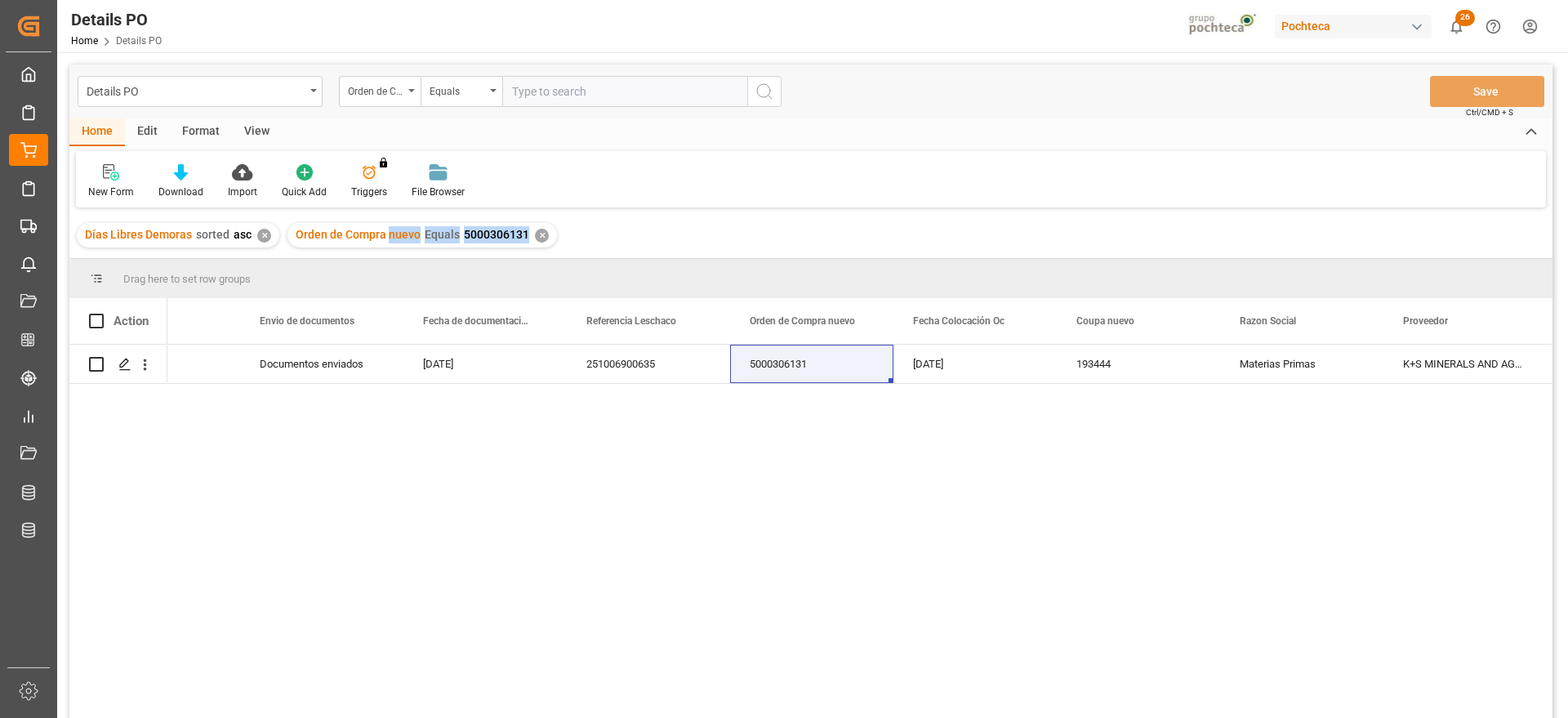
click at [520, 240] on span "5000306131" at bounding box center [496, 234] width 65 height 13
drag, startPoint x: 523, startPoint y: 234, endPoint x: 462, endPoint y: 238, distance: 60.5
click at [464, 238] on span "5000306131" at bounding box center [496, 234] width 65 height 13
copy span "5000306131"
click at [680, 359] on div "251006900635" at bounding box center [648, 364] width 163 height 38
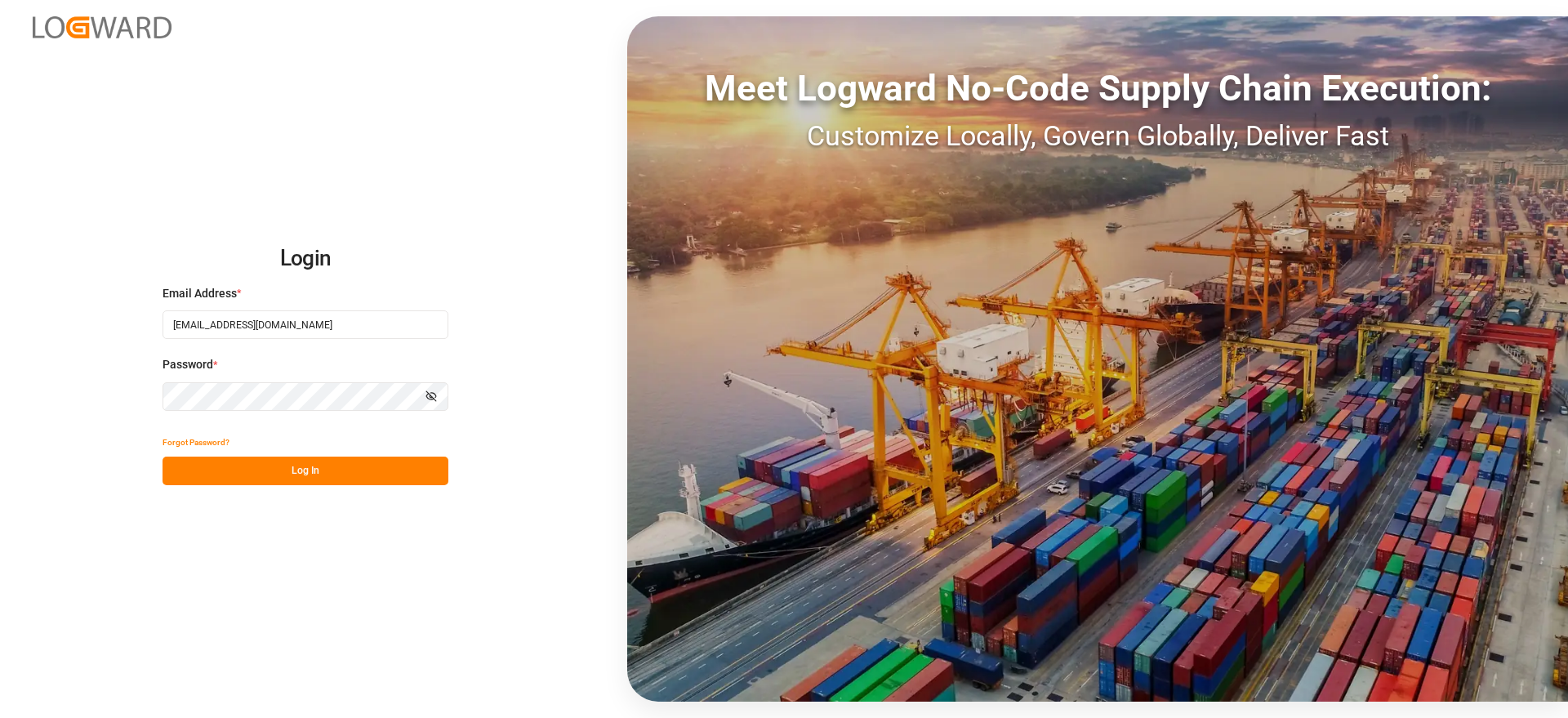
click at [335, 463] on button "Log In" at bounding box center [306, 471] width 286 height 29
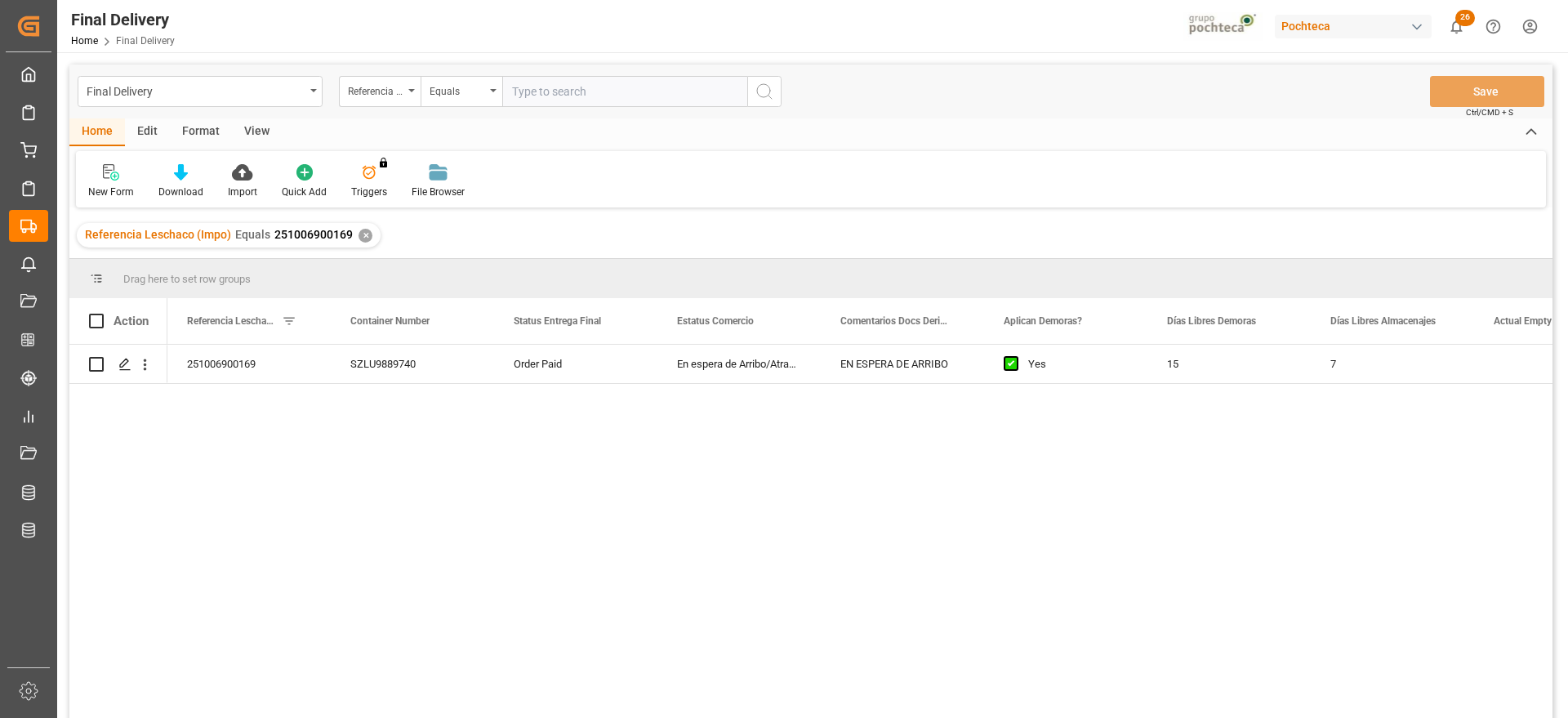
click at [359, 236] on div "✕" at bounding box center [366, 236] width 14 height 14
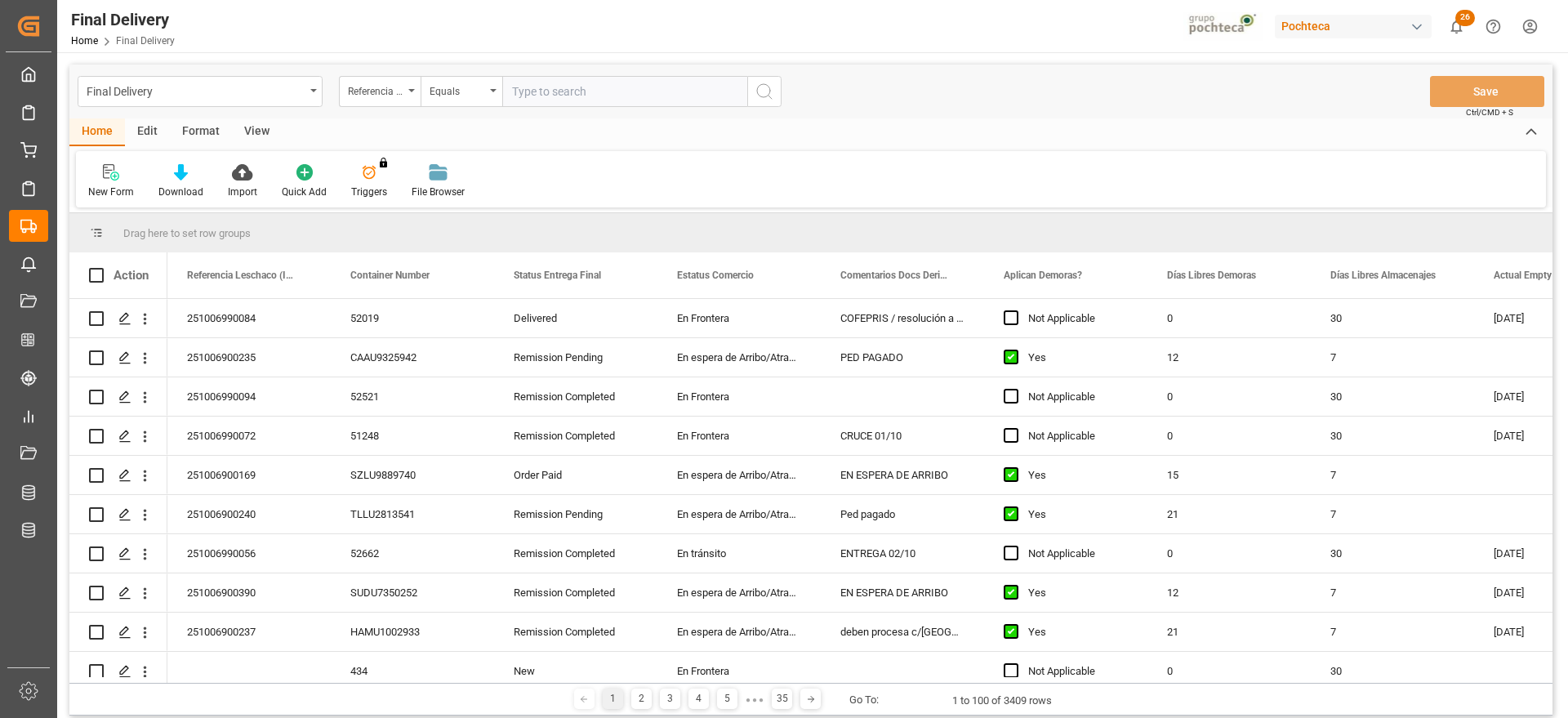
click at [254, 121] on div "View" at bounding box center [257, 132] width 50 height 28
click at [190, 135] on div "Format" at bounding box center [201, 132] width 62 height 28
click at [256, 139] on div "View" at bounding box center [257, 132] width 50 height 28
click at [176, 174] on div at bounding box center [186, 171] width 82 height 17
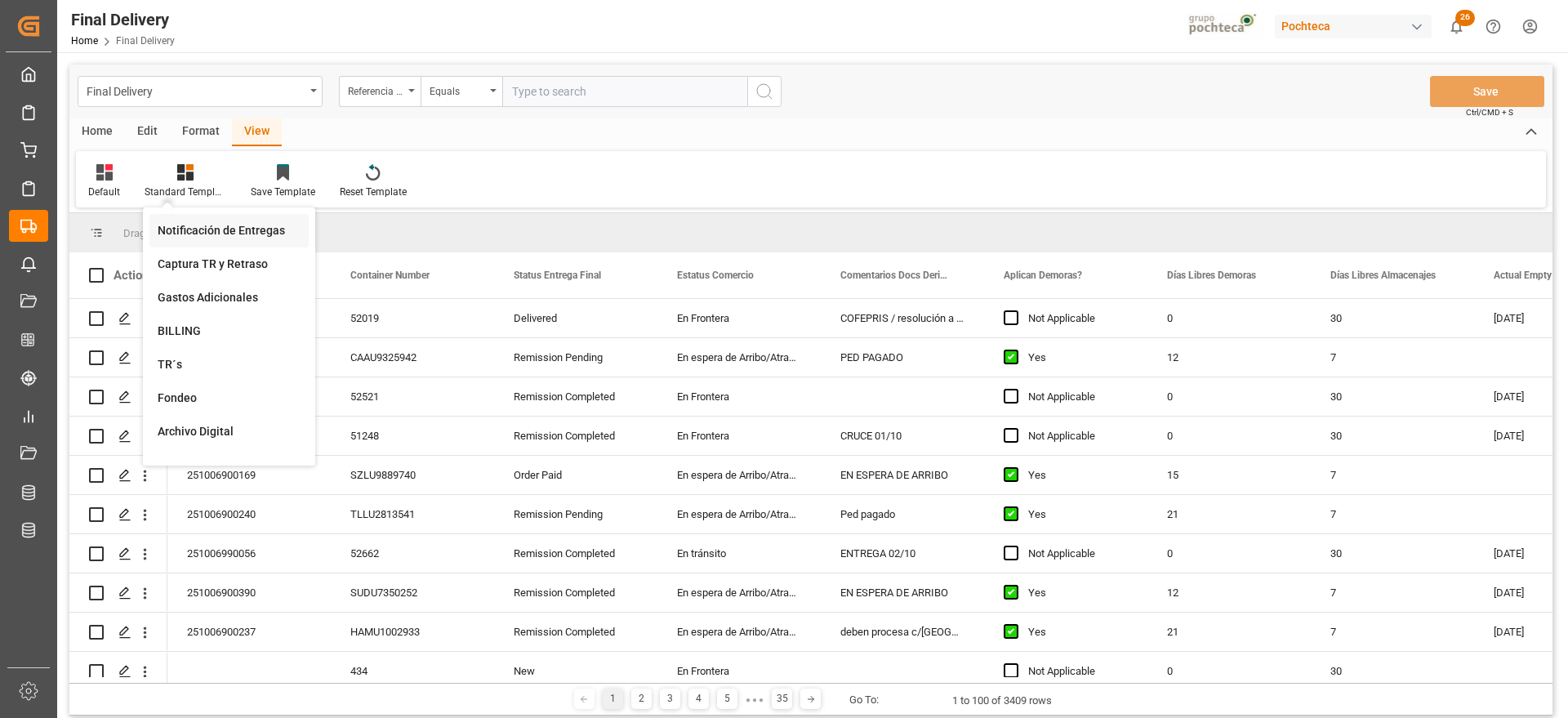
click at [202, 225] on div "Notificación de Entregas" at bounding box center [229, 230] width 143 height 17
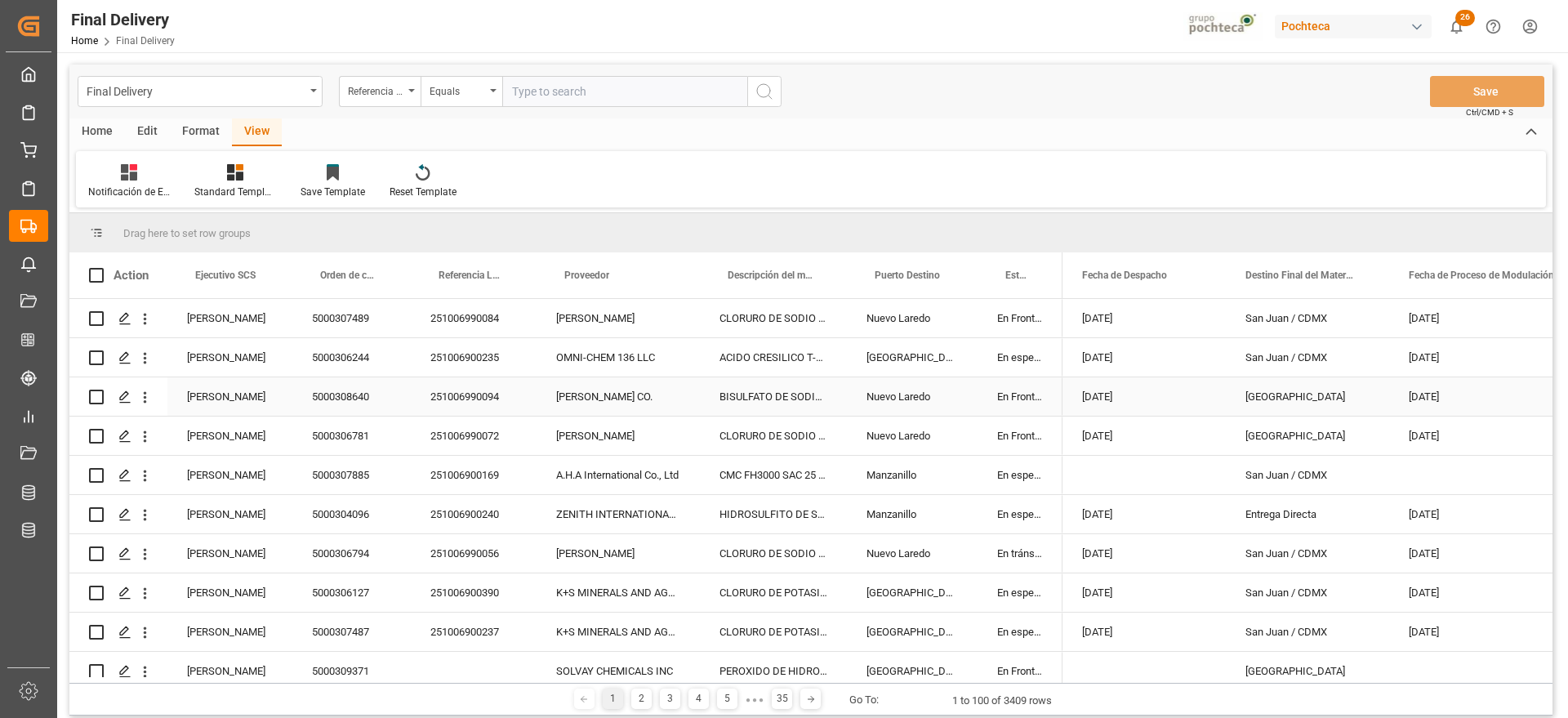
click at [853, 382] on div "Nuevo Laredo" at bounding box center [912, 396] width 131 height 38
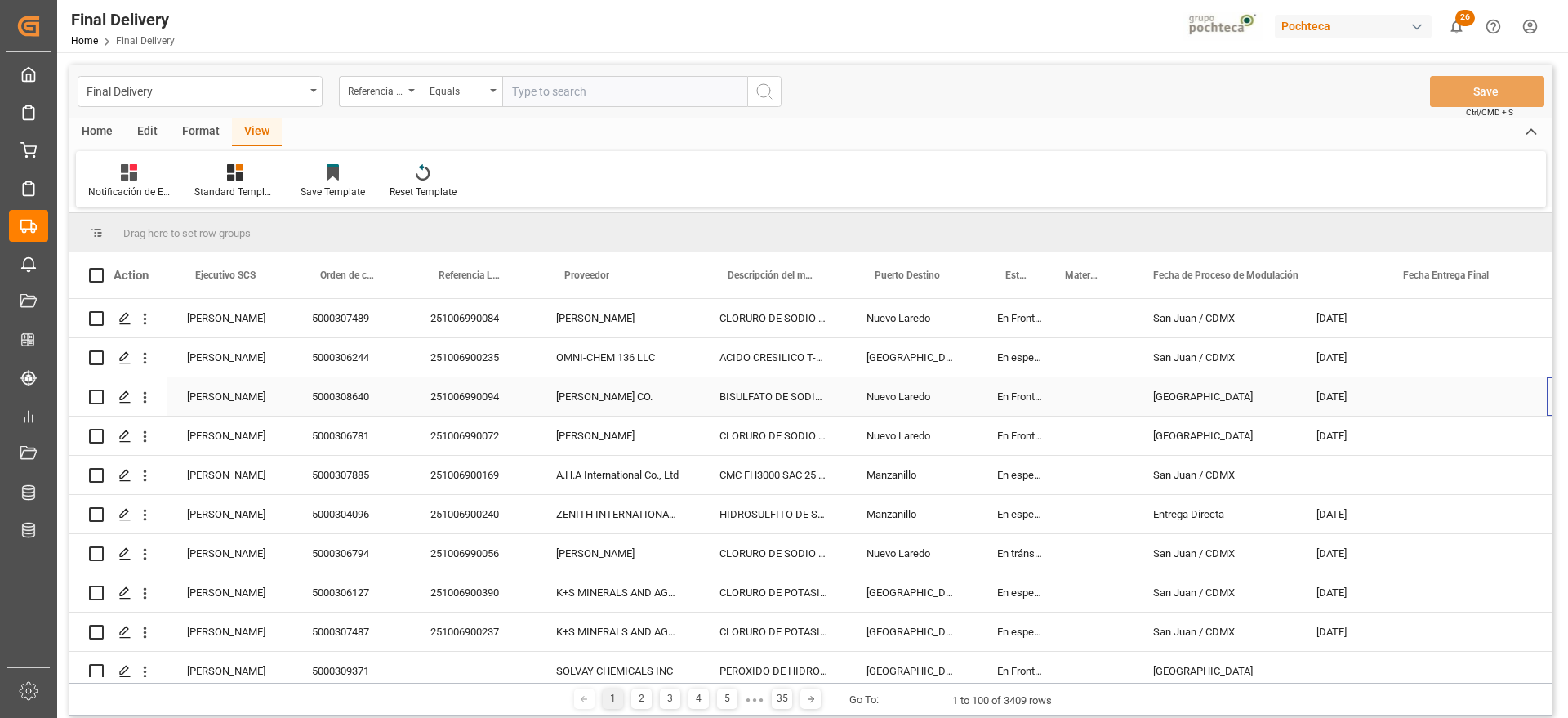
scroll to position [0, 256]
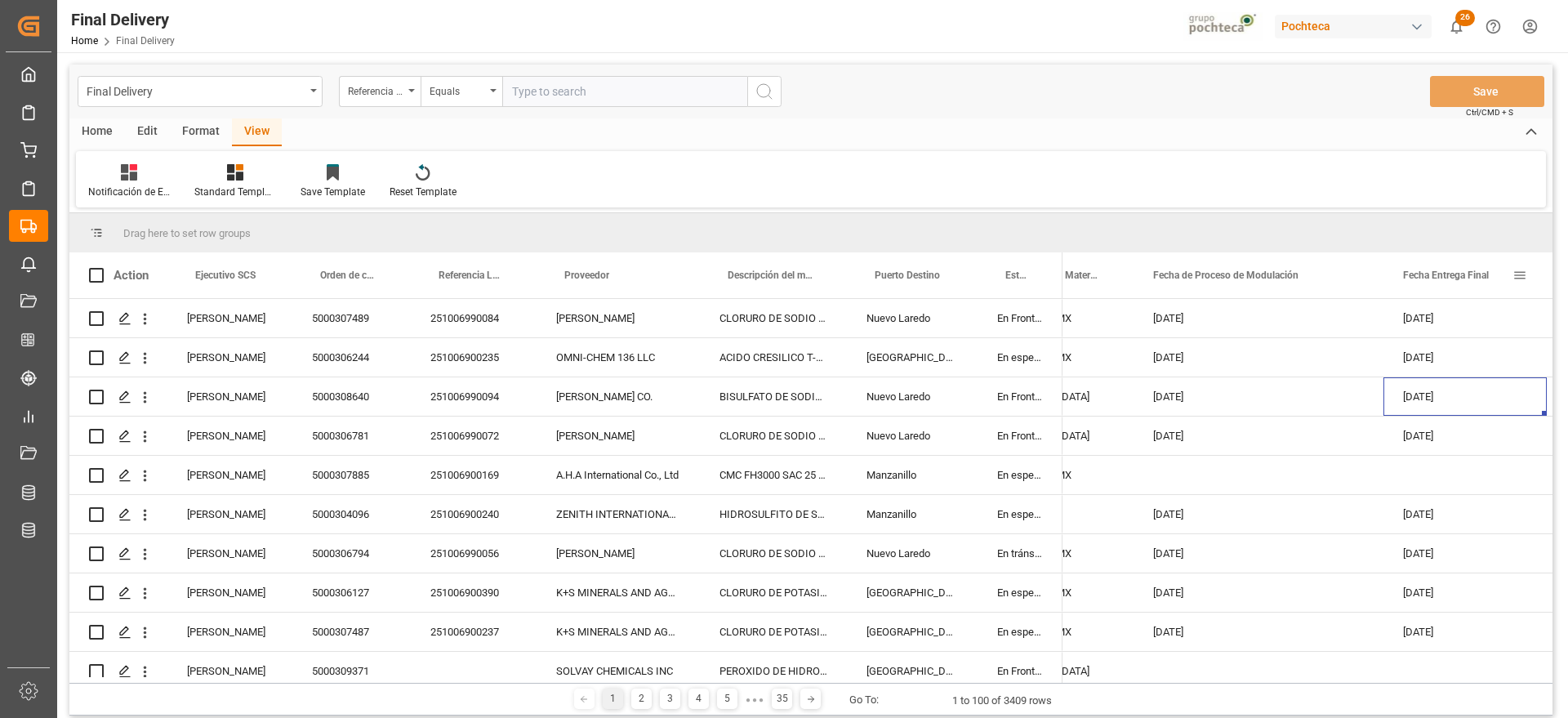
click at [1525, 270] on span at bounding box center [1520, 275] width 15 height 15
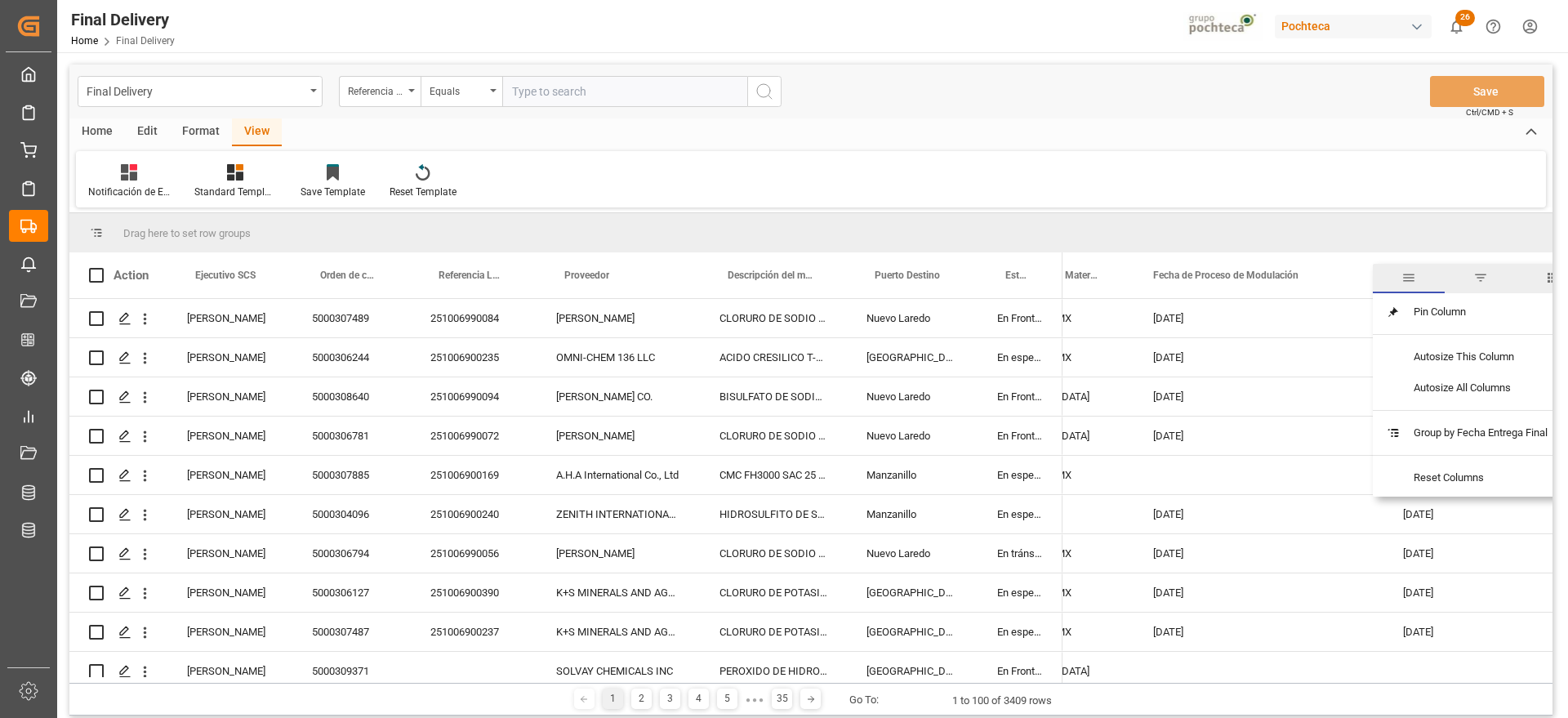
click at [1477, 260] on div "Fecha Entrega Final" at bounding box center [1457, 275] width 109 height 46
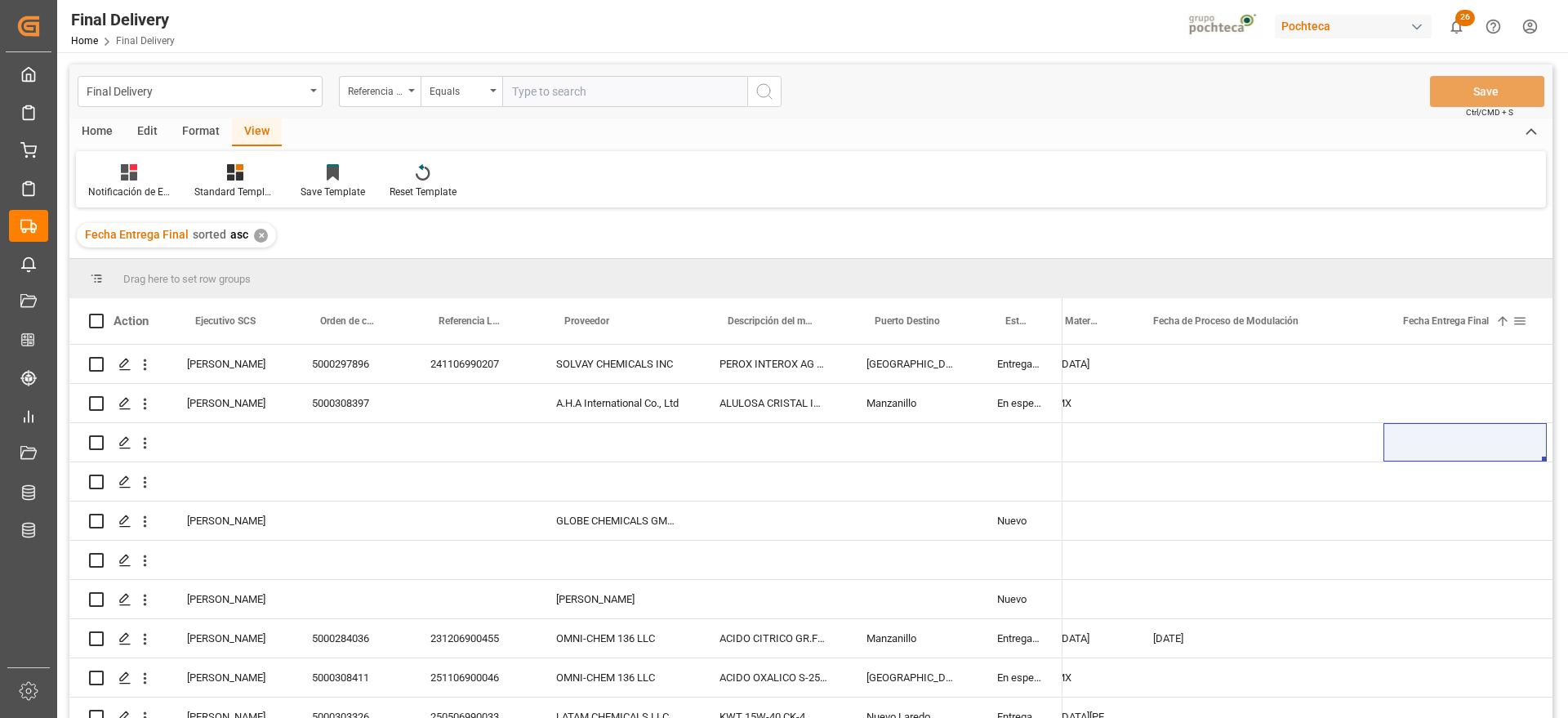
click at [1524, 319] on span at bounding box center [1520, 321] width 15 height 15
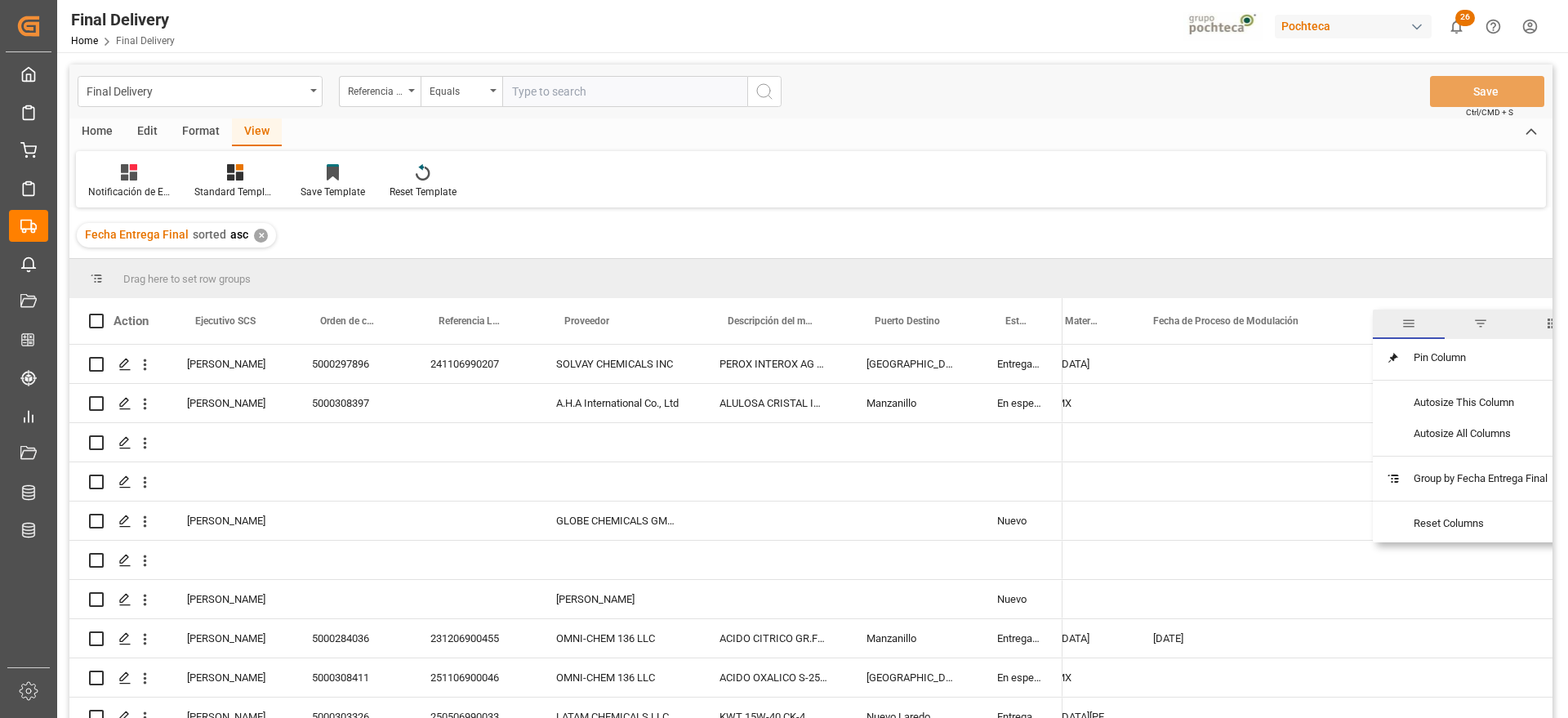
click at [1475, 327] on span "filter" at bounding box center [1481, 324] width 72 height 29
click at [1536, 403] on input "date" at bounding box center [1463, 409] width 160 height 33
type input "[DATE]"
click at [1495, 458] on button "Apply" at bounding box center [1484, 460] width 30 height 16
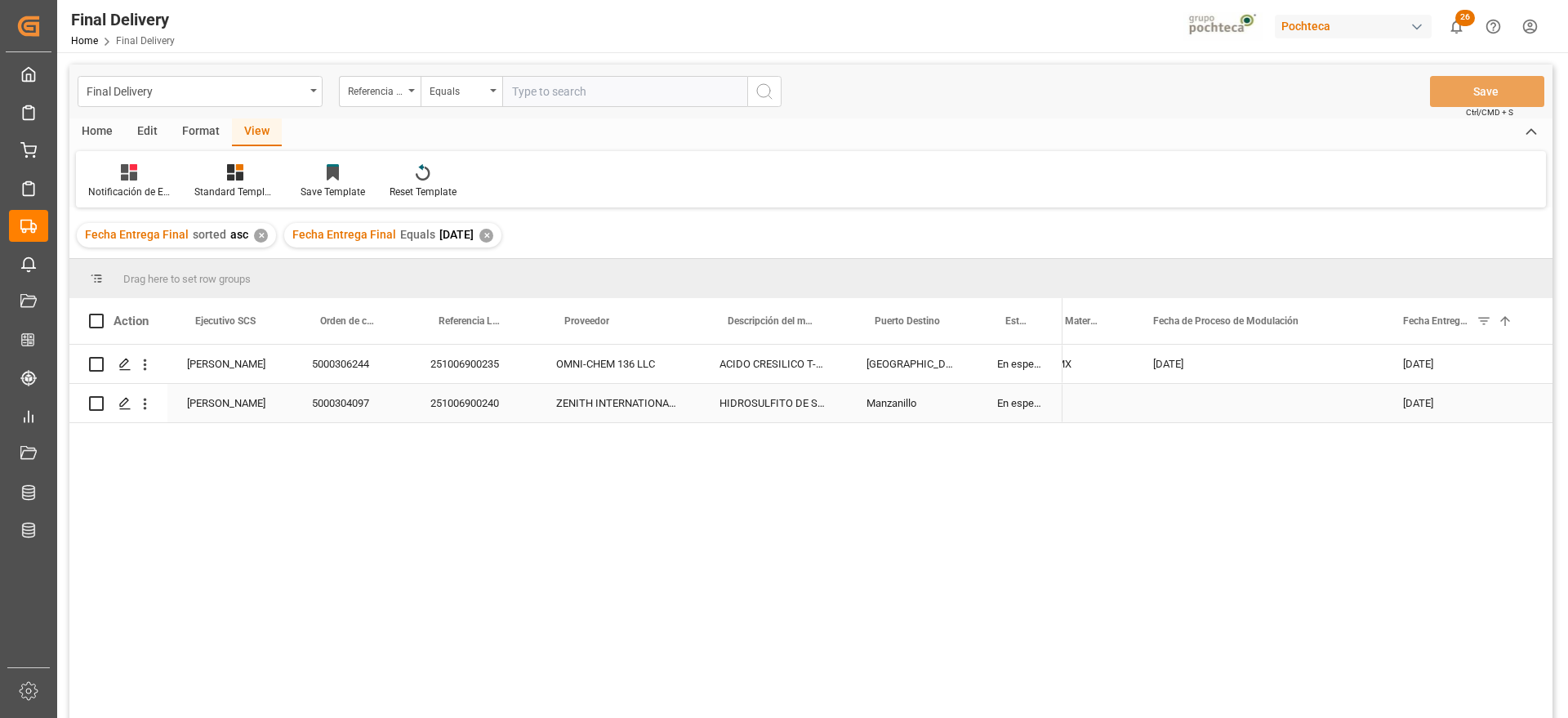
click at [675, 384] on div "ZENITH INTERNATIONAL GROUP CO., LIM" at bounding box center [618, 403] width 163 height 38
